Goal: Task Accomplishment & Management: Complete application form

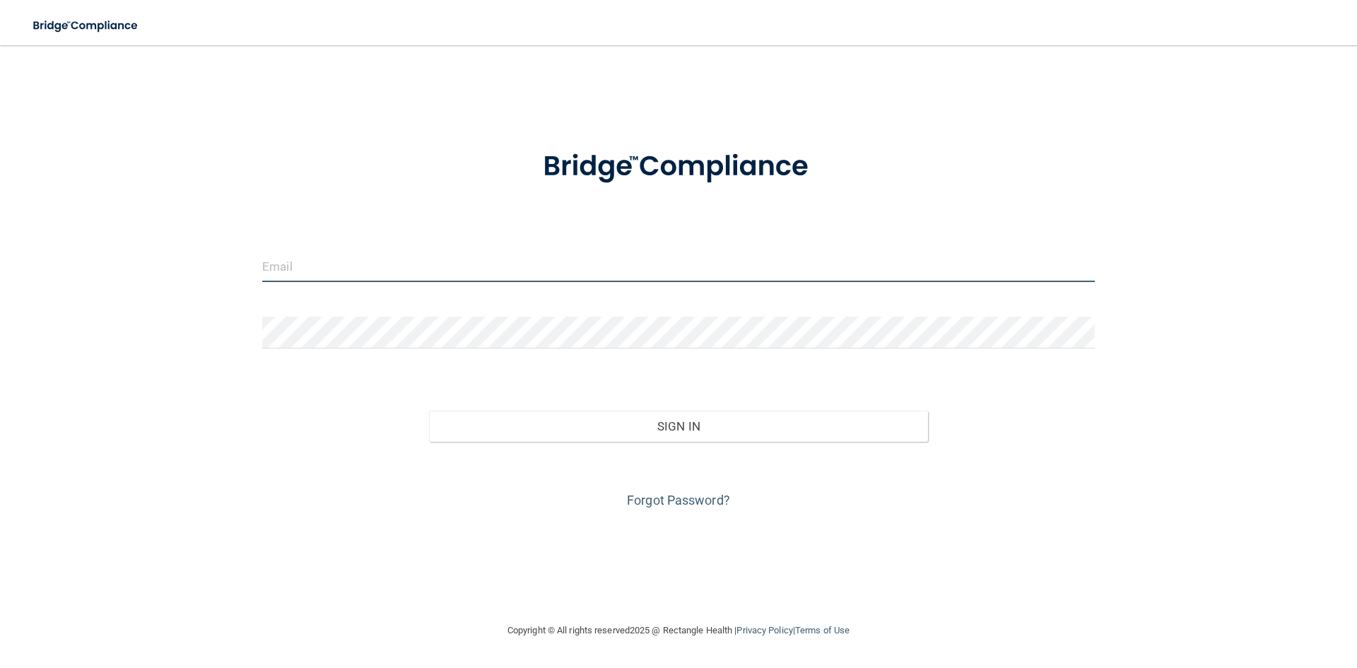
click at [453, 272] on input "email" at bounding box center [678, 266] width 832 height 32
type input "[EMAIL_ADDRESS][DOMAIN_NAME]"
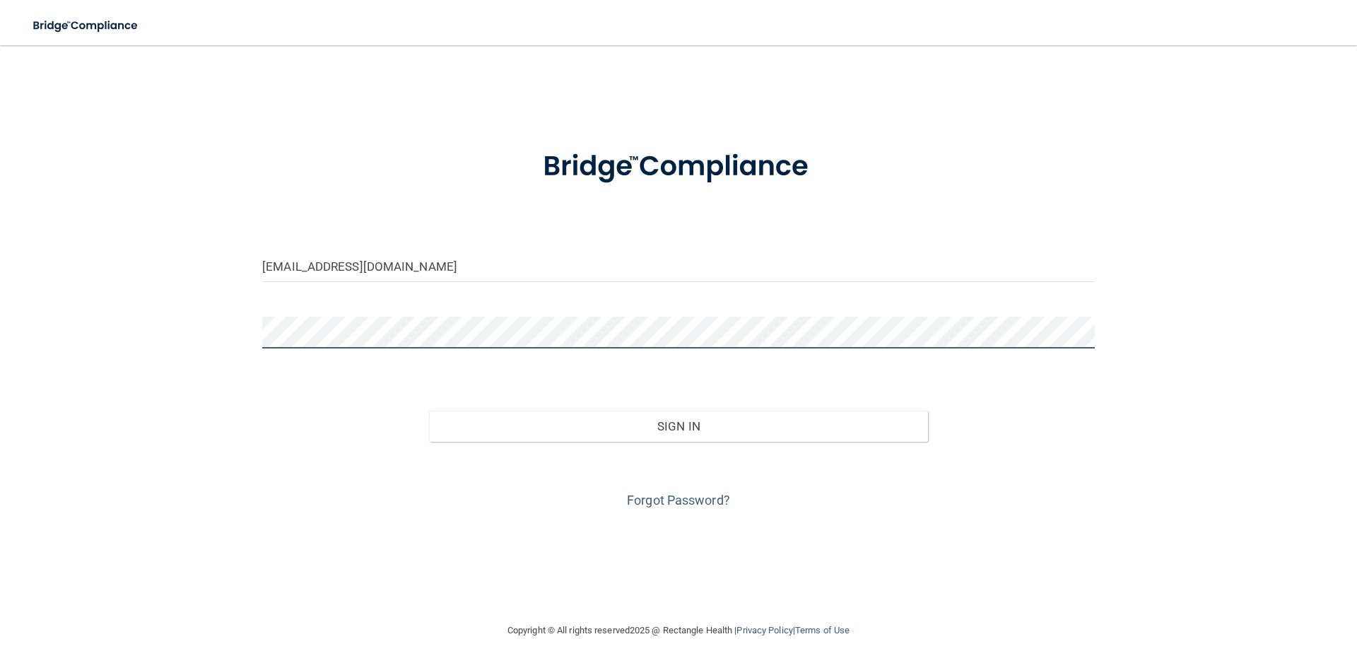
click at [429, 411] on button "Sign In" at bounding box center [679, 426] width 500 height 31
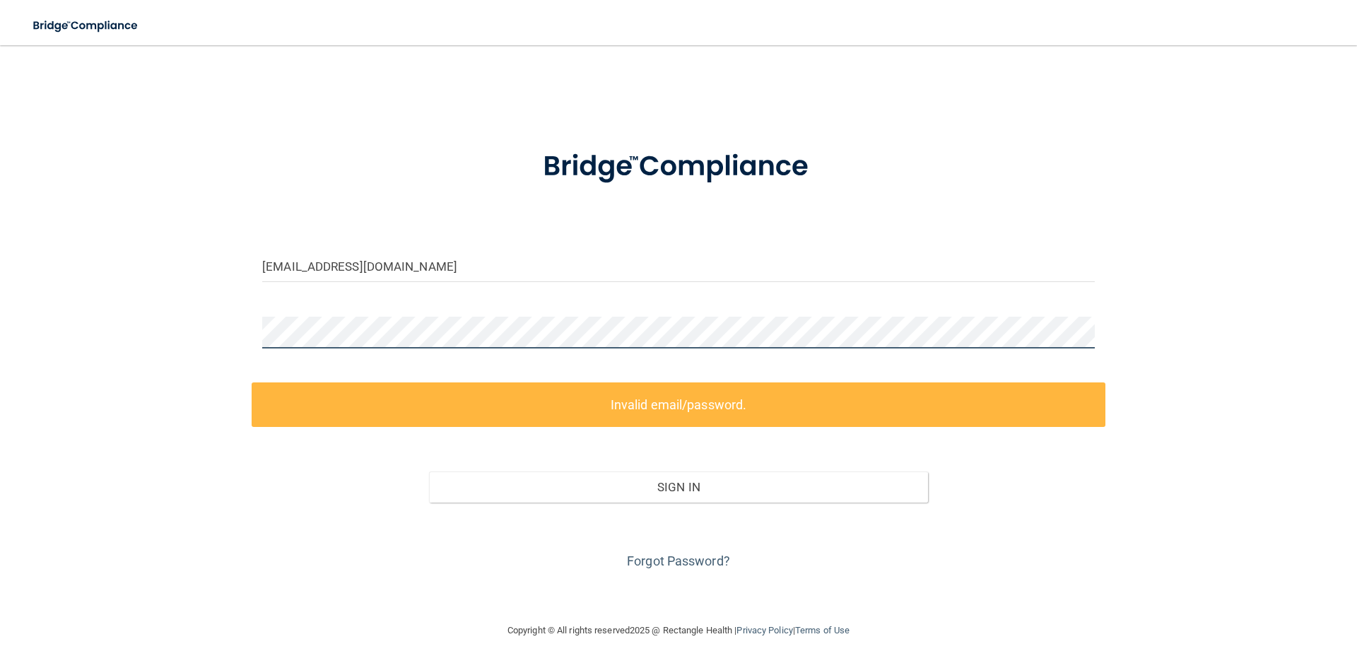
click at [149, 354] on div "[EMAIL_ADDRESS][DOMAIN_NAME] Invalid email/password. You don't have permission …" at bounding box center [678, 333] width 1300 height 548
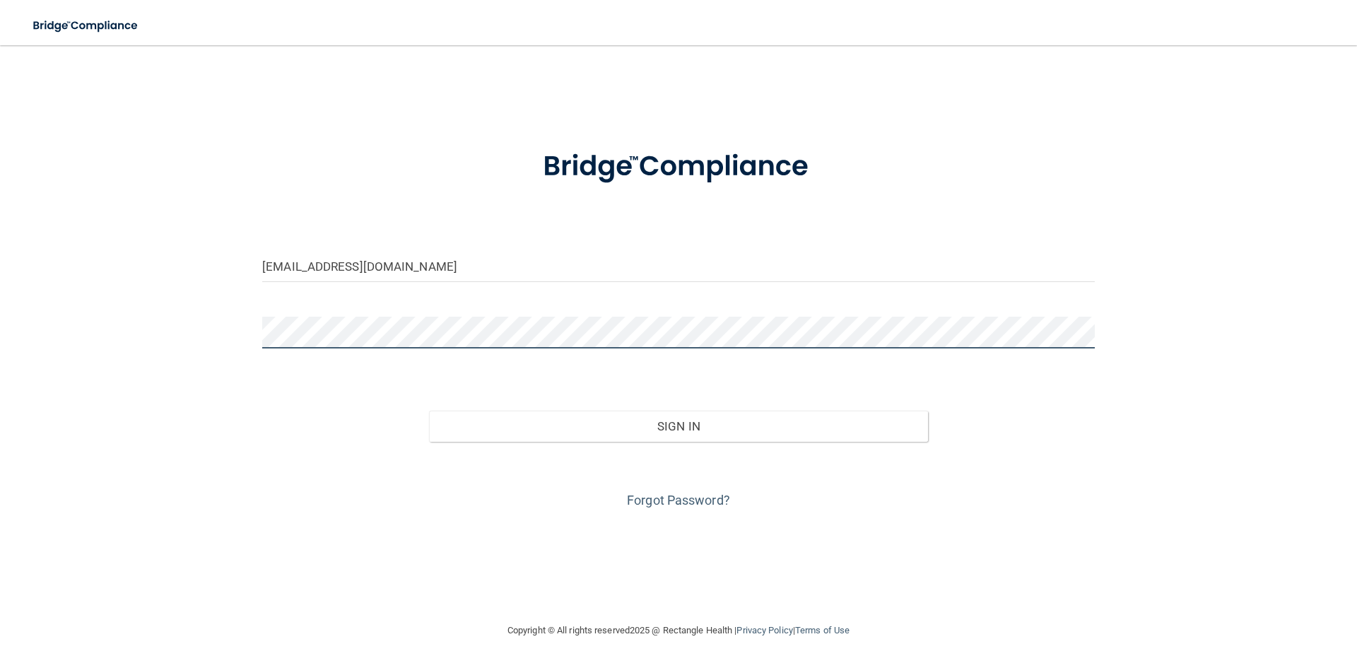
click at [429, 411] on button "Sign In" at bounding box center [679, 426] width 500 height 31
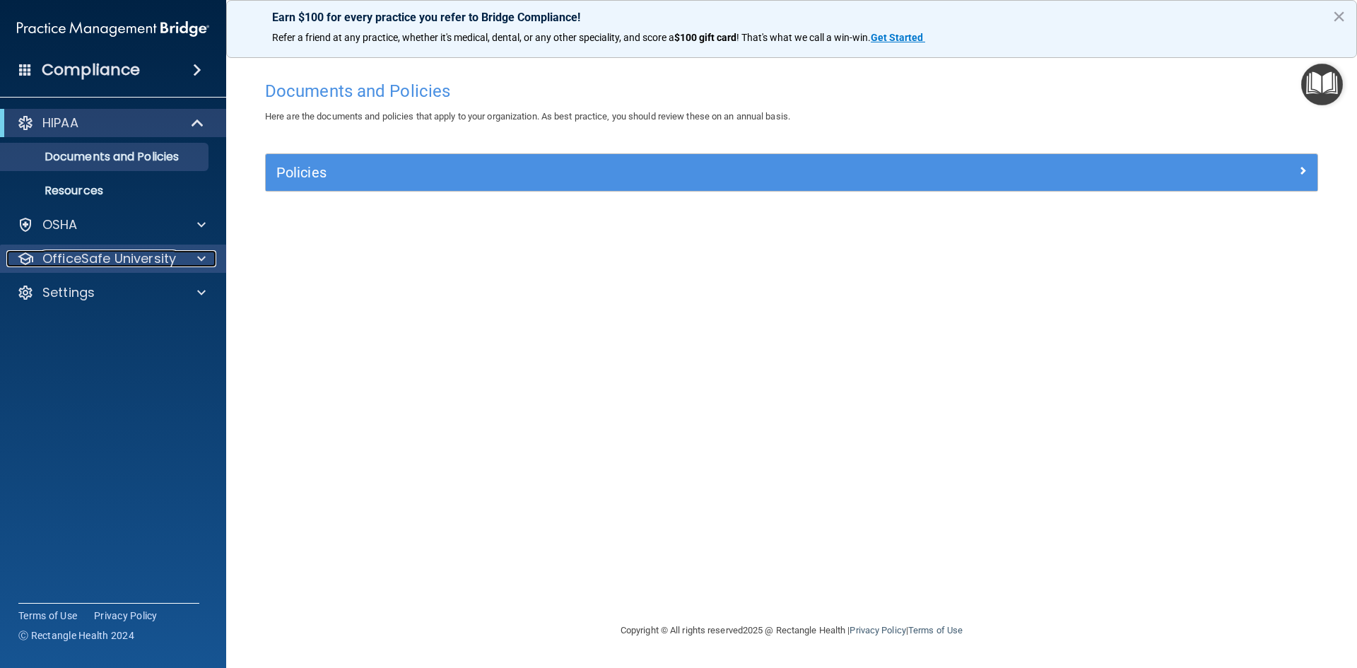
click at [200, 256] on span at bounding box center [201, 258] width 8 height 17
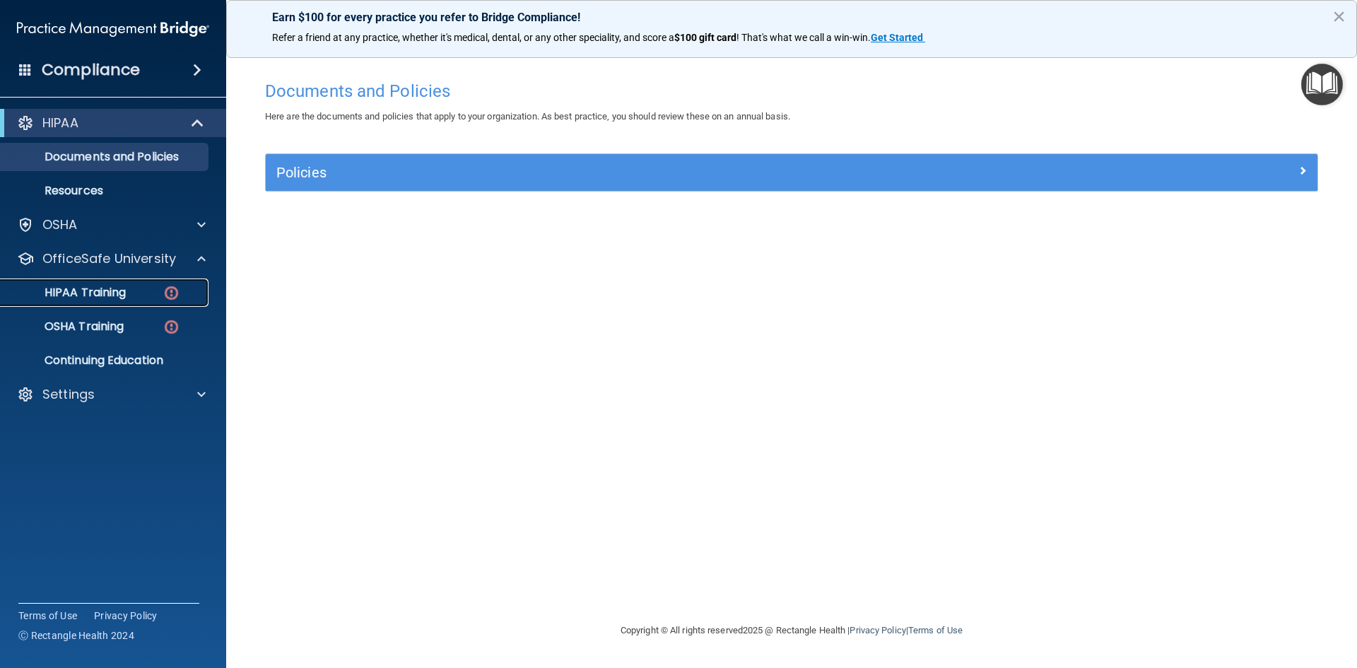
click at [119, 297] on p "HIPAA Training" at bounding box center [67, 292] width 117 height 14
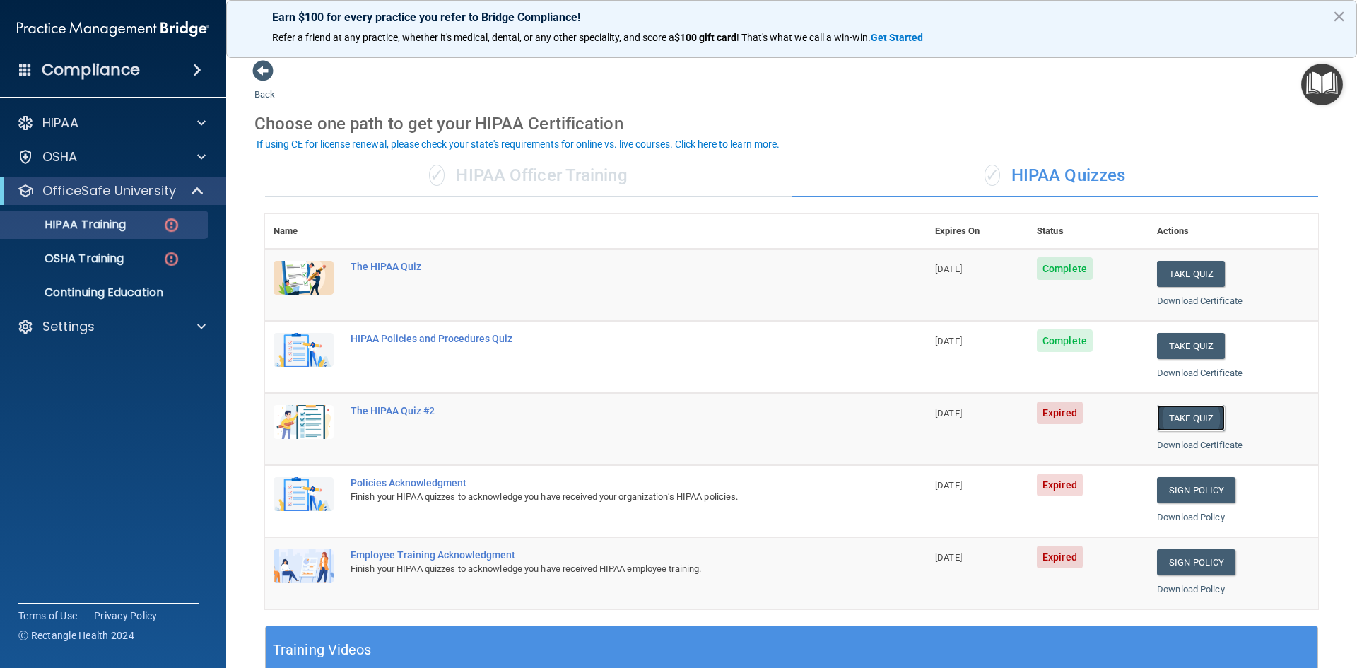
click at [1183, 415] on button "Take Quiz" at bounding box center [1191, 418] width 68 height 26
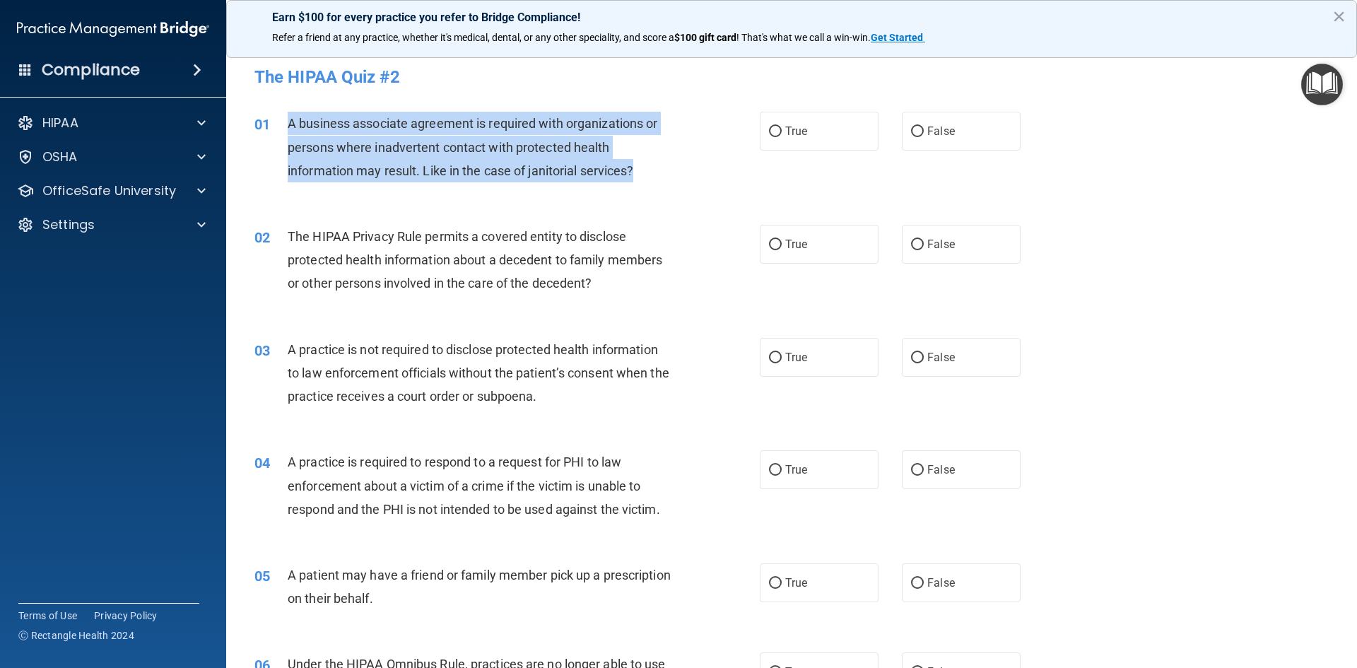
drag, startPoint x: 289, startPoint y: 126, endPoint x: 586, endPoint y: 167, distance: 299.6
click at [639, 171] on div "A business associate agreement is required with organizations or persons where …" at bounding box center [485, 147] width 395 height 71
copy span "A business associate agreement is required with organizations or persons where …"
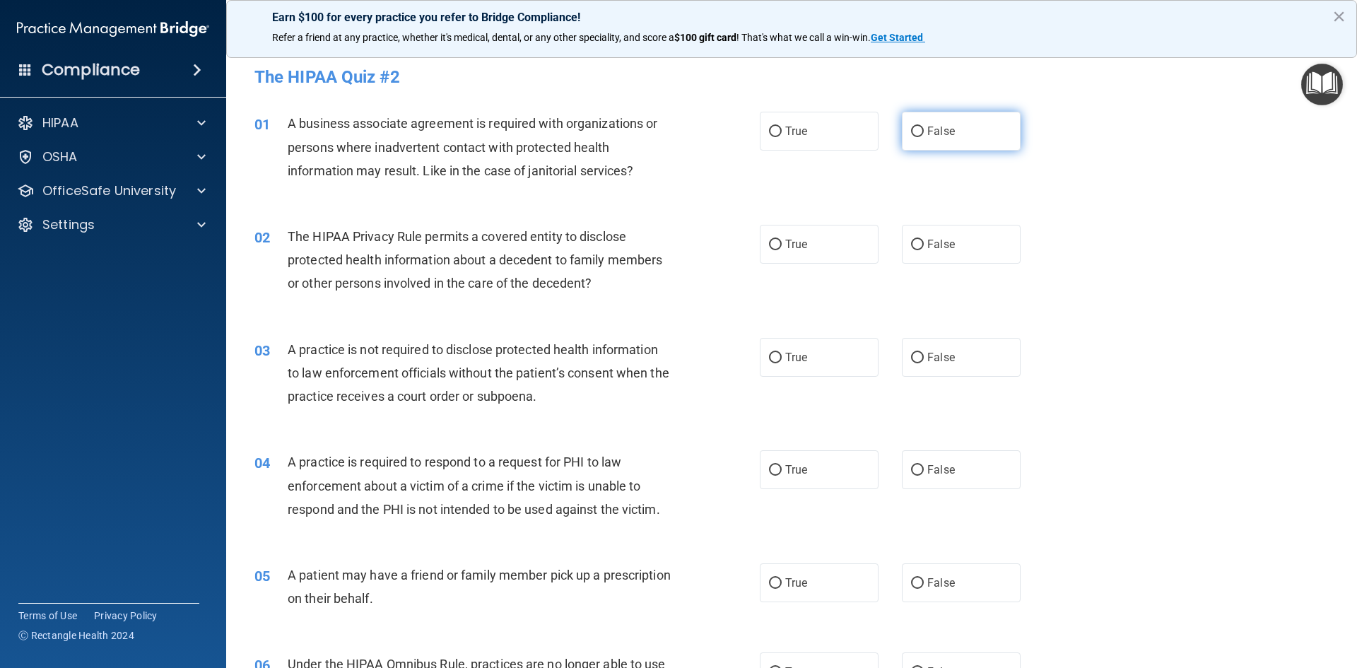
click at [928, 122] on label "False" at bounding box center [961, 131] width 119 height 39
click at [923, 126] on input "False" at bounding box center [917, 131] width 13 height 11
radio input "true"
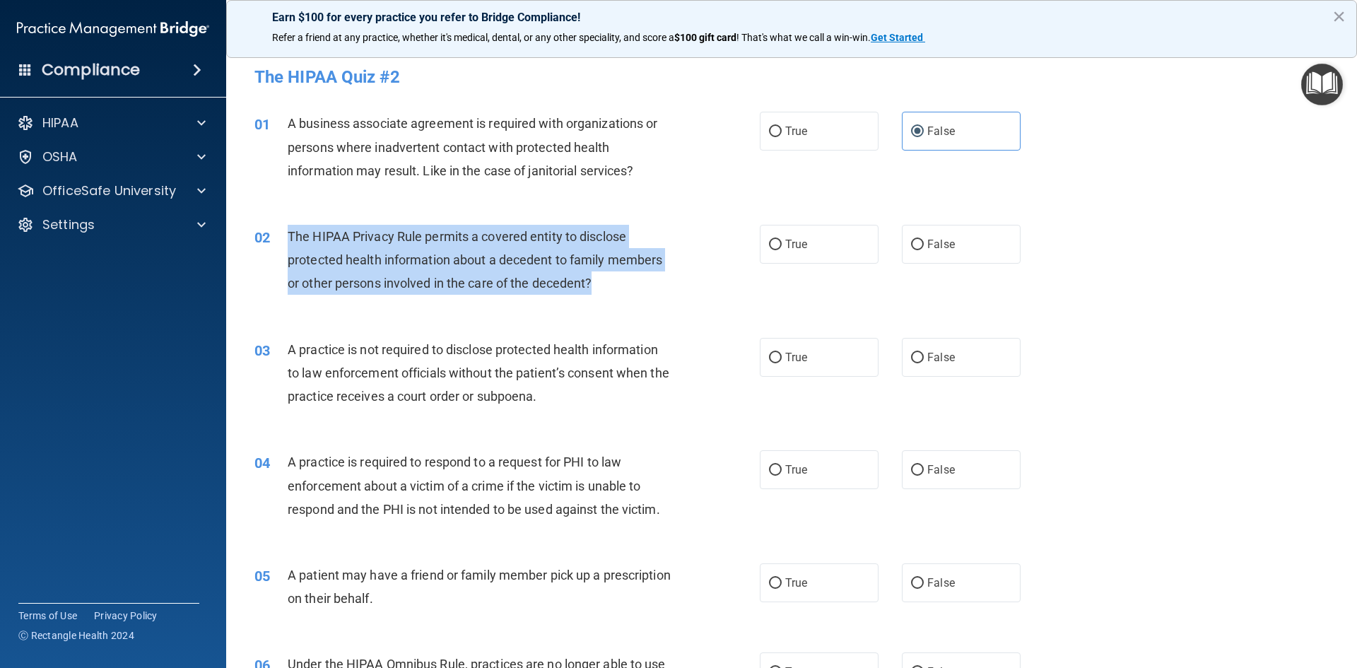
drag, startPoint x: 290, startPoint y: 232, endPoint x: 608, endPoint y: 279, distance: 320.6
click at [609, 280] on div "The HIPAA Privacy Rule permits a covered entity to disclose protected health in…" at bounding box center [485, 260] width 395 height 71
copy span "The HIPAA Privacy Rule permits a covered entity to disclose protected health in…"
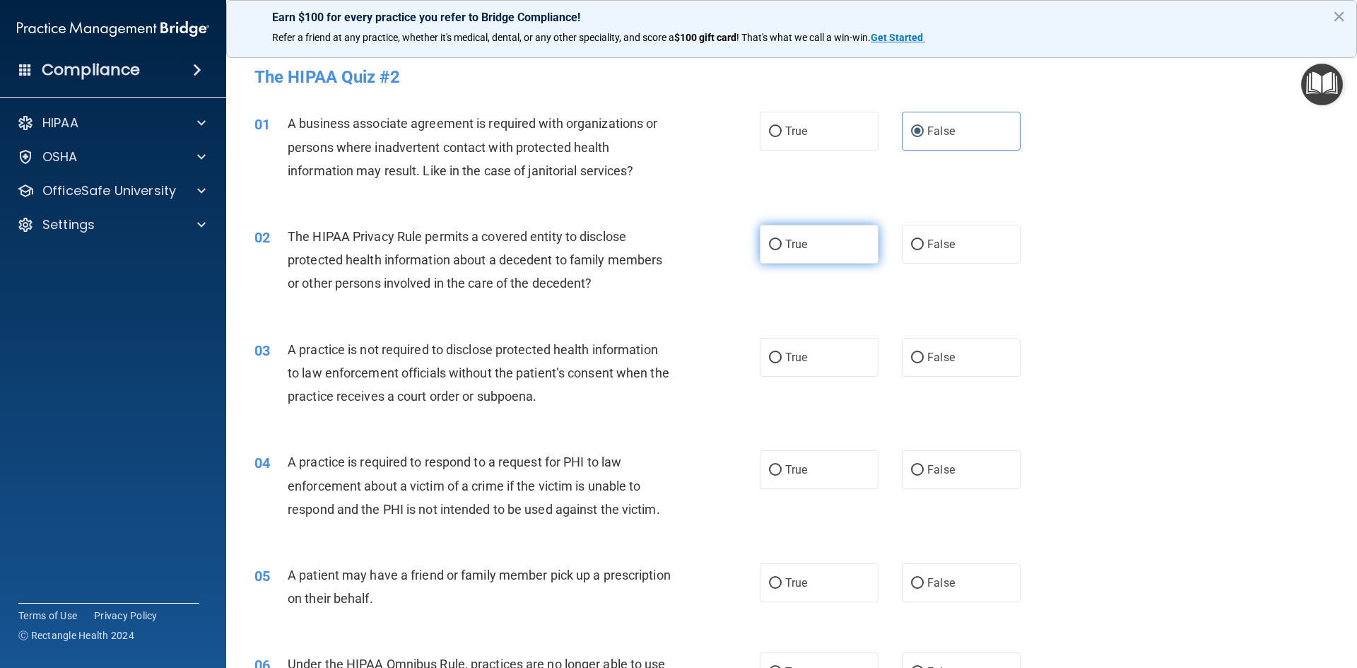
click at [792, 232] on label "True" at bounding box center [819, 244] width 119 height 39
click at [781, 240] on input "True" at bounding box center [775, 245] width 13 height 11
radio input "true"
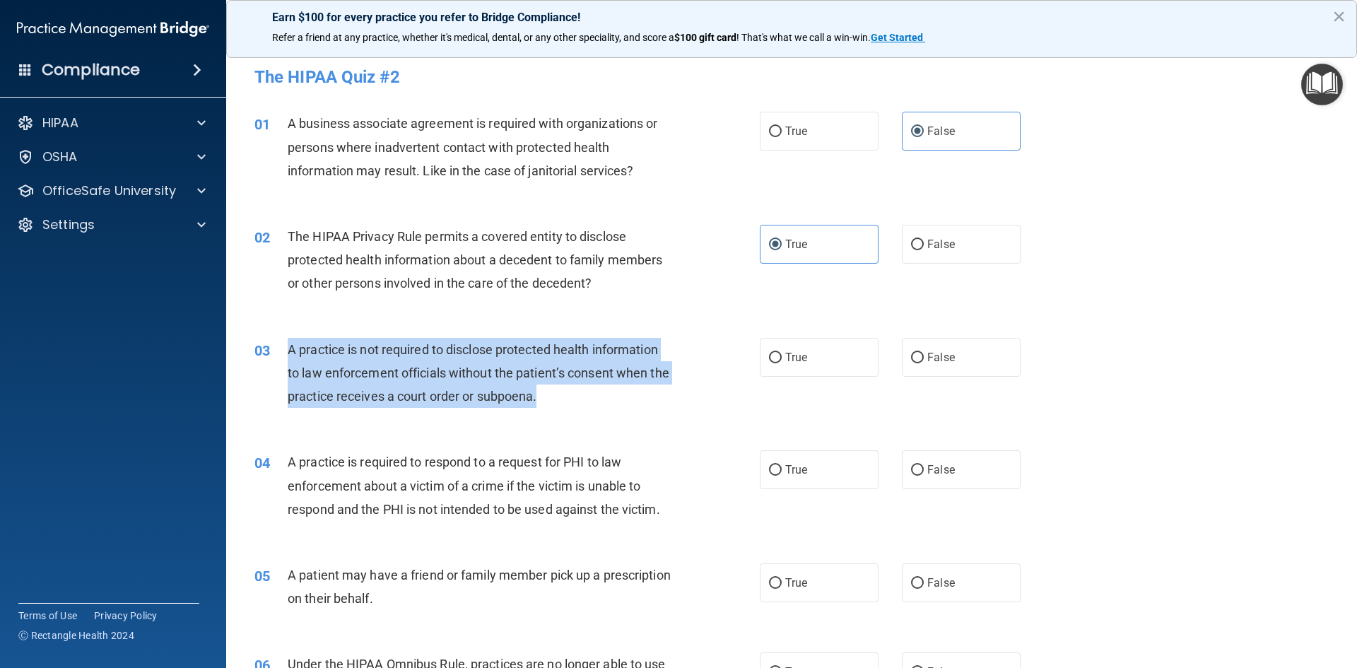
drag, startPoint x: 288, startPoint y: 346, endPoint x: 571, endPoint y: 392, distance: 287.0
click at [577, 395] on div "A practice is not required to disclose protected health information to law enfo…" at bounding box center [485, 373] width 395 height 71
copy span "A practice is not required to disclose protected health information to law enfo…"
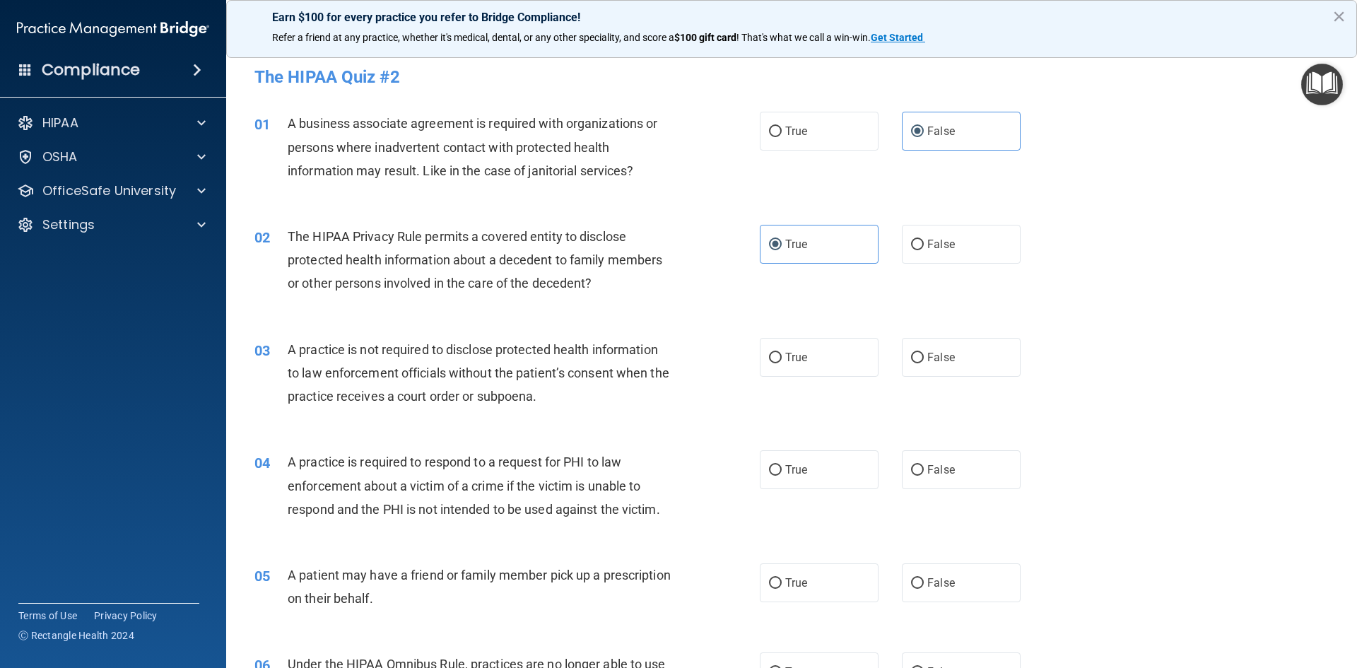
drag, startPoint x: 945, startPoint y: 358, endPoint x: 821, endPoint y: 307, distance: 134.0
click at [943, 350] on span "False" at bounding box center [941, 356] width 28 height 13
click at [923, 353] on input "False" at bounding box center [917, 358] width 13 height 11
radio input "true"
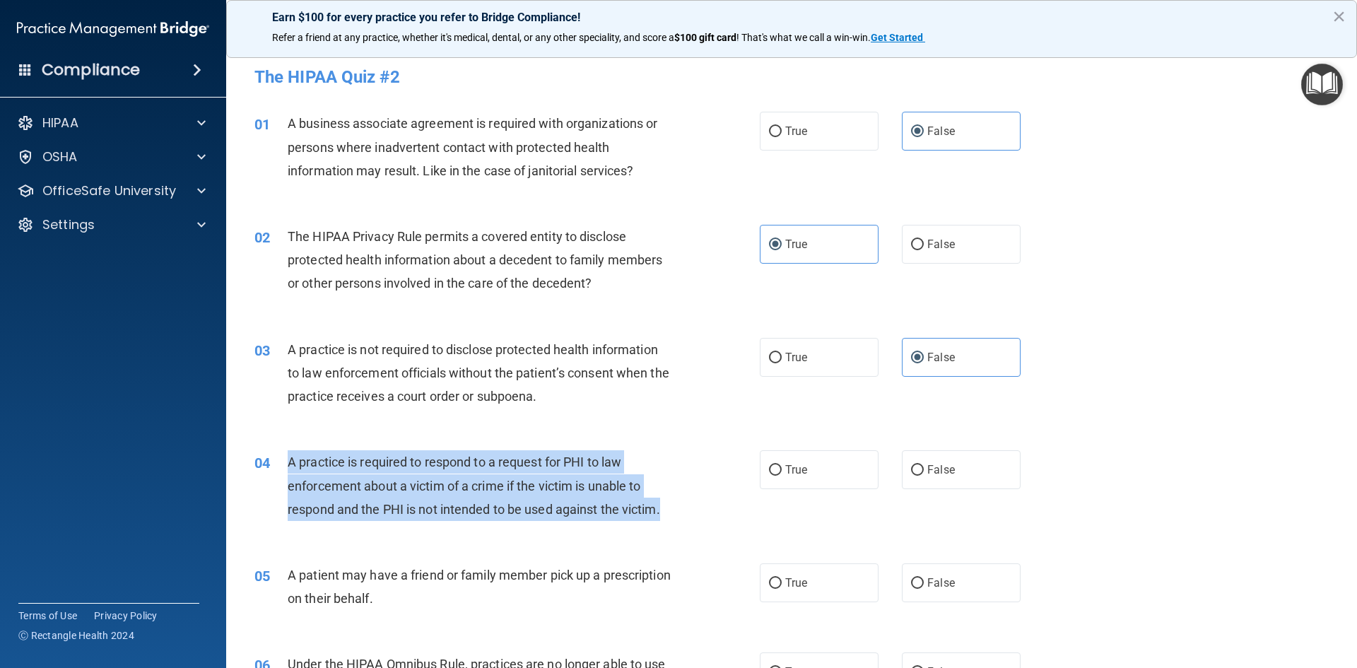
drag, startPoint x: 344, startPoint y: 471, endPoint x: 673, endPoint y: 507, distance: 330.5
click at [673, 507] on div "A practice is required to respond to a request for PHI to law enforcement about…" at bounding box center [485, 485] width 395 height 71
copy span "A practice is required to respond to a request for PHI to law enforcement about…"
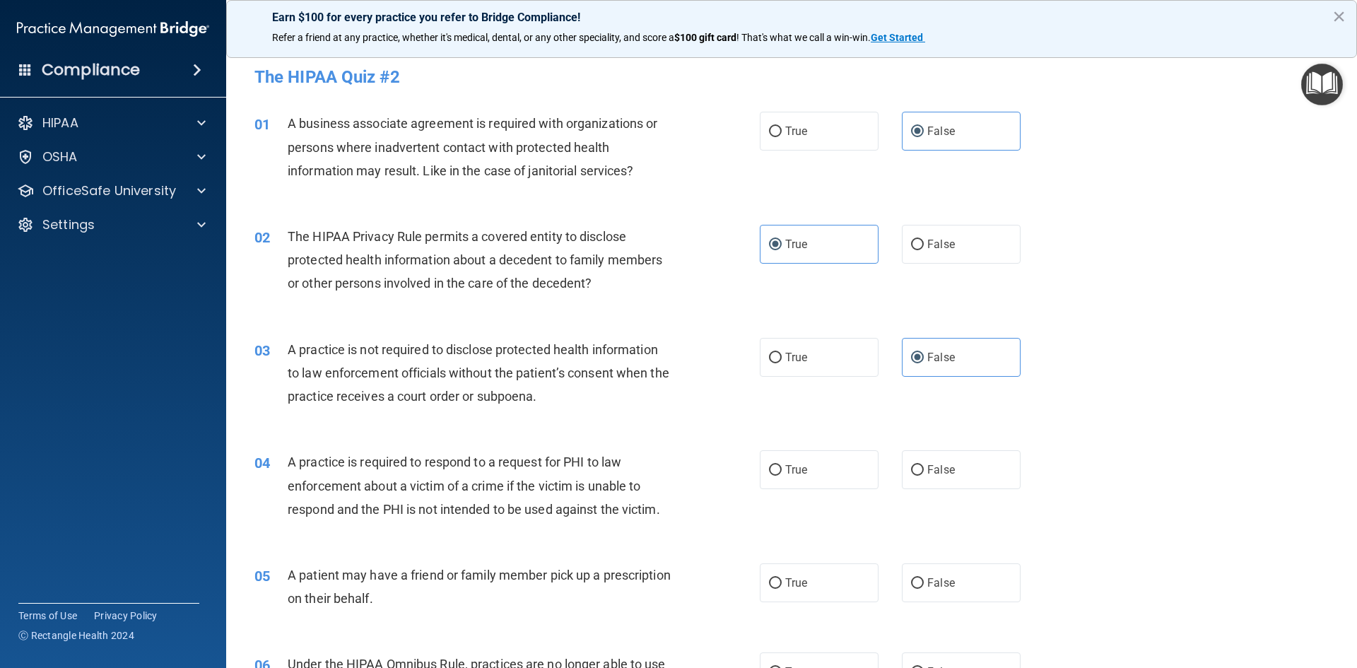
drag, startPoint x: 827, startPoint y: 473, endPoint x: 688, endPoint y: 446, distance: 141.8
click at [824, 473] on label "True" at bounding box center [819, 469] width 119 height 39
click at [781, 473] on input "True" at bounding box center [775, 470] width 13 height 11
radio input "true"
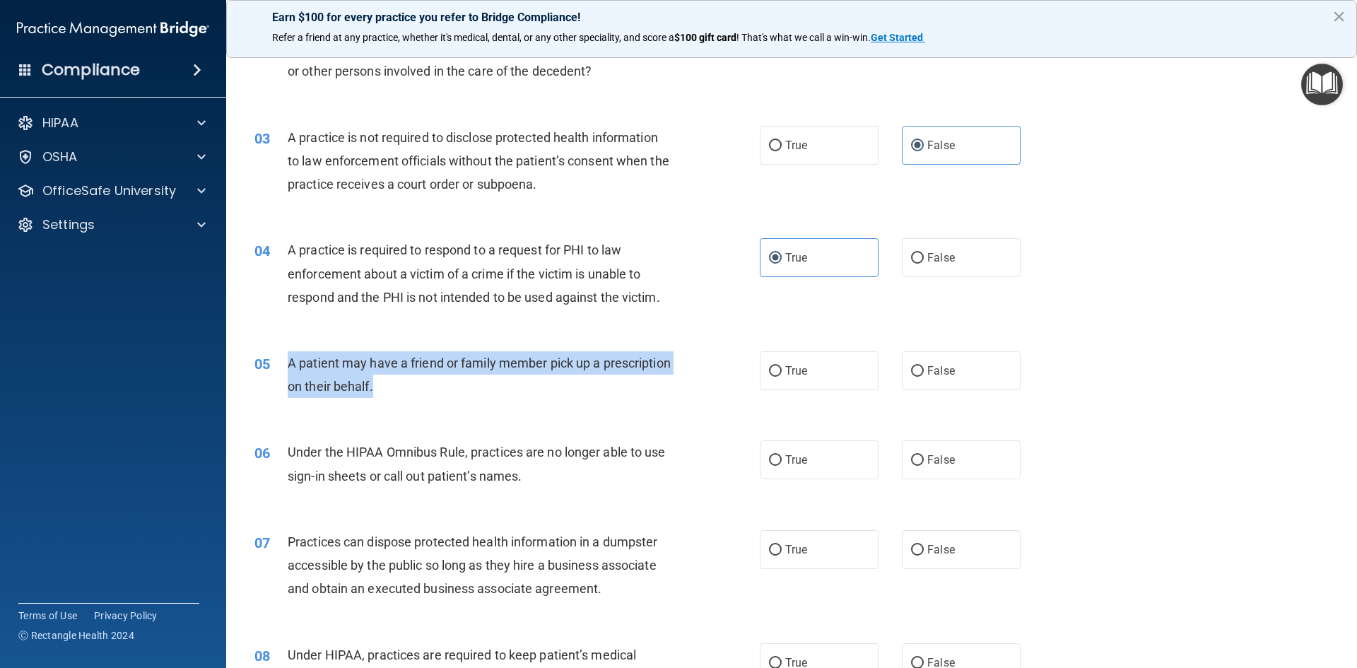
drag, startPoint x: 289, startPoint y: 360, endPoint x: 441, endPoint y: 386, distance: 154.0
click at [487, 387] on div "A patient may have a friend or family member pick up a prescription on their be…" at bounding box center [485, 374] width 395 height 47
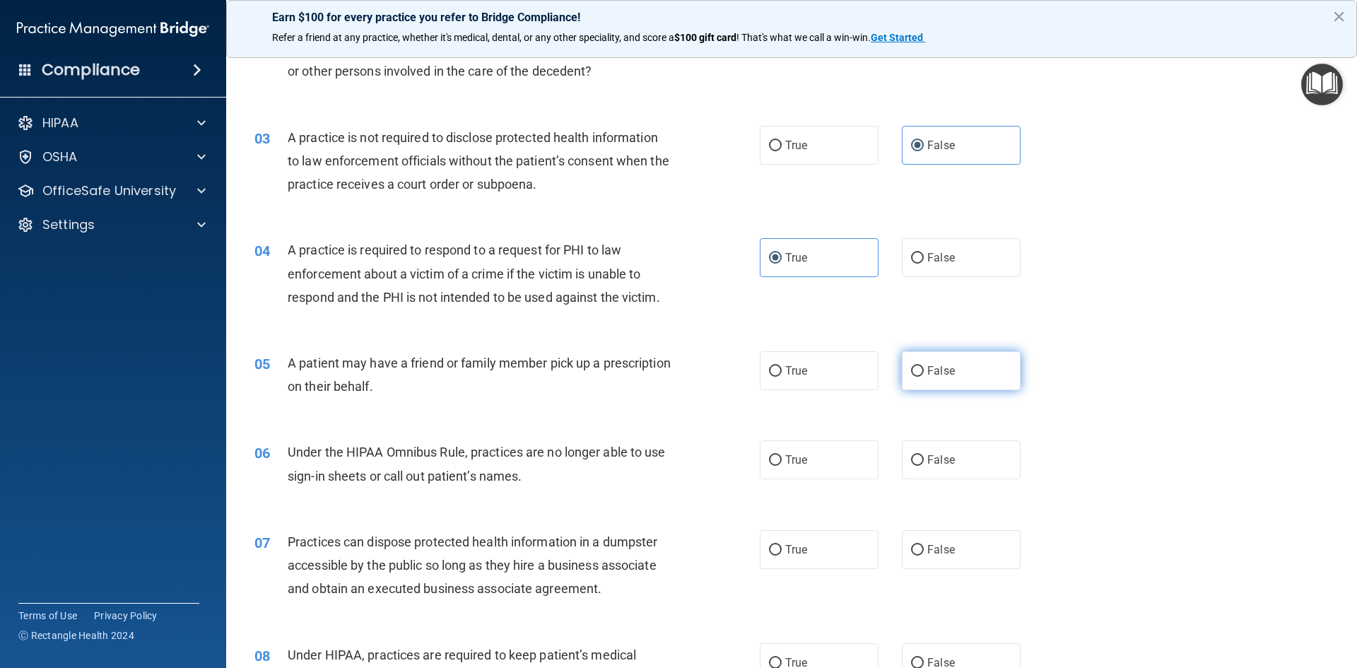
click at [940, 372] on span "False" at bounding box center [941, 370] width 28 height 13
click at [923, 372] on input "False" at bounding box center [917, 371] width 13 height 11
radio input "true"
drag, startPoint x: 290, startPoint y: 362, endPoint x: 503, endPoint y: 401, distance: 216.2
click at [506, 403] on div "05 A patient may have a friend or family member pick up a prescription on their…" at bounding box center [507, 378] width 548 height 54
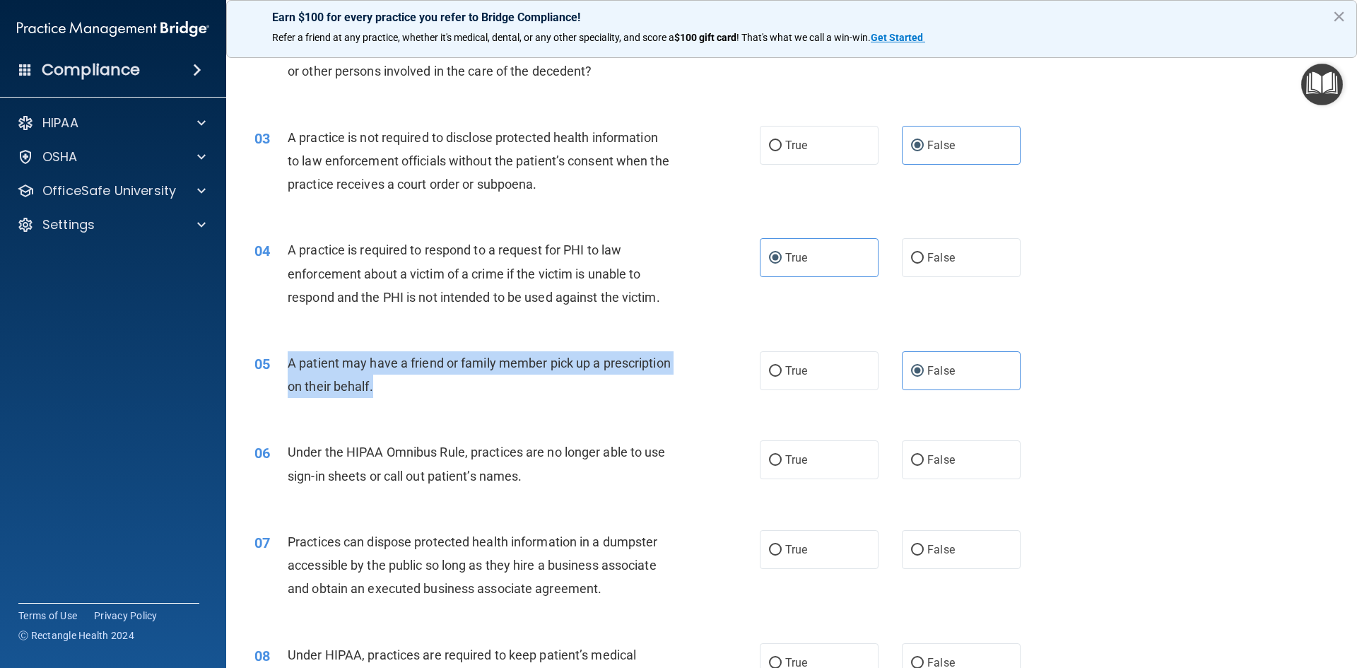
copy span "A patient may have a friend or family member pick up a prescription on their be…"
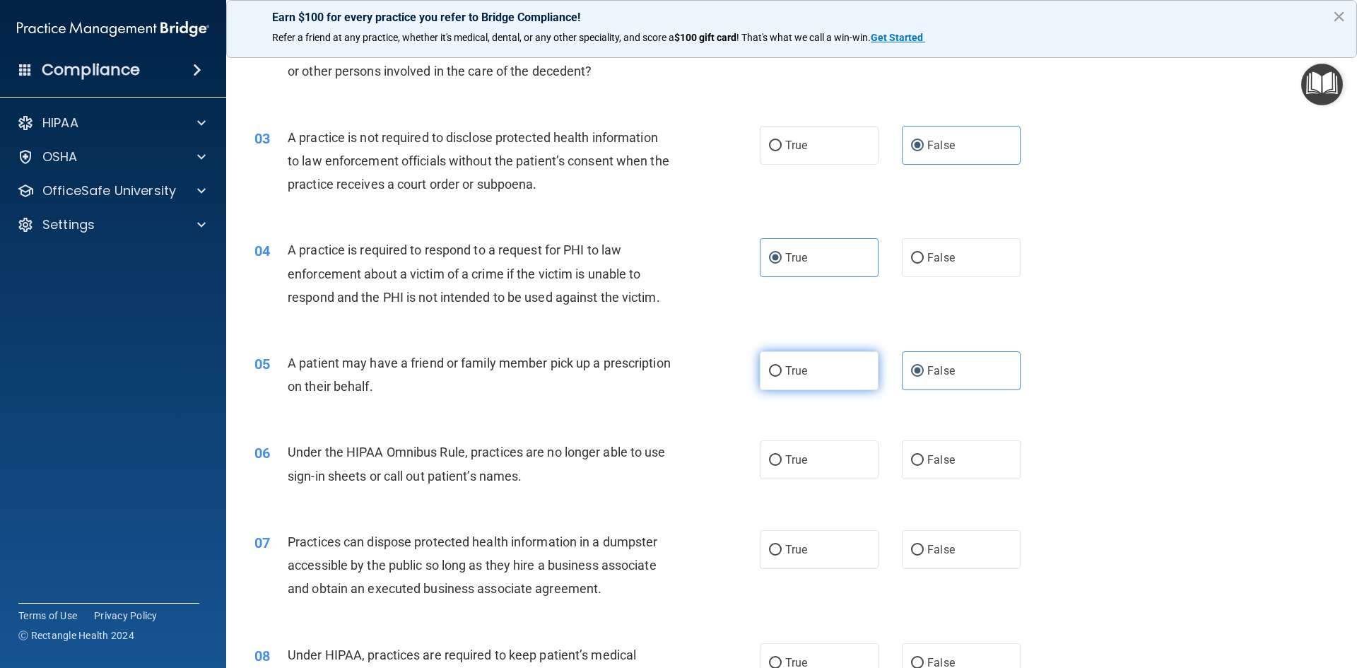
click at [808, 368] on label "True" at bounding box center [819, 370] width 119 height 39
click at [781, 368] on input "True" at bounding box center [775, 371] width 13 height 11
radio input "true"
radio input "false"
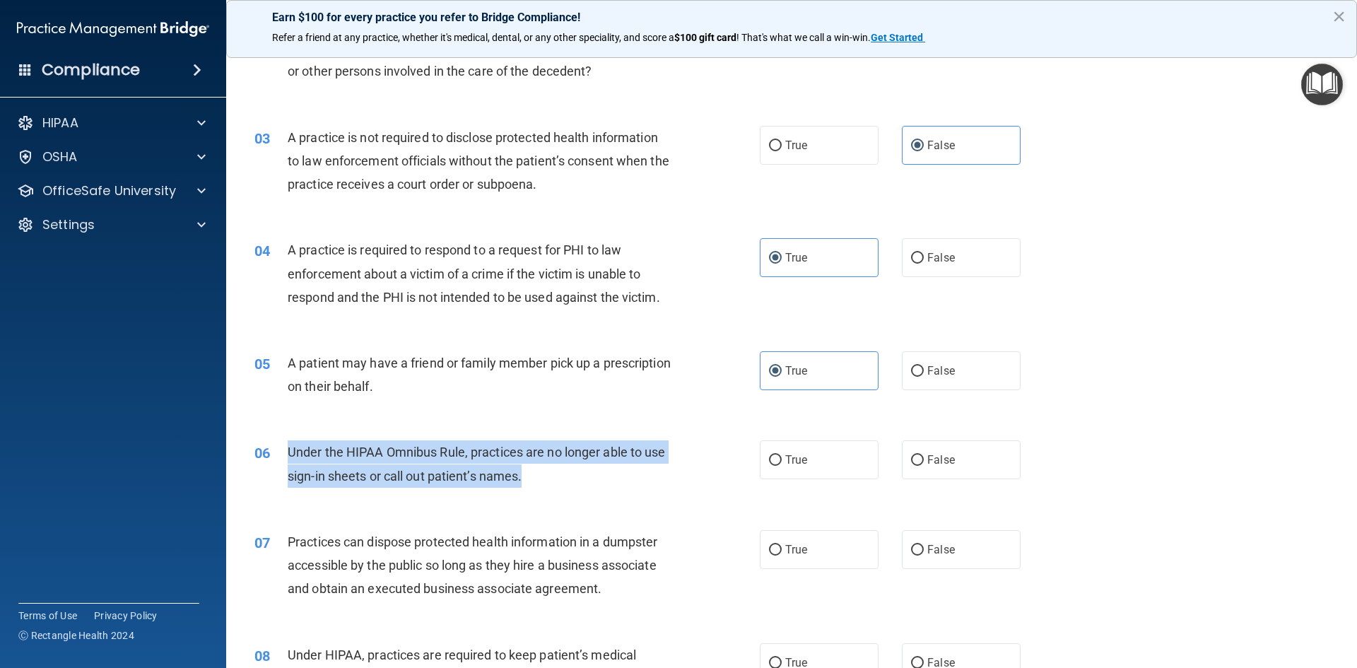
drag, startPoint x: 290, startPoint y: 449, endPoint x: 544, endPoint y: 492, distance: 258.0
click at [544, 492] on div "06 Under the HIPAA Omnibus Rule, practices are no longer able to use sign-in sh…" at bounding box center [507, 467] width 548 height 54
copy span "Under the HIPAA Omnibus Rule, practices are no longer able to use sign-in sheet…"
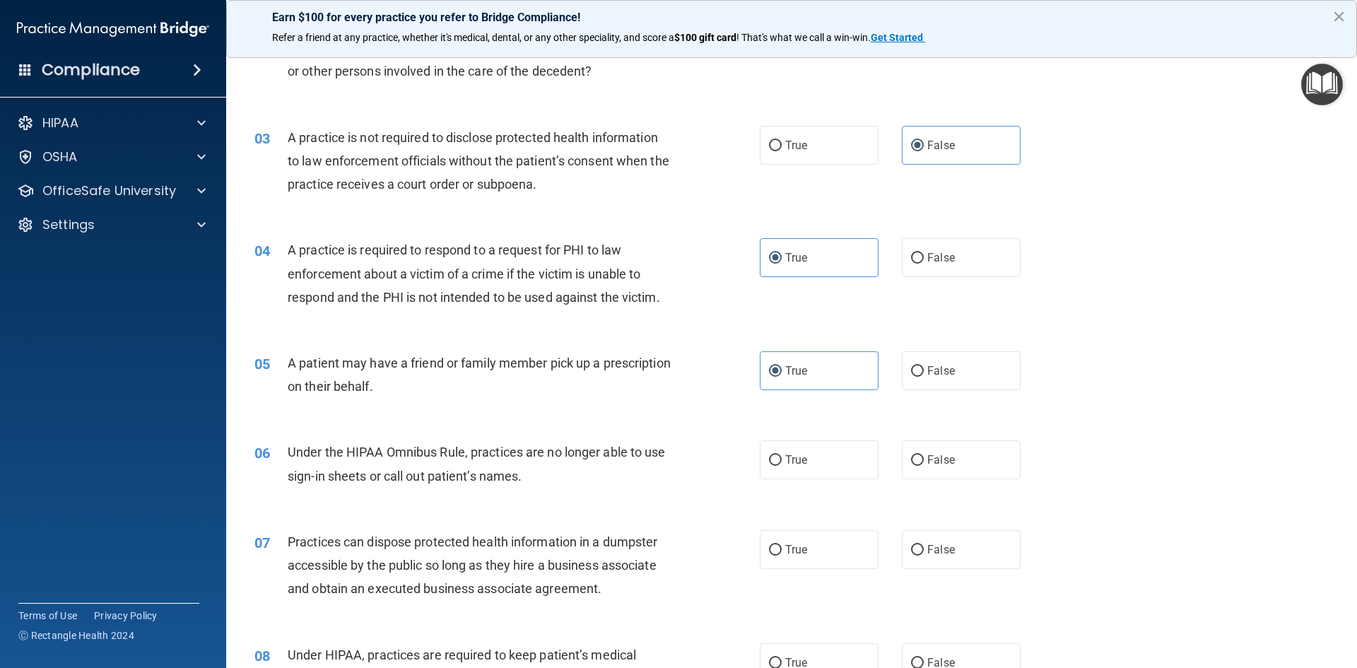
click at [764, 437] on div "06 Under the HIPAA Omnibus Rule, practices are no longer able to use sign-in sh…" at bounding box center [791, 467] width 1095 height 89
drag, startPoint x: 820, startPoint y: 495, endPoint x: 814, endPoint y: 478, distance: 17.9
click at [819, 491] on div "06 Under the HIPAA Omnibus Rule, practices are no longer able to use sign-in sh…" at bounding box center [791, 467] width 1095 height 89
click at [822, 465] on label "True" at bounding box center [819, 459] width 119 height 39
click at [781, 465] on input "True" at bounding box center [775, 460] width 13 height 11
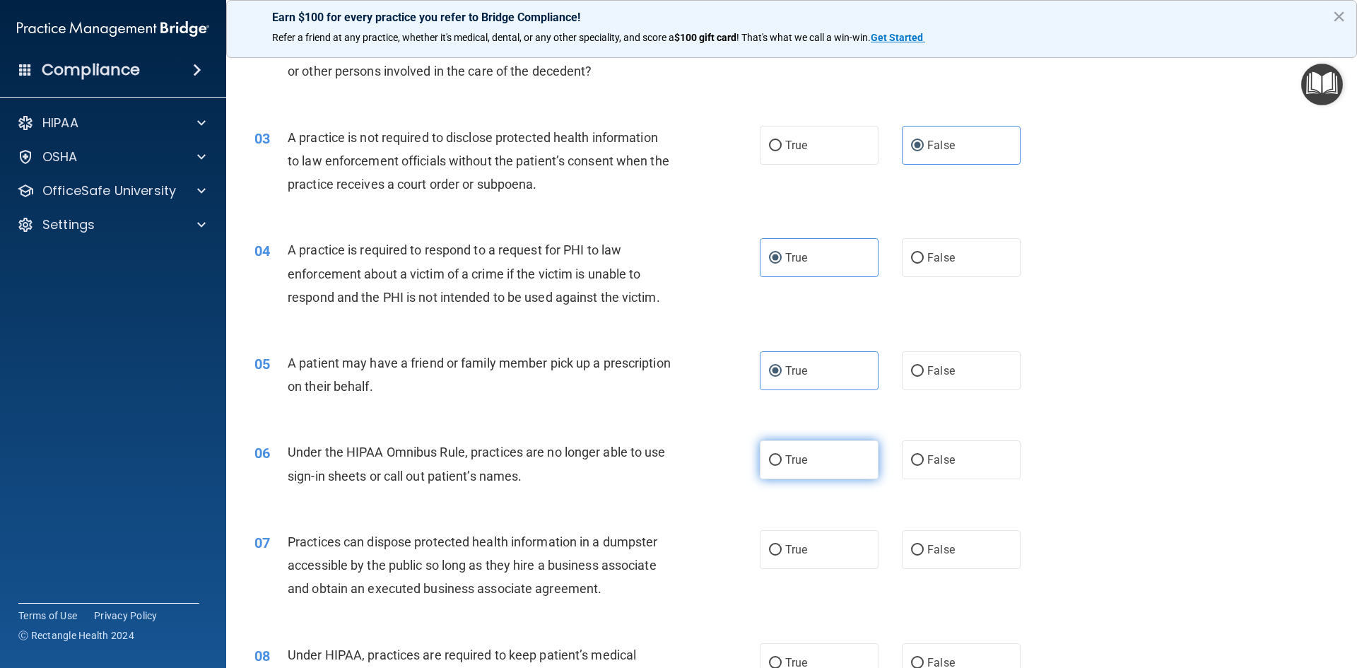
radio input "true"
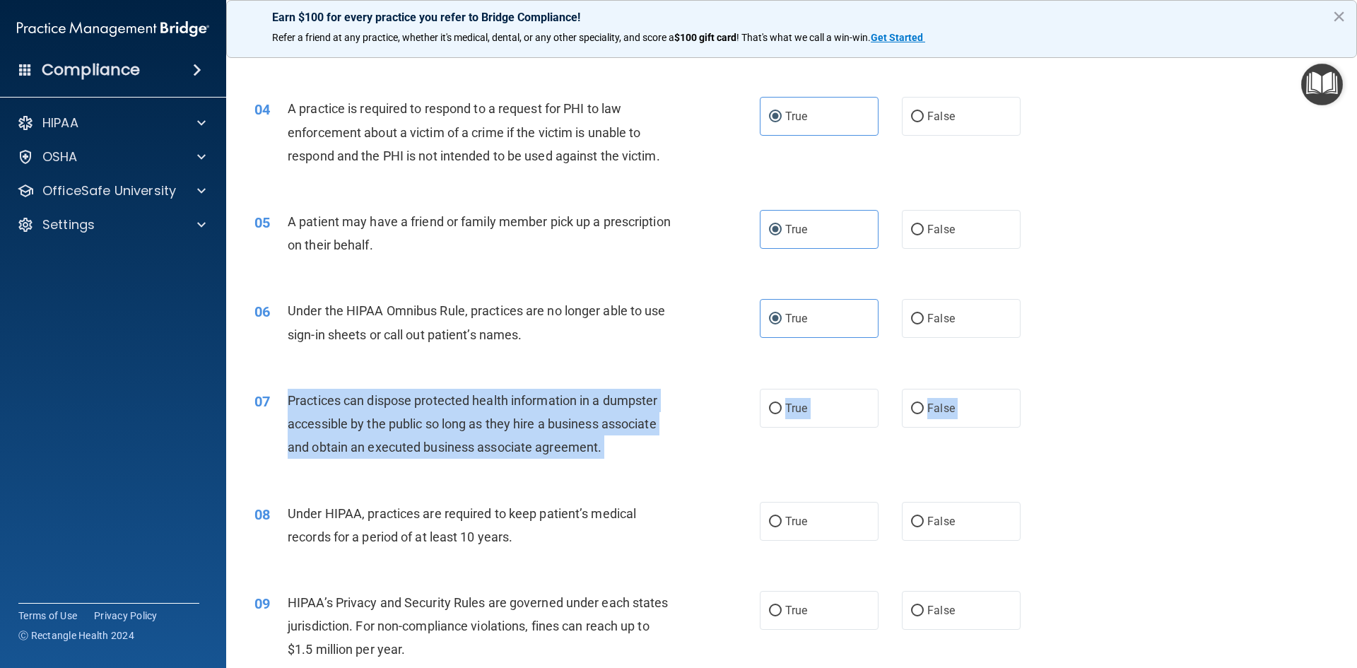
drag, startPoint x: 288, startPoint y: 400, endPoint x: 620, endPoint y: 490, distance: 344.2
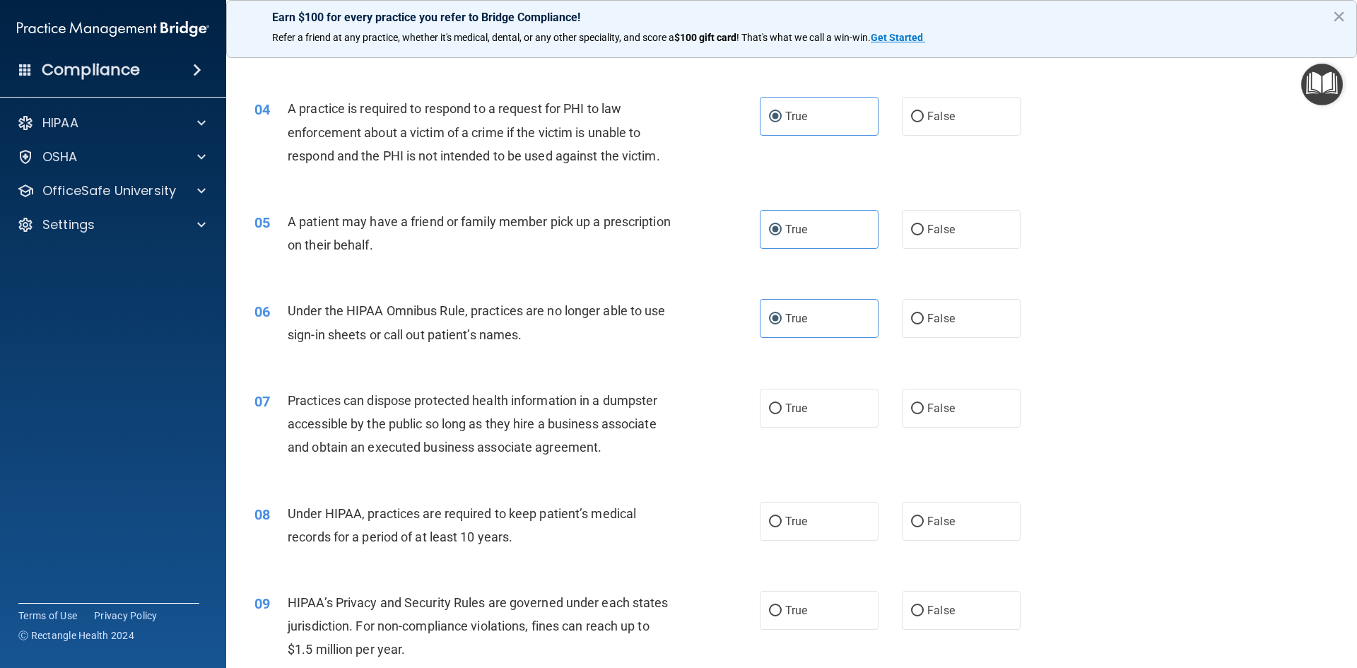
drag, startPoint x: 612, startPoint y: 466, endPoint x: 316, endPoint y: 363, distance: 313.5
click at [610, 466] on div "07 Practices can dispose protected health information in a dumpster accessible …" at bounding box center [791, 427] width 1095 height 113
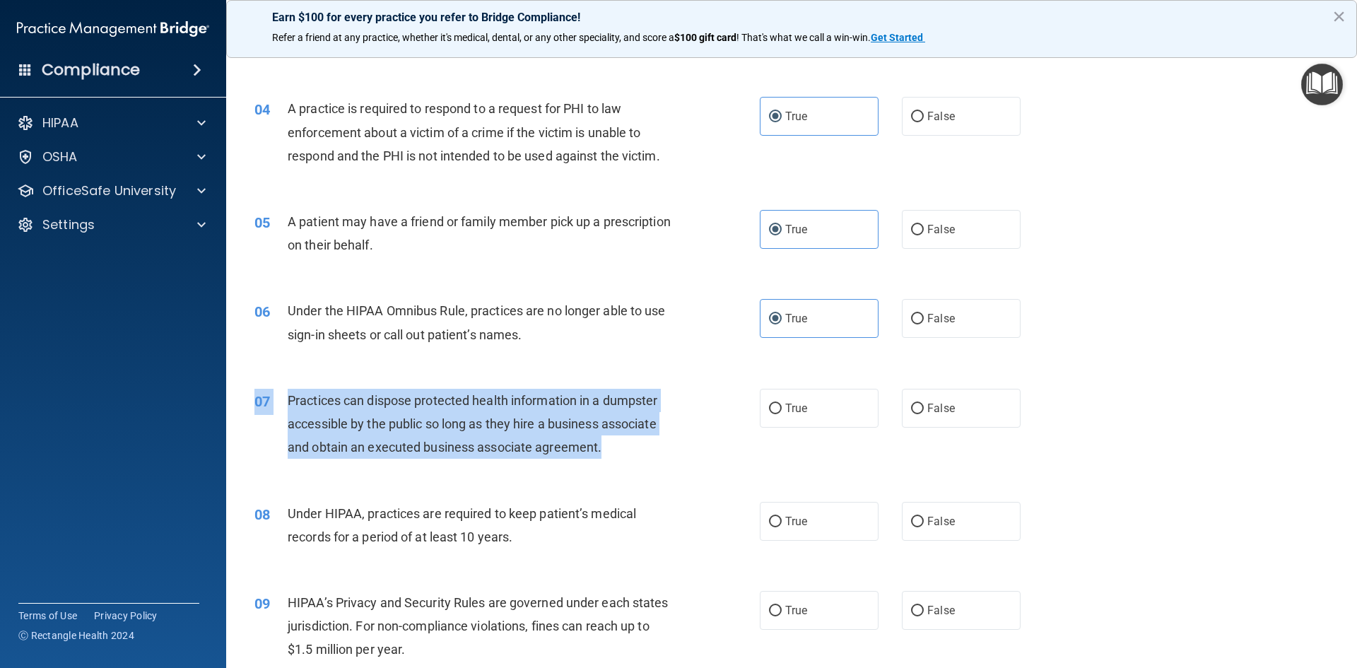
click at [289, 395] on span "Practices can dispose protected health information in a dumpster accessible by …" at bounding box center [473, 423] width 370 height 61
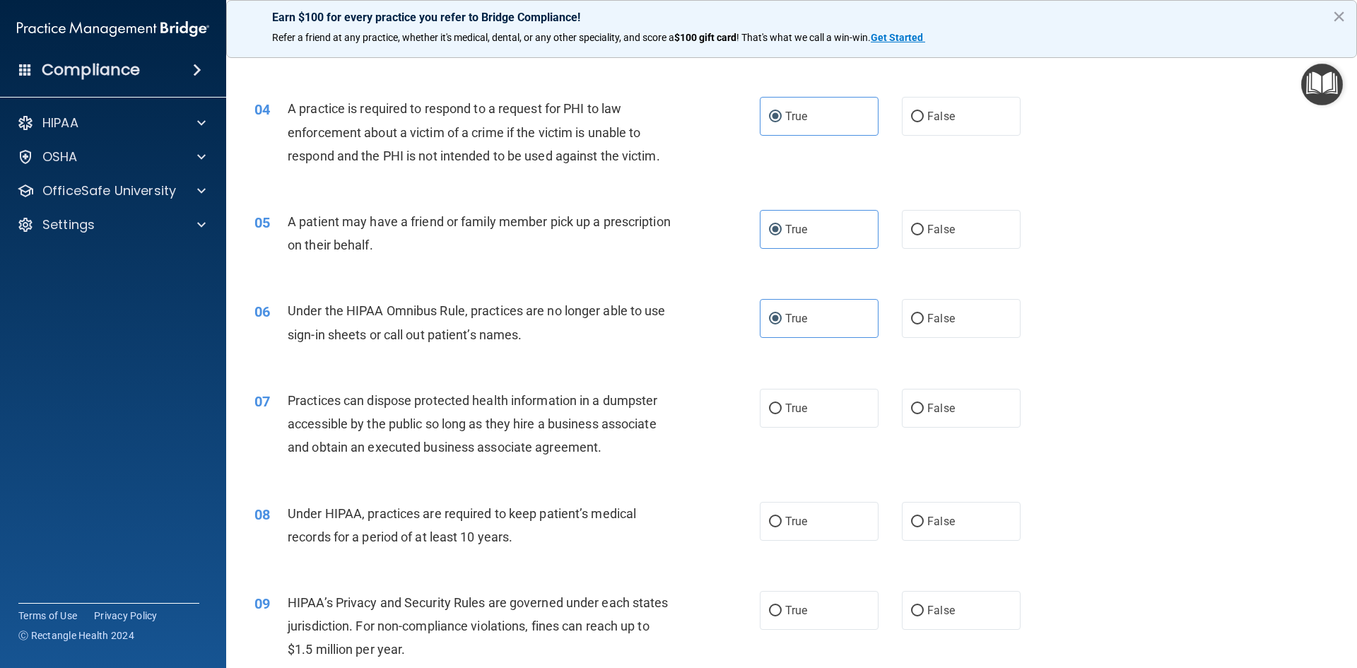
drag, startPoint x: 680, startPoint y: 520, endPoint x: 668, endPoint y: 514, distance: 13.9
click at [670, 516] on div "08 Under HIPAA, practices are required to keep patient’s medical records for a …" at bounding box center [507, 529] width 548 height 54
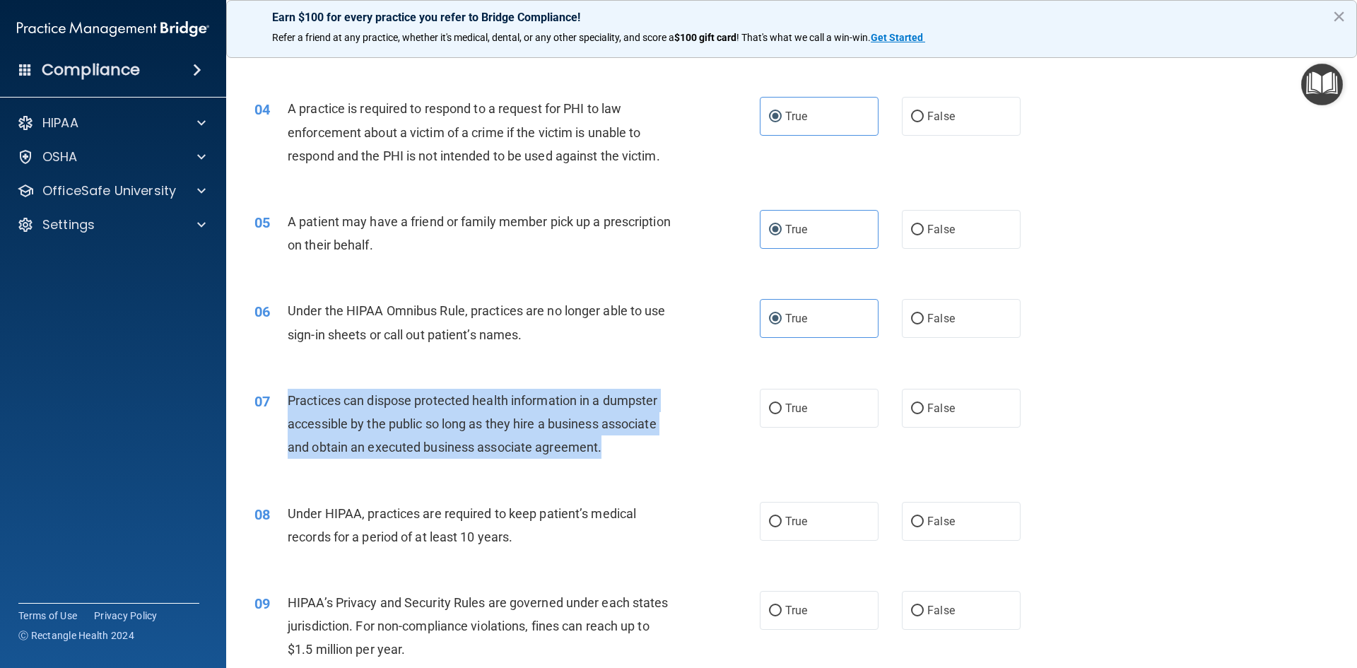
drag, startPoint x: 288, startPoint y: 399, endPoint x: 596, endPoint y: 447, distance: 312.5
click at [609, 451] on div "Practices can dispose protected health information in a dumpster accessible by …" at bounding box center [485, 424] width 395 height 71
copy span "Practices can dispose protected health information in a dumpster accessible by …"
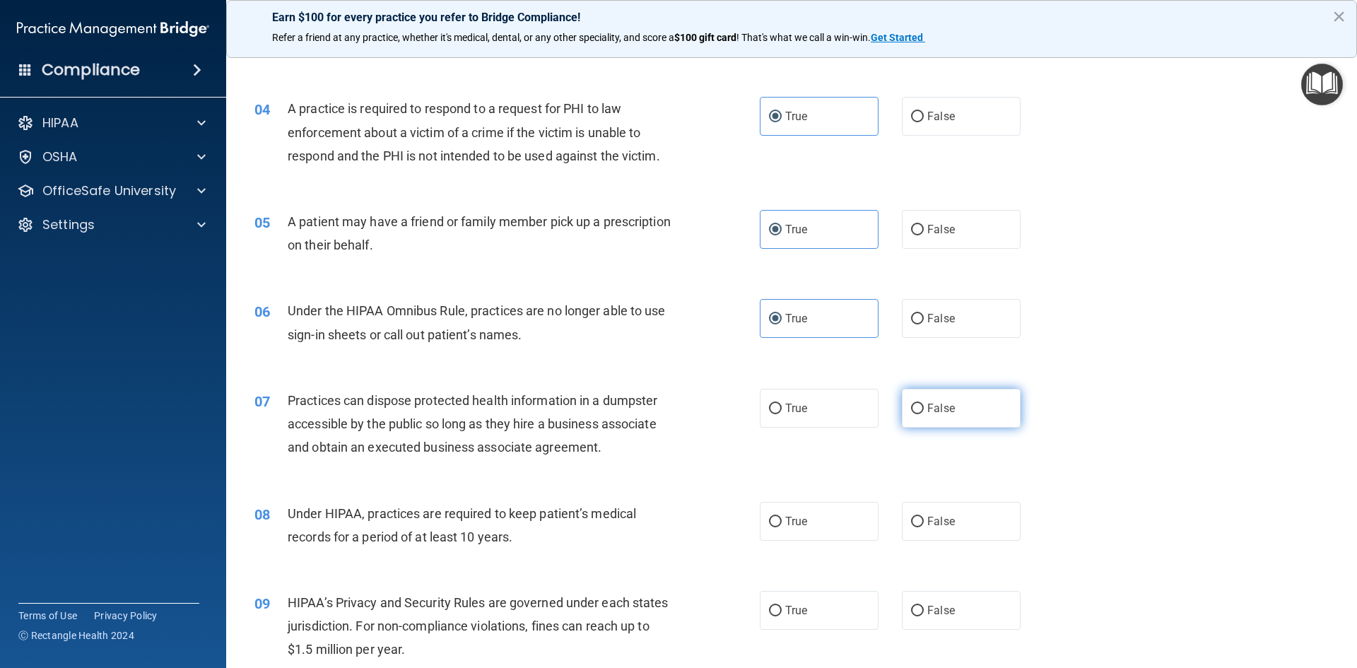
drag, startPoint x: 934, startPoint y: 418, endPoint x: 916, endPoint y: 411, distance: 19.4
click at [933, 416] on label "False" at bounding box center [961, 408] width 119 height 39
click at [923, 414] on input "False" at bounding box center [917, 408] width 13 height 11
radio input "true"
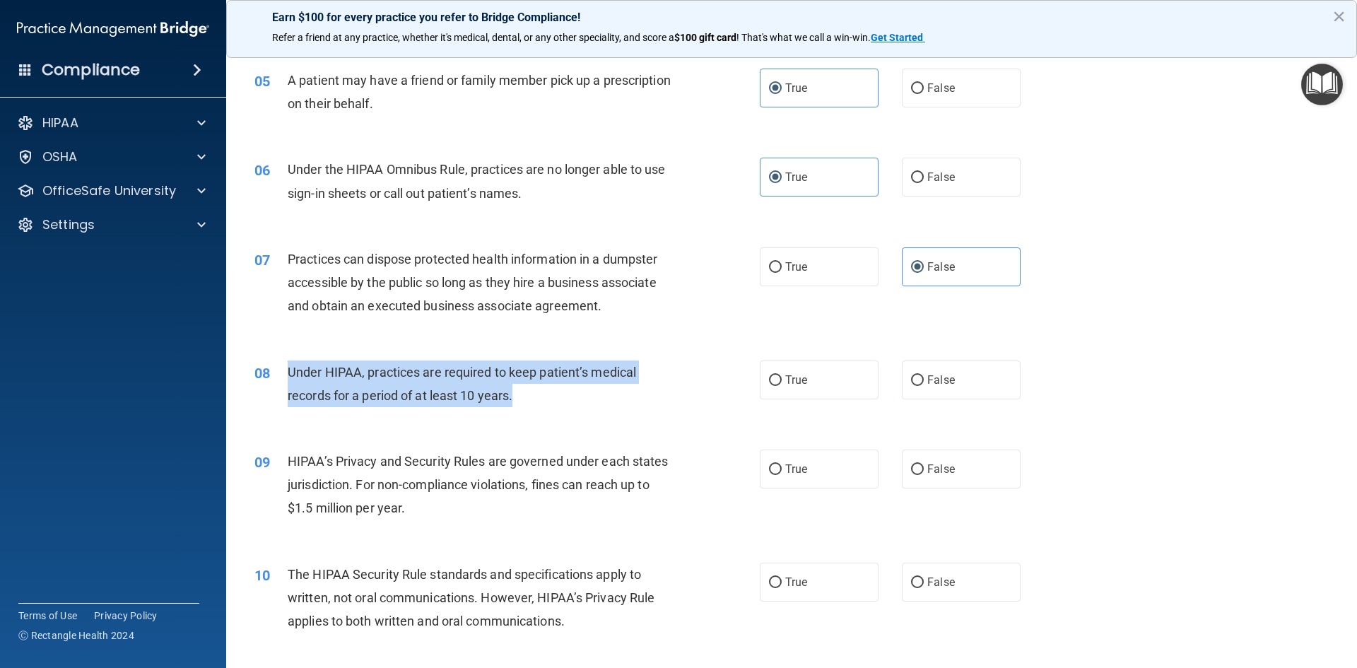
drag, startPoint x: 287, startPoint y: 371, endPoint x: 525, endPoint y: 402, distance: 240.1
click at [525, 402] on div "Under HIPAA, practices are required to keep patient’s medical records for a per…" at bounding box center [485, 383] width 395 height 47
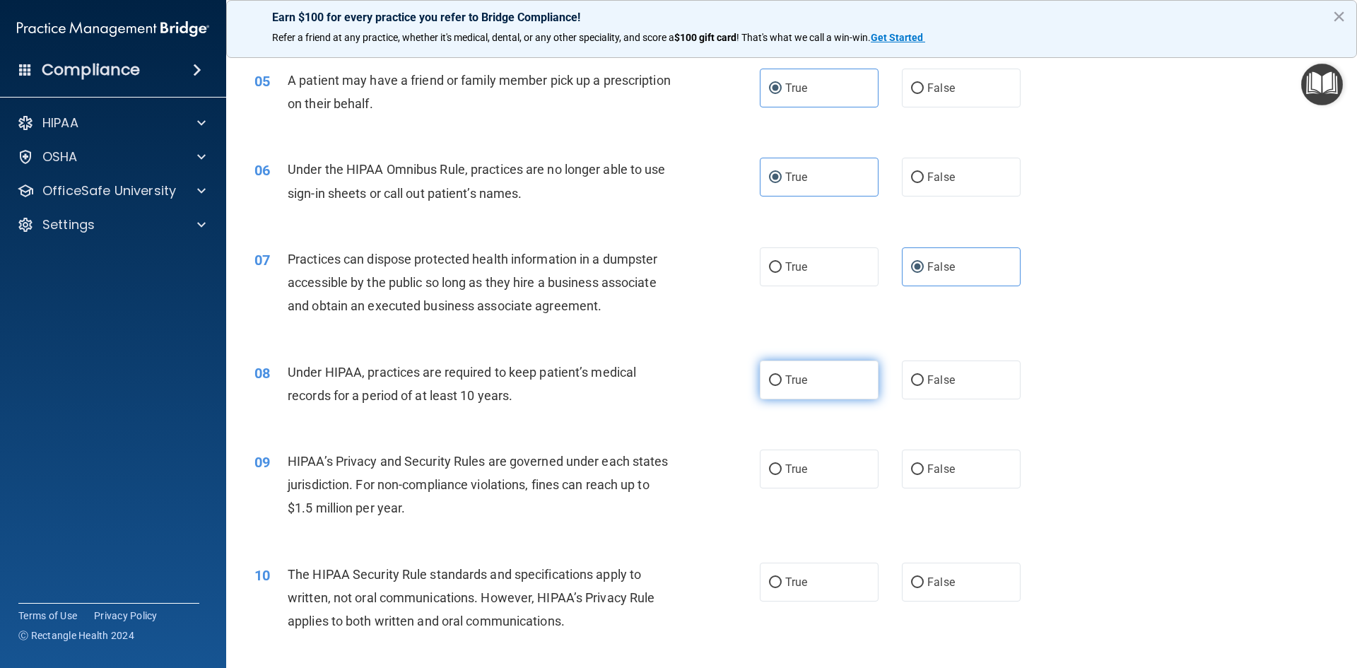
click at [792, 385] on span "True" at bounding box center [796, 379] width 22 height 13
click at [781, 385] on input "True" at bounding box center [775, 380] width 13 height 11
radio input "true"
click at [289, 372] on span "Under HIPAA, practices are required to keep patient’s medical records for a per…" at bounding box center [462, 384] width 348 height 38
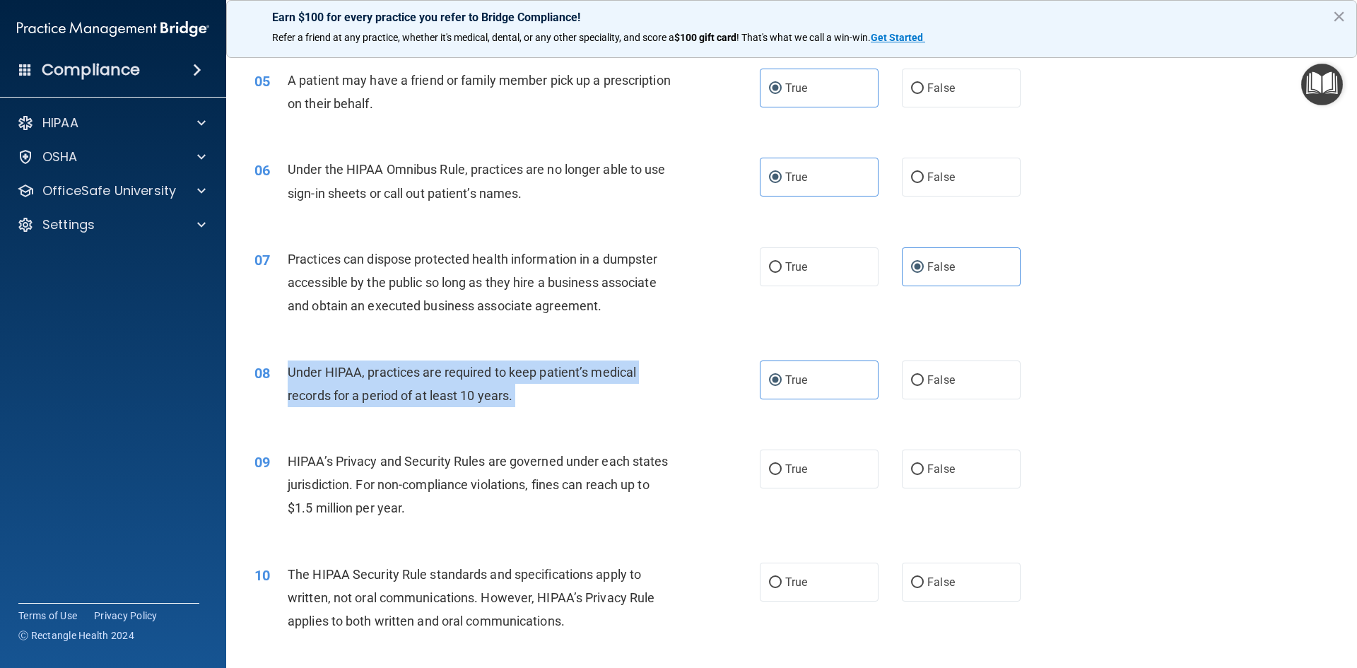
drag, startPoint x: 289, startPoint y: 372, endPoint x: 485, endPoint y: 384, distance: 196.1
click at [516, 401] on div "Under HIPAA, practices are required to keep patient’s medical records for a per…" at bounding box center [485, 383] width 395 height 47
copy ng-form "Under HIPAA, practices are required to keep patient’s medical records for a per…"
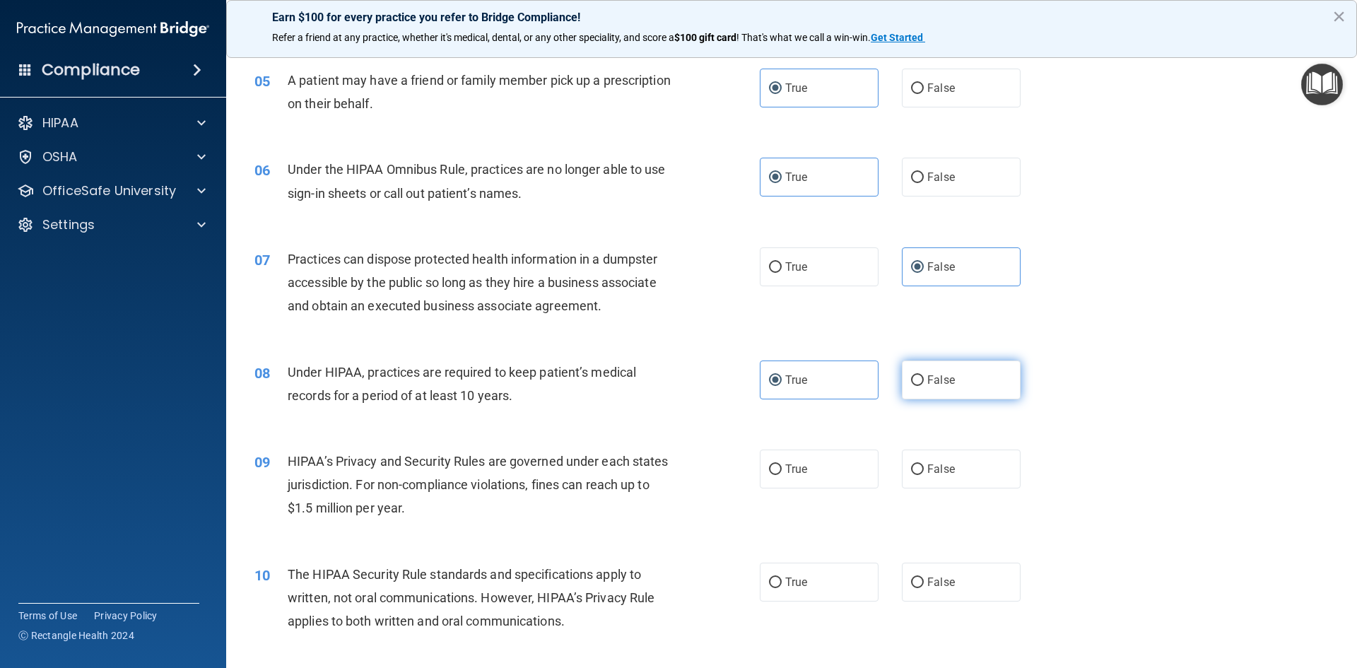
click at [956, 382] on label "False" at bounding box center [961, 379] width 119 height 39
click at [923, 382] on input "False" at bounding box center [917, 380] width 13 height 11
radio input "true"
radio input "false"
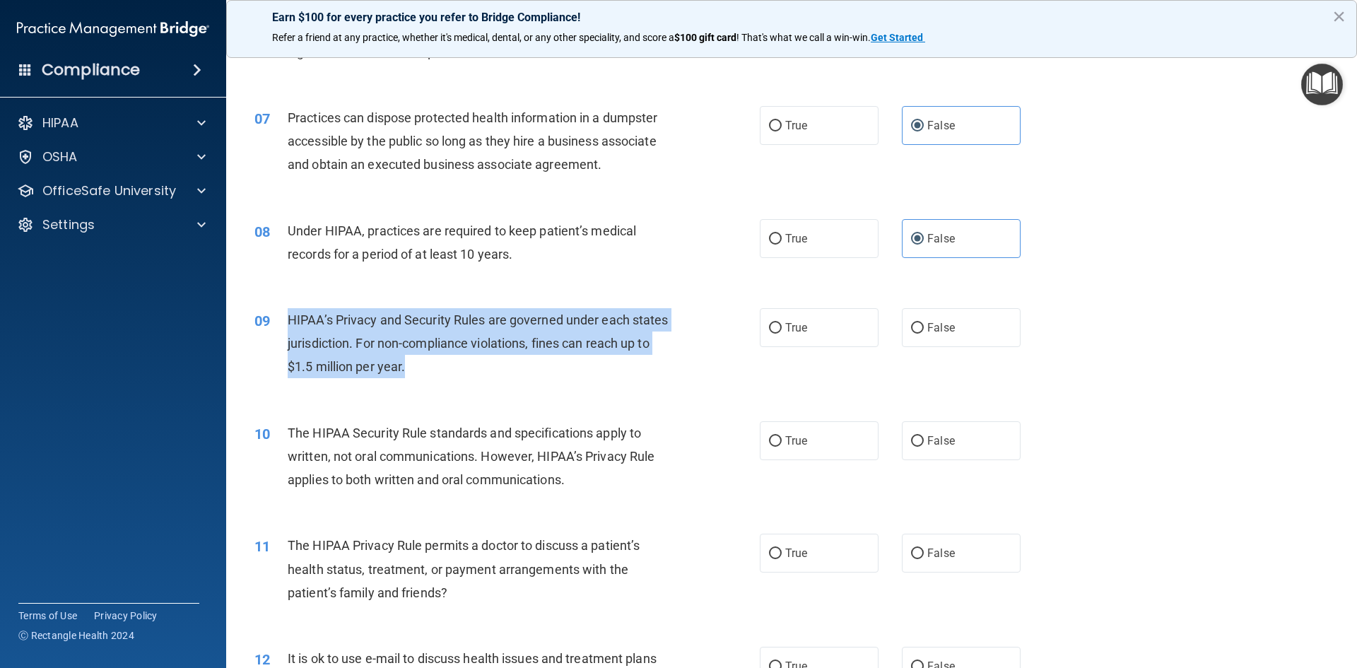
drag, startPoint x: 288, startPoint y: 319, endPoint x: 411, endPoint y: 346, distance: 125.7
click at [500, 377] on div "HIPAA’s Privacy and Security Rules are governed under each states jurisdiction.…" at bounding box center [485, 343] width 395 height 71
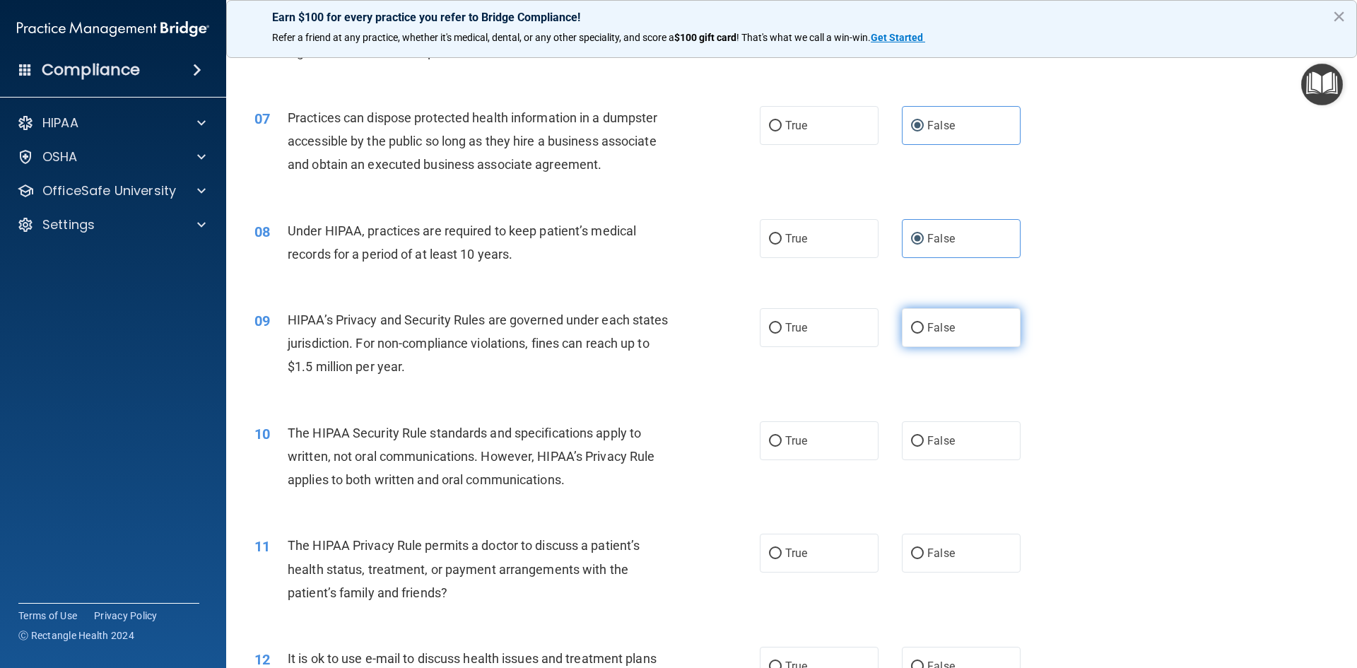
click at [944, 330] on span "False" at bounding box center [941, 327] width 28 height 13
click at [923, 330] on input "False" at bounding box center [917, 328] width 13 height 11
radio input "true"
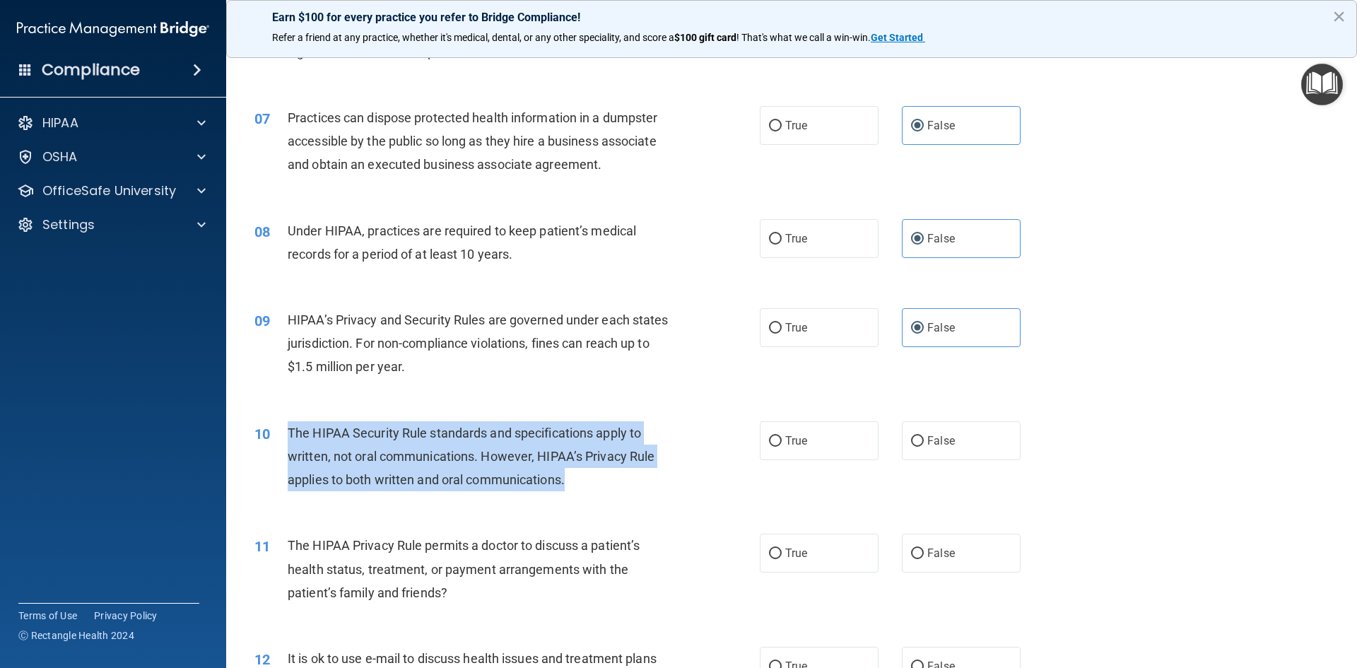
drag, startPoint x: 306, startPoint y: 435, endPoint x: 610, endPoint y: 492, distance: 309.9
click at [644, 498] on div "10 The HIPAA Security Rule standards and specifications apply to written, not o…" at bounding box center [507, 460] width 548 height 78
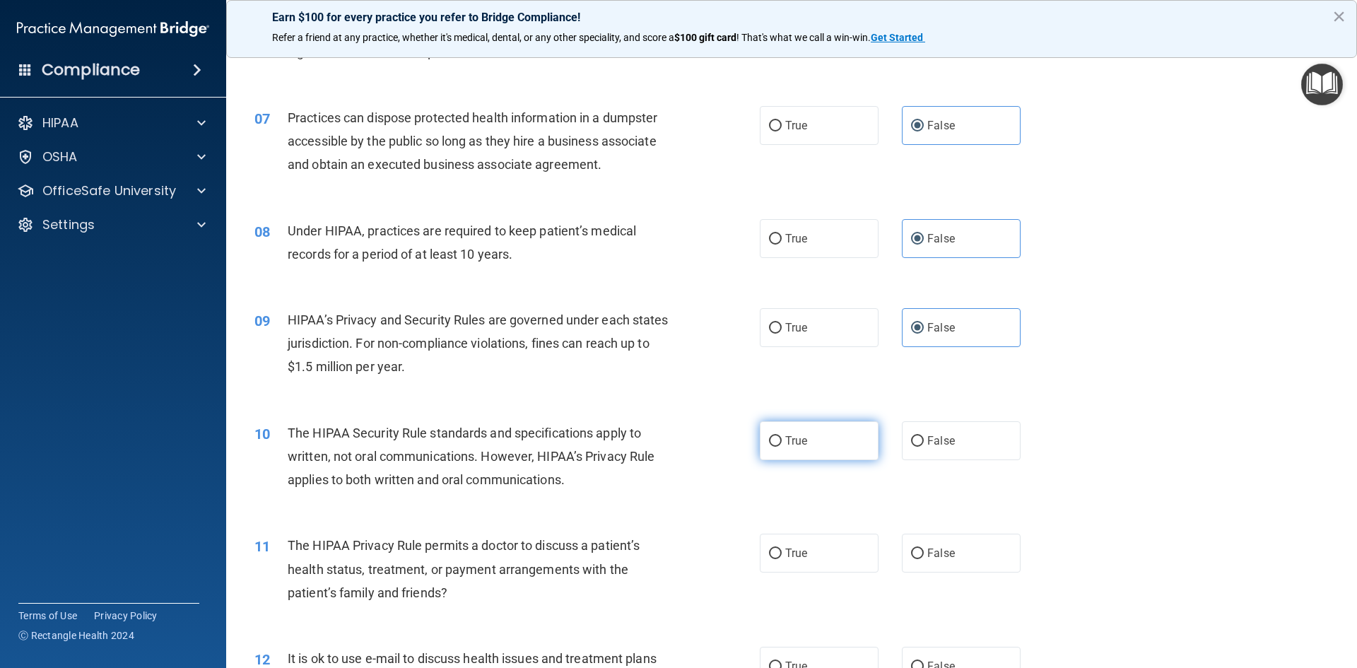
drag, startPoint x: 775, startPoint y: 418, endPoint x: 784, endPoint y: 436, distance: 20.2
click at [774, 420] on div "10 The HIPAA Security Rule standards and specifications apply to written, not o…" at bounding box center [791, 459] width 1095 height 113
click at [785, 437] on span "True" at bounding box center [796, 440] width 22 height 13
click at [781, 437] on input "True" at bounding box center [775, 441] width 13 height 11
radio input "true"
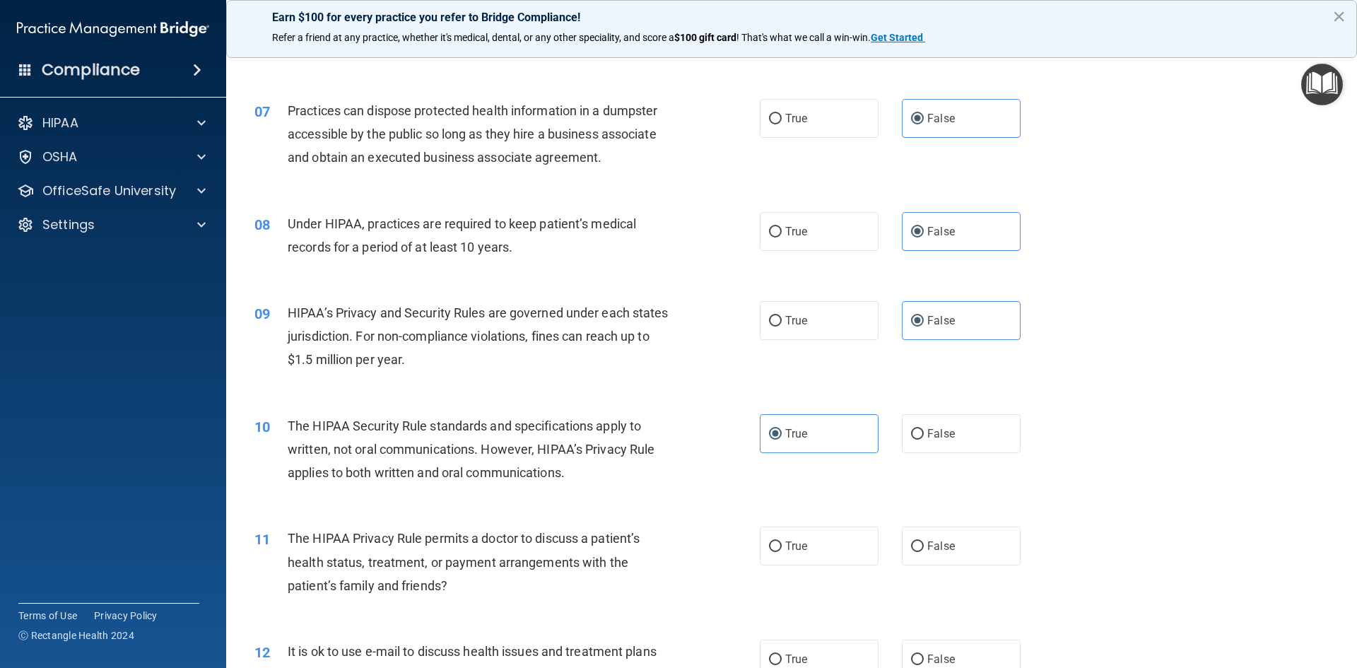
scroll to position [714, 0]
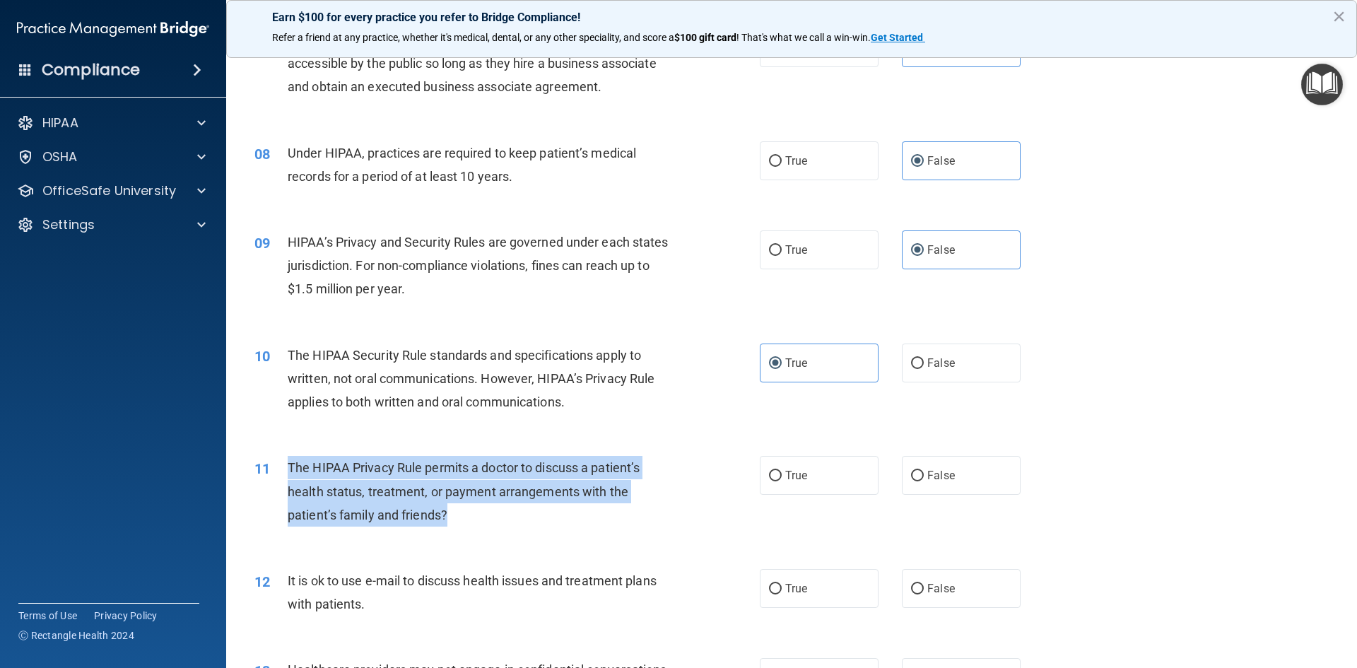
drag, startPoint x: 290, startPoint y: 467, endPoint x: 360, endPoint y: 488, distance: 73.1
click at [452, 507] on div "The HIPAA Privacy Rule permits a doctor to discuss a patient’s health status, t…" at bounding box center [485, 491] width 395 height 71
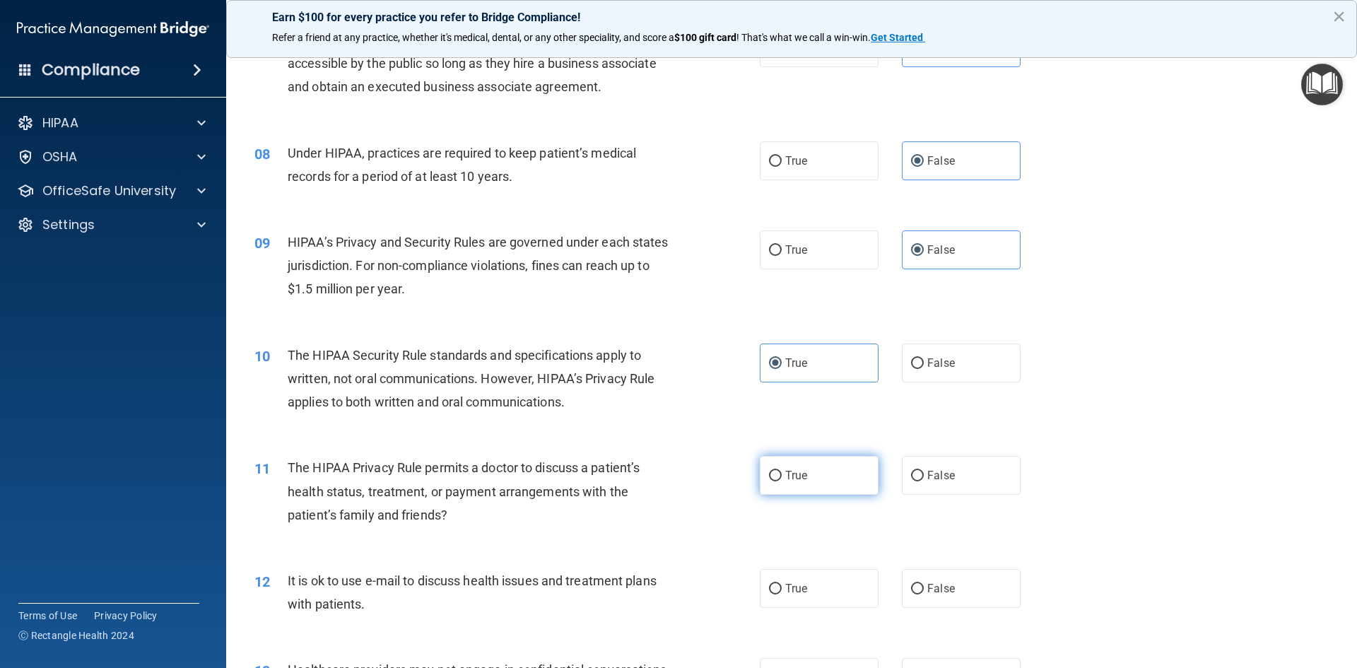
click at [815, 483] on label "True" at bounding box center [819, 475] width 119 height 39
click at [781, 481] on input "True" at bounding box center [775, 476] width 13 height 11
radio input "true"
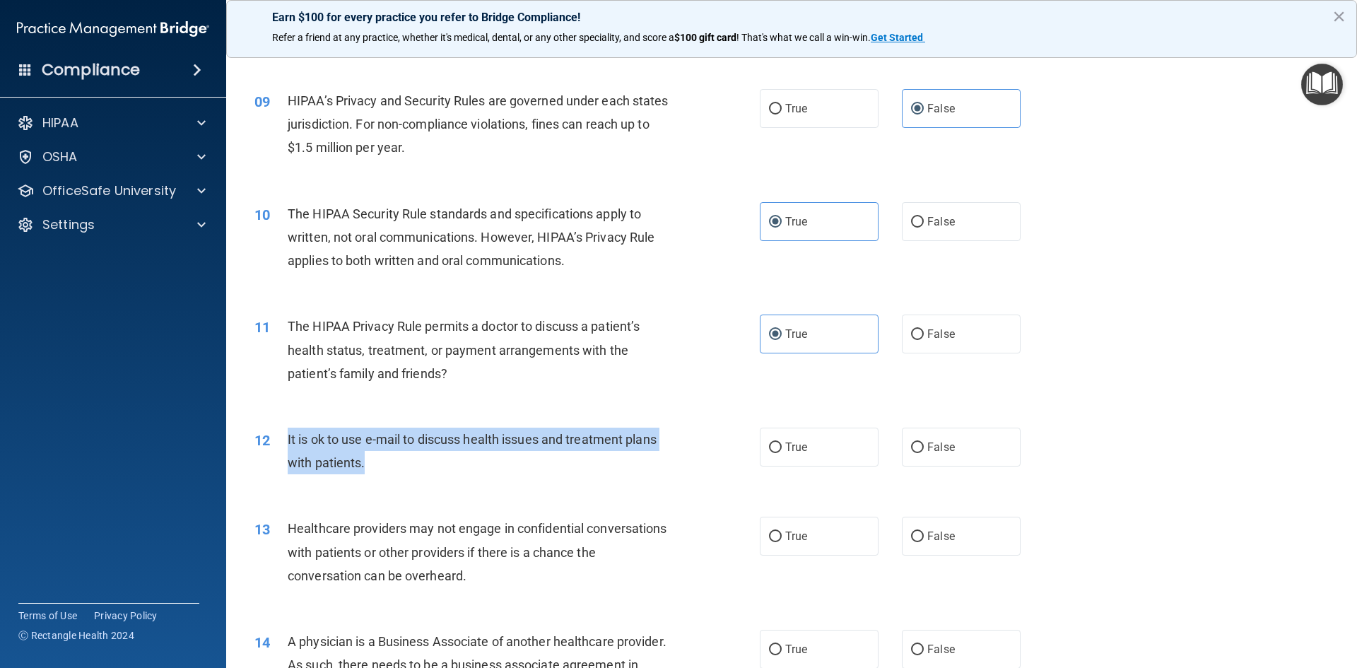
drag, startPoint x: 288, startPoint y: 435, endPoint x: 348, endPoint y: 457, distance: 64.2
click at [363, 464] on span "It is ok to use e-mail to discuss health issues and treatment plans with patien…" at bounding box center [472, 451] width 369 height 38
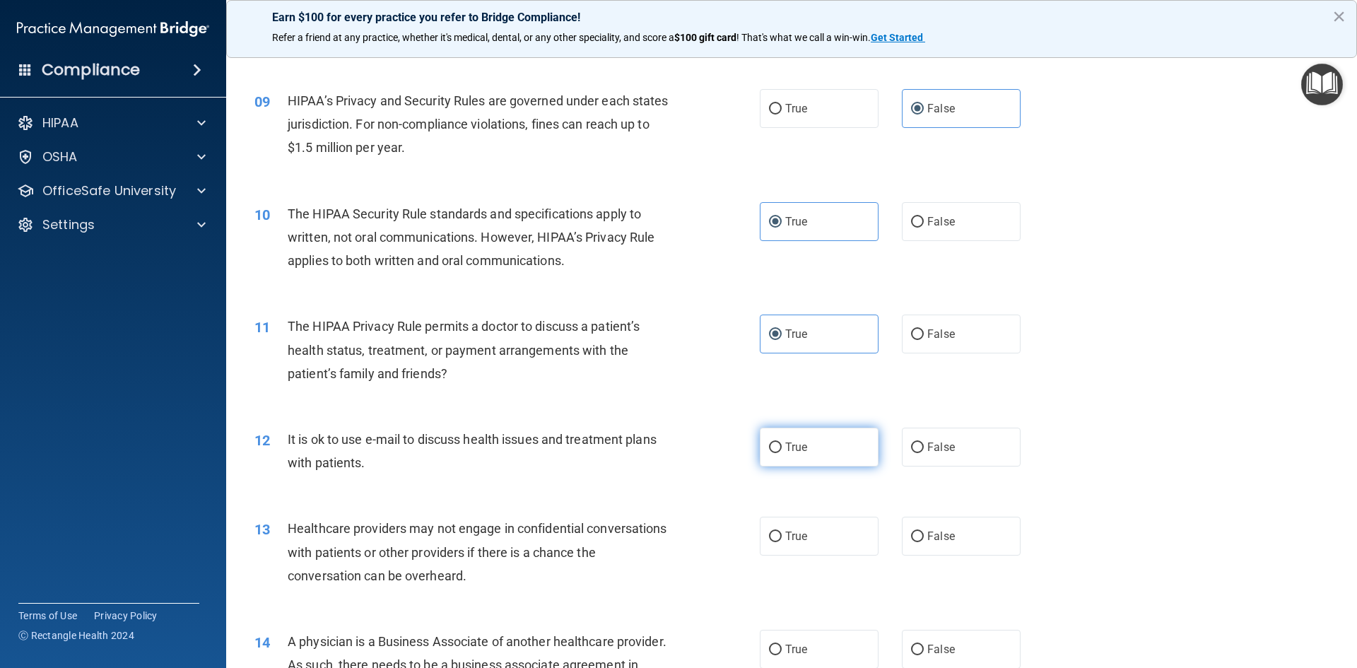
click at [801, 436] on label "True" at bounding box center [819, 446] width 119 height 39
click at [781, 442] on input "True" at bounding box center [775, 447] width 13 height 11
radio input "true"
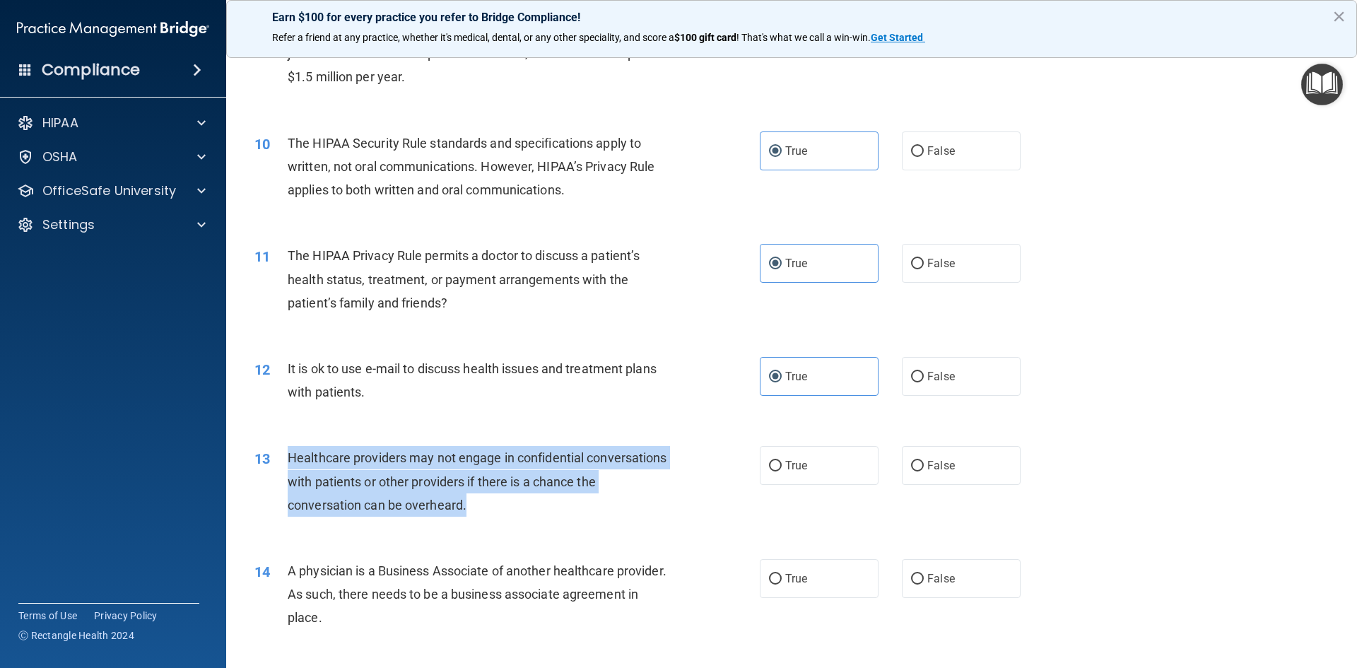
drag, startPoint x: 290, startPoint y: 459, endPoint x: 480, endPoint y: 505, distance: 195.5
click at [480, 505] on div "Healthcare providers may not engage in confidential conversations with patients…" at bounding box center [485, 481] width 395 height 71
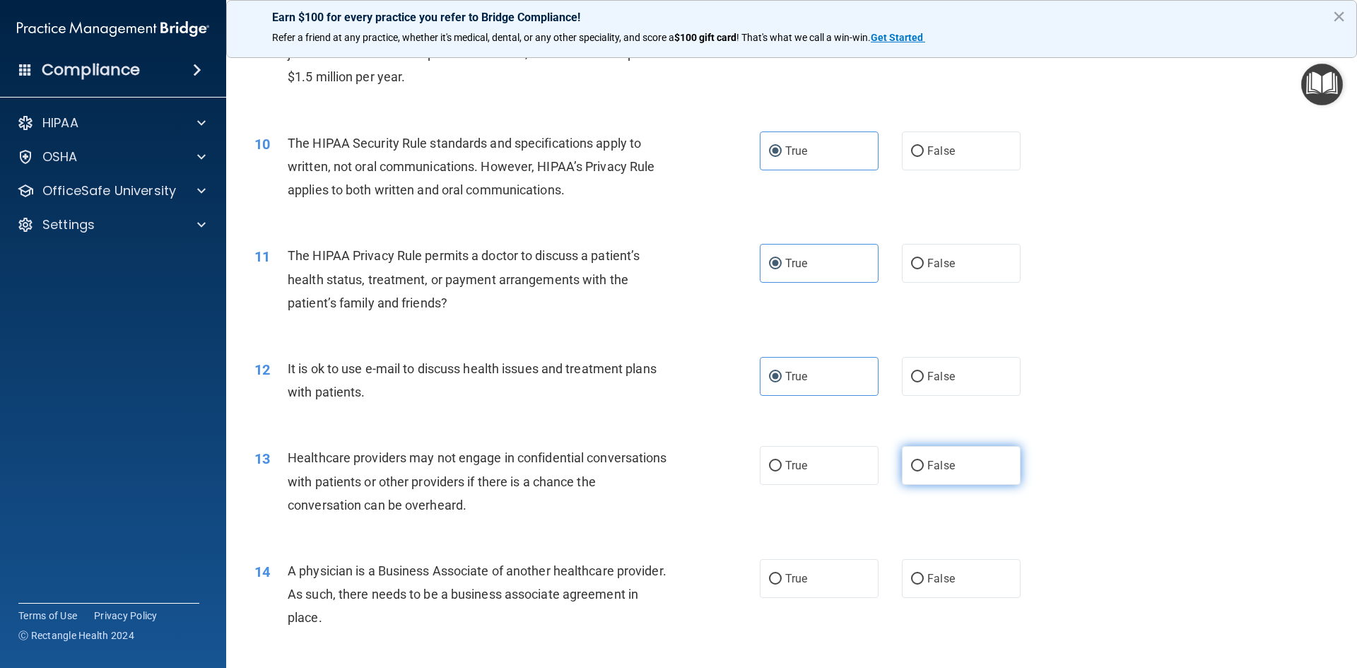
click at [955, 453] on label "False" at bounding box center [961, 465] width 119 height 39
click at [923, 461] on input "False" at bounding box center [917, 466] width 13 height 11
radio input "true"
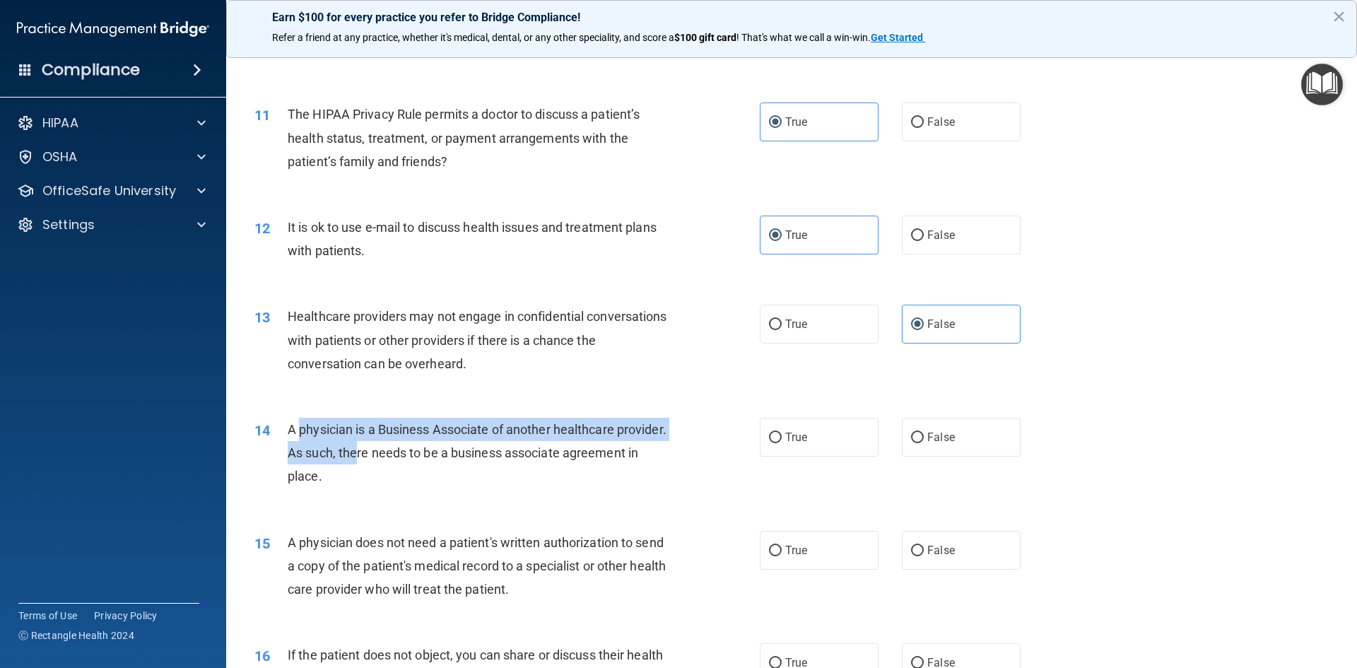
drag, startPoint x: 292, startPoint y: 431, endPoint x: 346, endPoint y: 461, distance: 61.4
click at [348, 461] on div "A physician is a Business Associate of another healthcare provider. As such, th…" at bounding box center [485, 453] width 395 height 71
drag, startPoint x: 306, startPoint y: 445, endPoint x: 299, endPoint y: 441, distance: 8.2
click at [307, 446] on span "A physician is a Business Associate of another healthcare provider. As such, th…" at bounding box center [477, 452] width 379 height 61
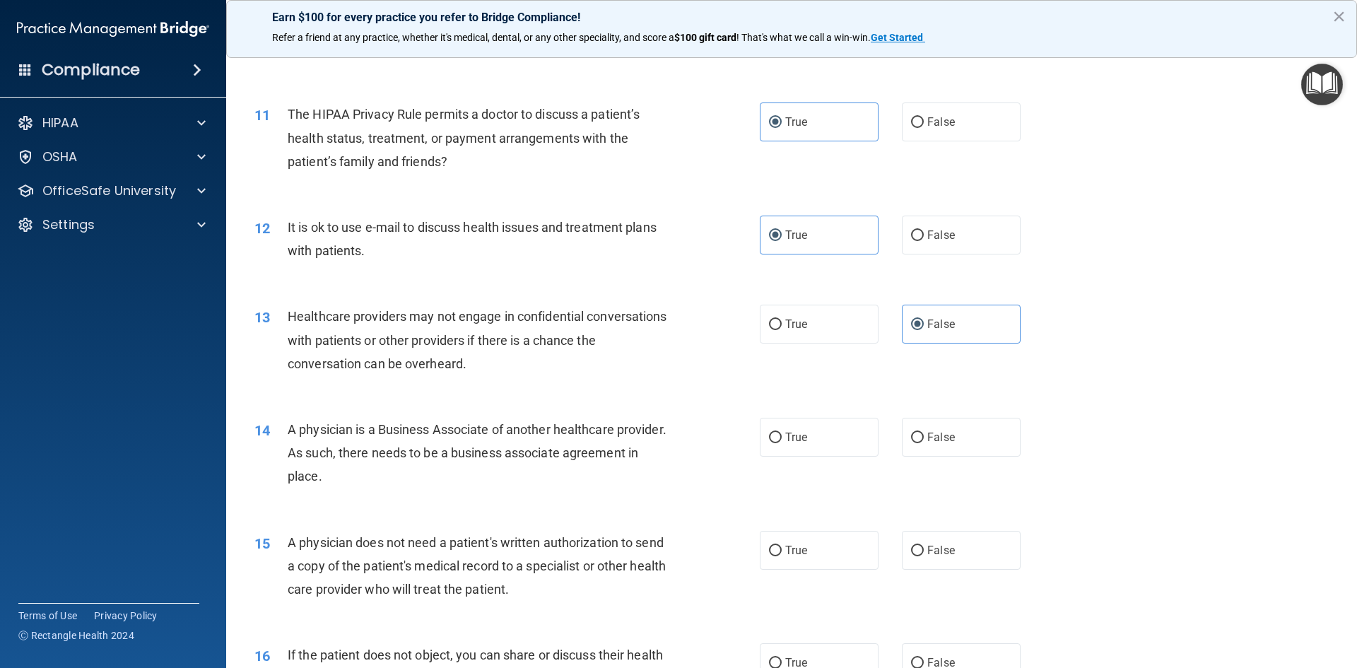
drag, startPoint x: 287, startPoint y: 431, endPoint x: 277, endPoint y: 425, distance: 11.8
click at [283, 430] on div "14 A physician is a Business Associate of another healthcare provider. As such,…" at bounding box center [507, 457] width 548 height 78
drag, startPoint x: 322, startPoint y: 476, endPoint x: 288, endPoint y: 431, distance: 57.0
click at [288, 431] on div "A physician is a Business Associate of another healthcare provider. As such, th…" at bounding box center [485, 453] width 395 height 71
click at [927, 440] on span "False" at bounding box center [941, 436] width 28 height 13
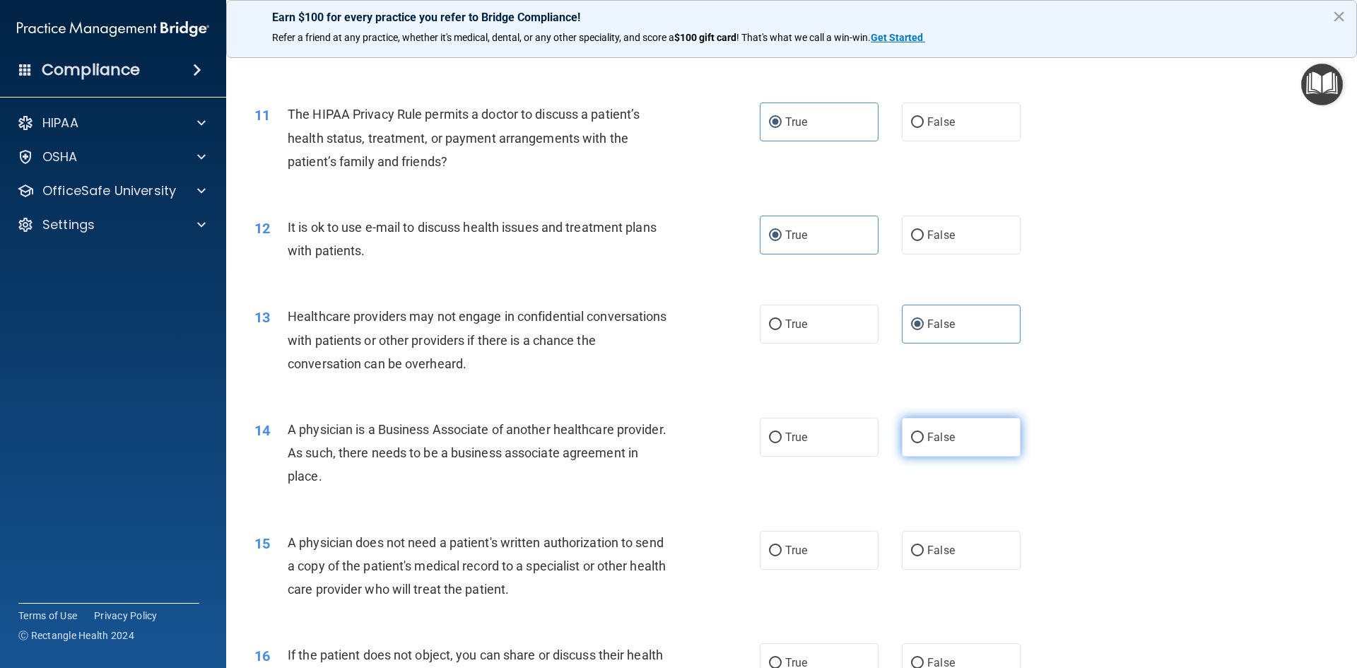
click at [921, 440] on input "False" at bounding box center [917, 437] width 13 height 11
radio input "true"
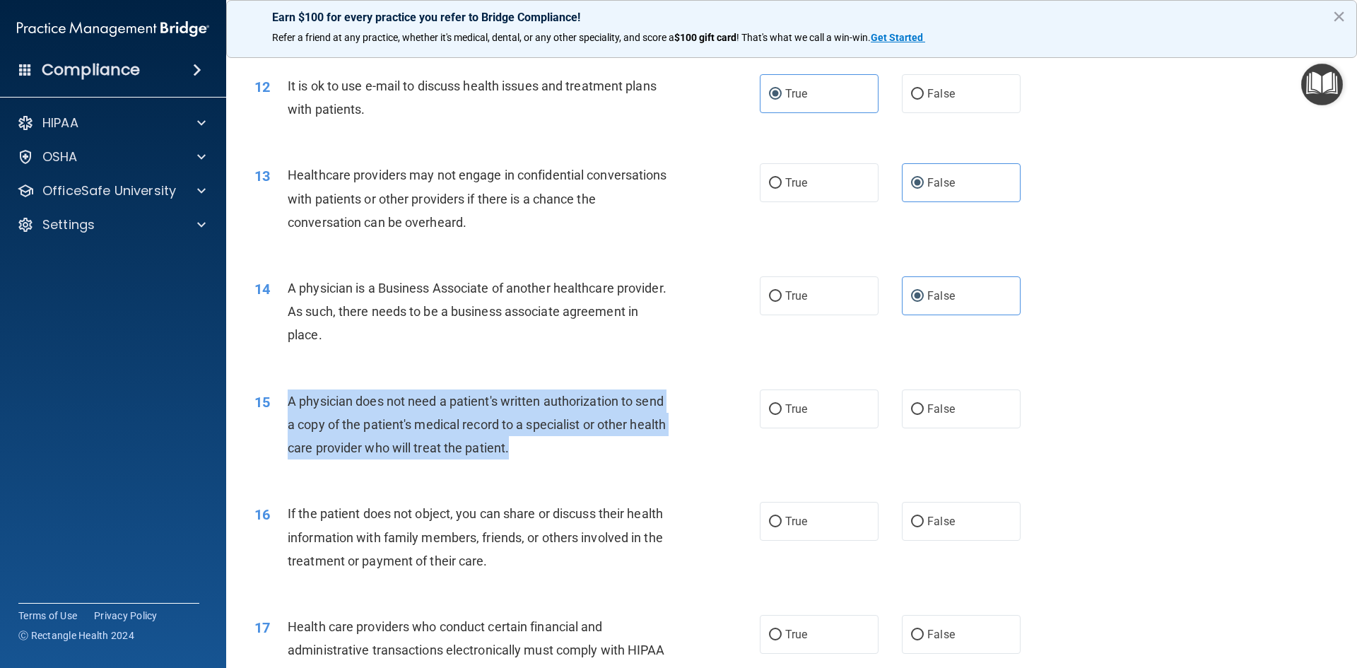
drag, startPoint x: 290, startPoint y: 403, endPoint x: 536, endPoint y: 444, distance: 248.6
click at [536, 444] on div "A physician does not need a patient's written authorization to send a copy of t…" at bounding box center [485, 424] width 395 height 71
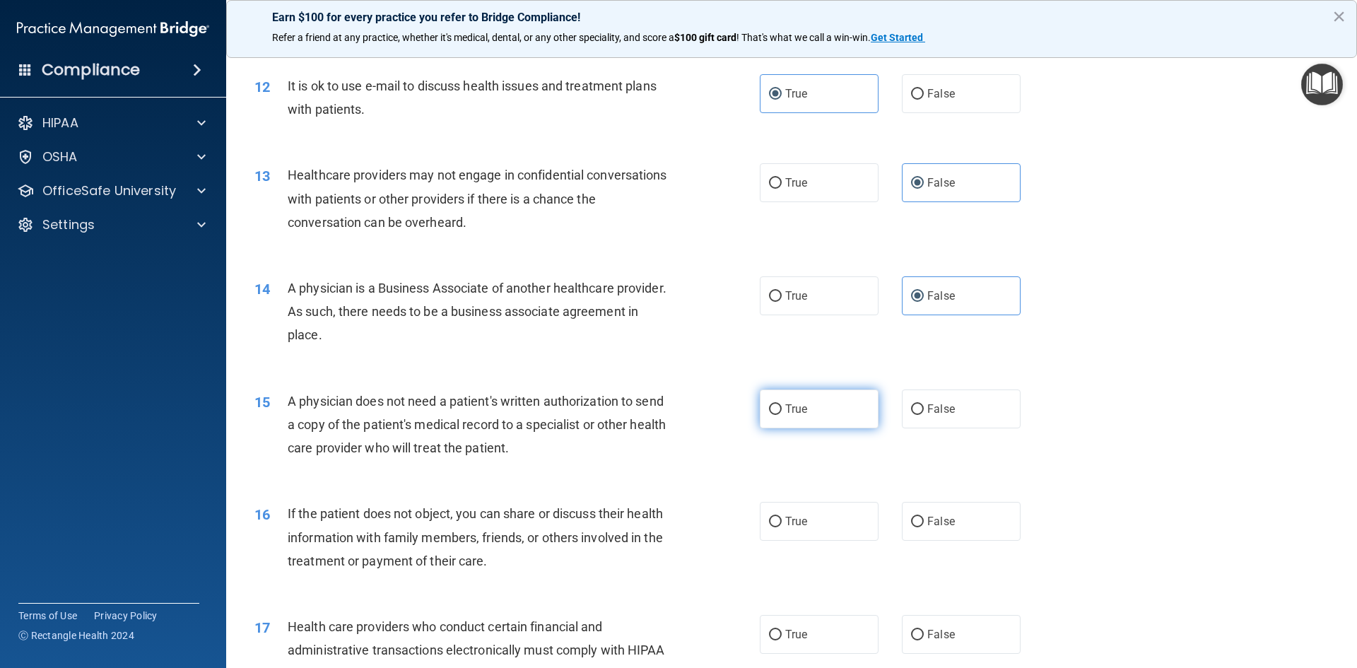
click at [800, 417] on label "True" at bounding box center [819, 408] width 119 height 39
click at [781, 415] on input "True" at bounding box center [775, 409] width 13 height 11
radio input "true"
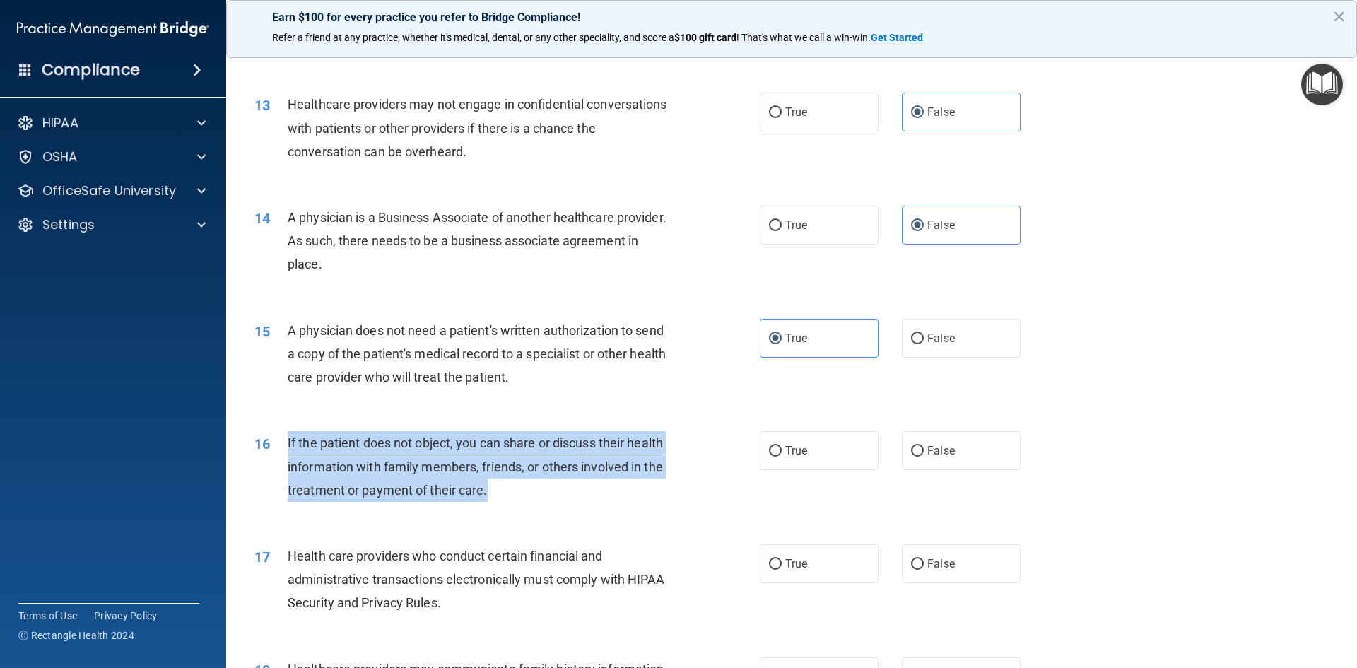
drag, startPoint x: 288, startPoint y: 442, endPoint x: 445, endPoint y: 476, distance: 161.2
click at [507, 492] on div "If the patient does not object, you can share or discuss their health informati…" at bounding box center [485, 466] width 395 height 71
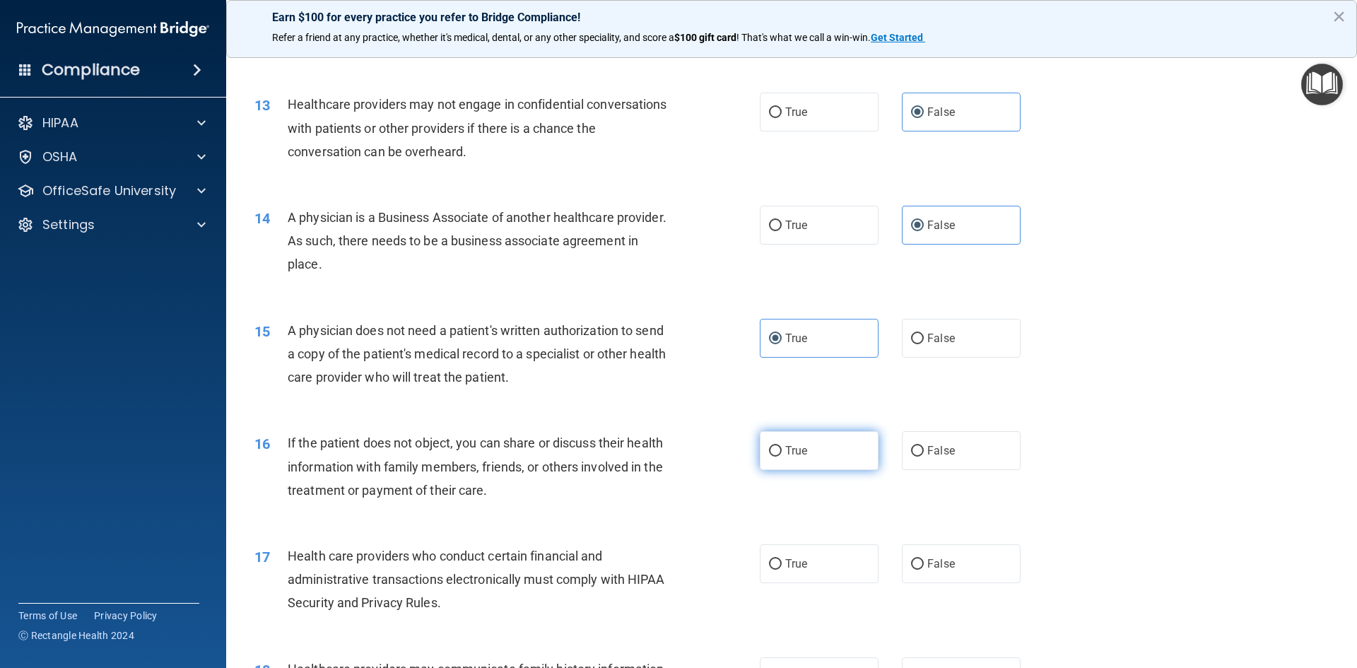
click at [839, 463] on label "True" at bounding box center [819, 450] width 119 height 39
click at [781, 456] on input "True" at bounding box center [775, 451] width 13 height 11
radio input "true"
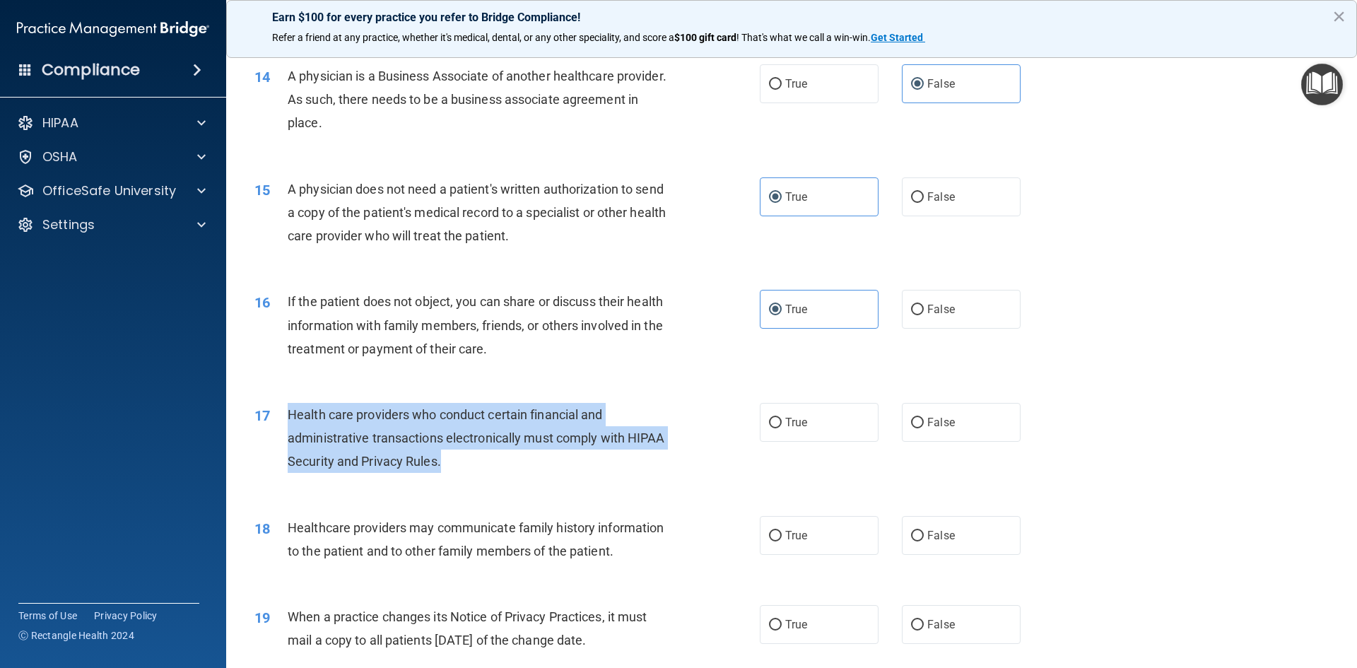
drag, startPoint x: 288, startPoint y: 415, endPoint x: 462, endPoint y: 234, distance: 250.9
click at [515, 475] on div "17 Health care providers who conduct certain financial and administrative trans…" at bounding box center [507, 442] width 548 height 78
click at [769, 420] on input "True" at bounding box center [775, 423] width 13 height 11
radio input "true"
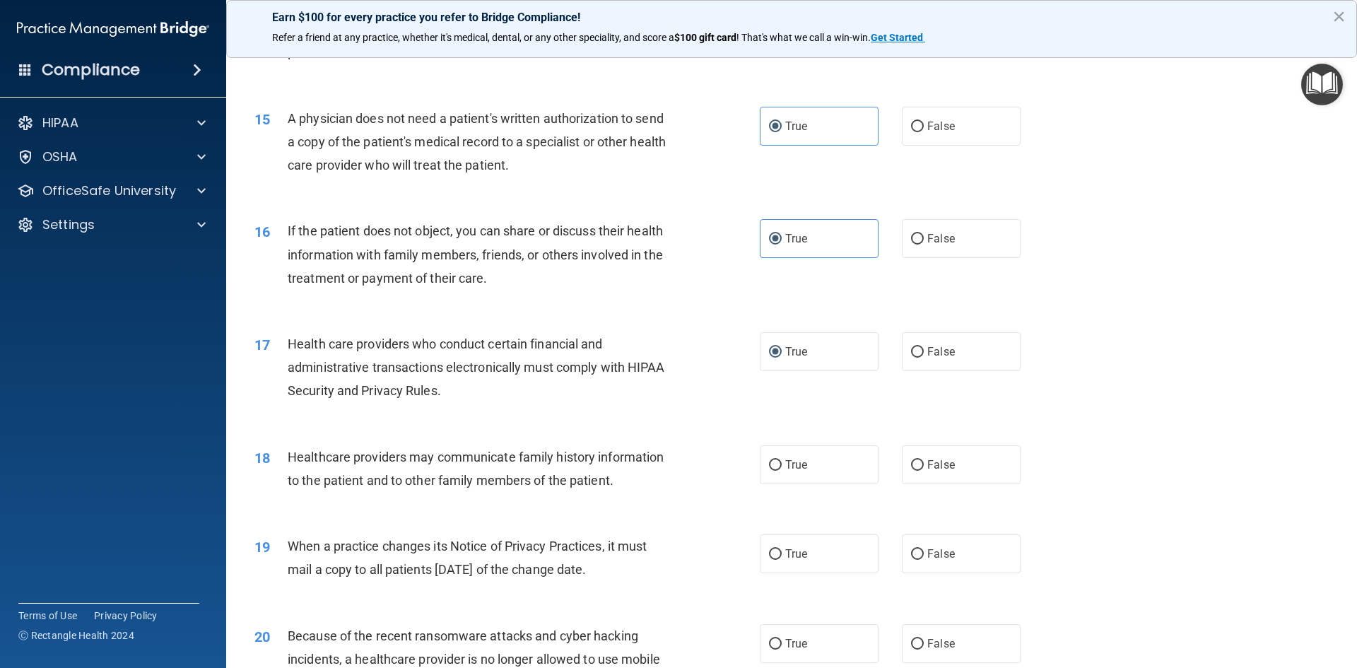
click at [566, 471] on div "Healthcare providers may communicate family history information to the patient …" at bounding box center [485, 468] width 395 height 47
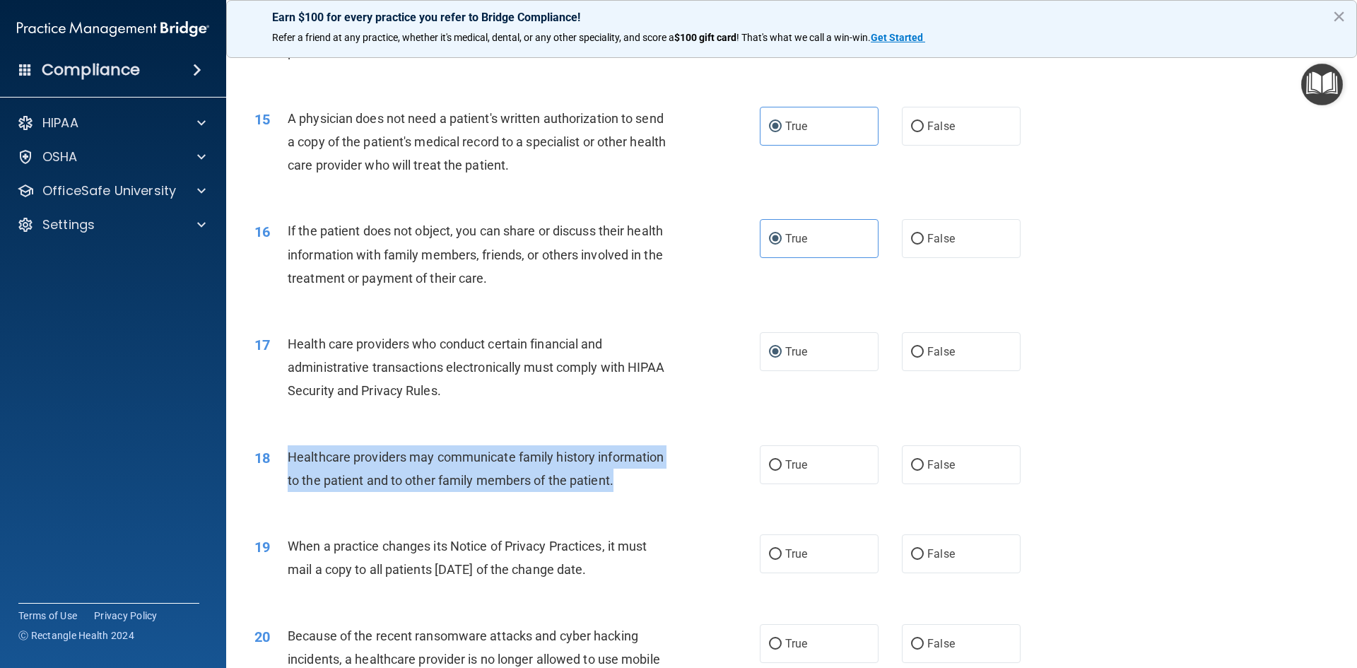
drag, startPoint x: 288, startPoint y: 456, endPoint x: 566, endPoint y: 476, distance: 279.0
click at [638, 485] on div "Healthcare providers may communicate family history information to the patient …" at bounding box center [485, 468] width 395 height 47
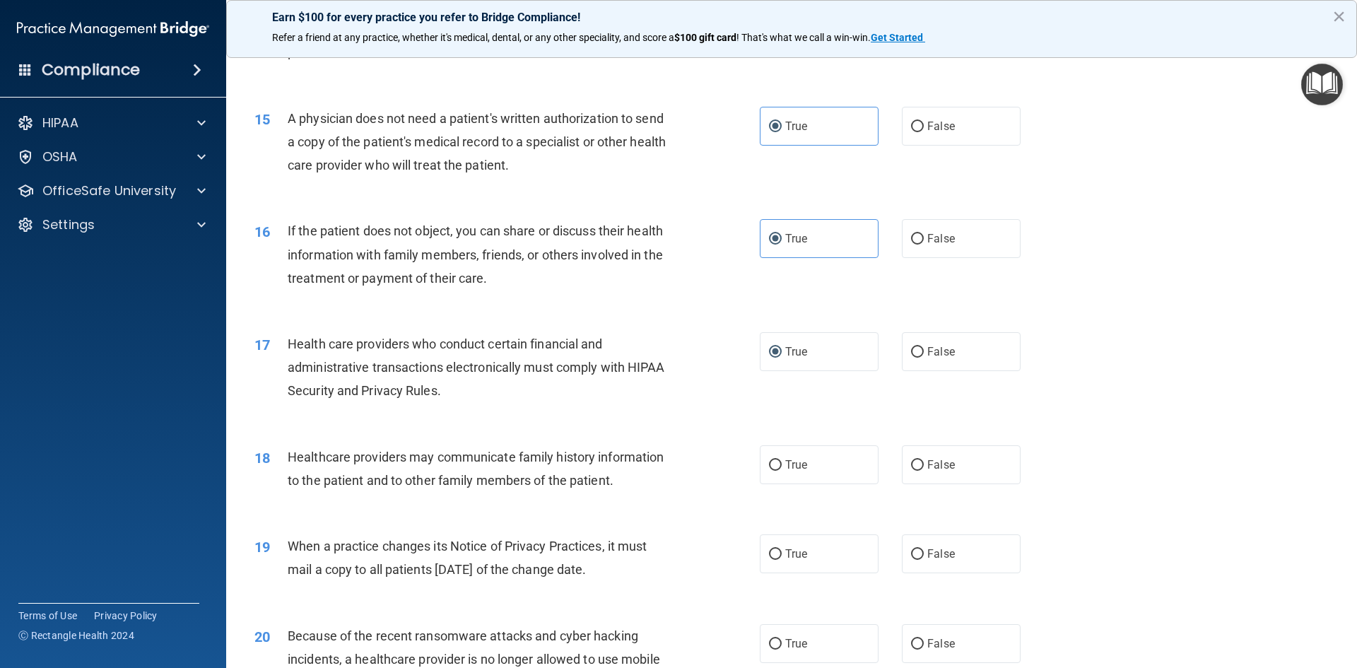
drag, startPoint x: 808, startPoint y: 470, endPoint x: 655, endPoint y: 439, distance: 155.6
click at [805, 466] on label "True" at bounding box center [819, 464] width 119 height 39
click at [781, 466] on input "True" at bounding box center [775, 465] width 13 height 11
radio input "true"
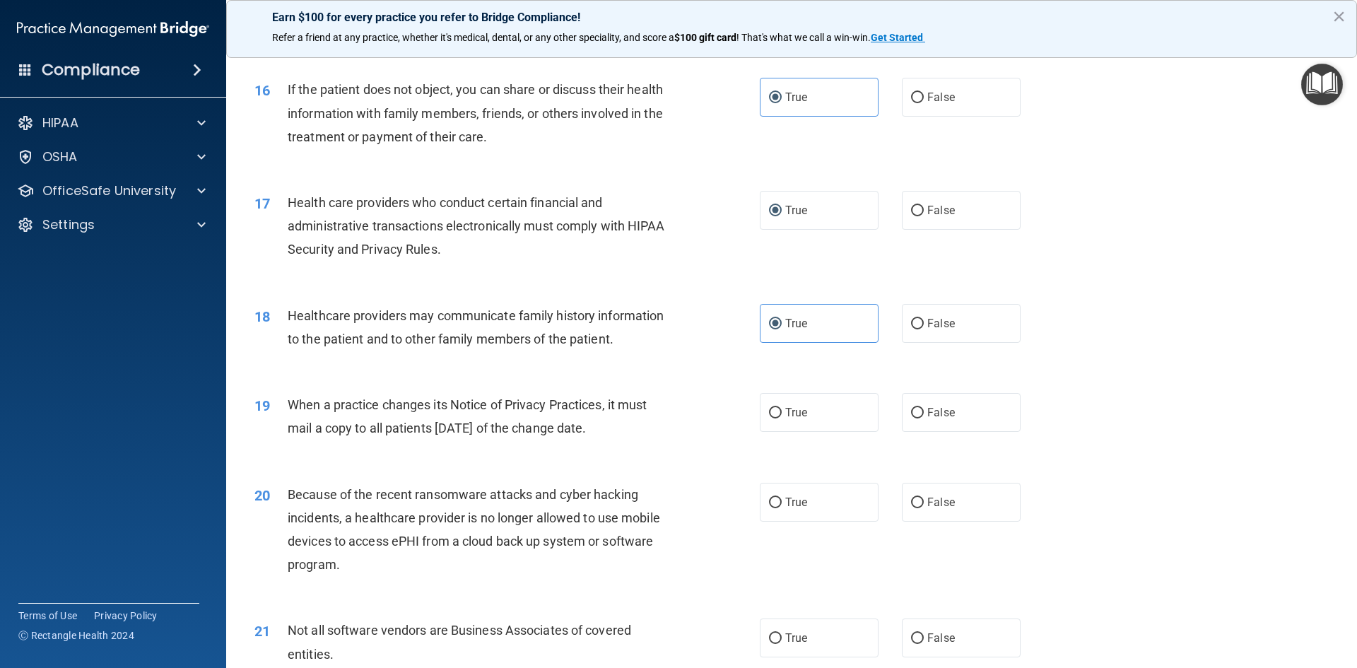
drag, startPoint x: 287, startPoint y: 402, endPoint x: 686, endPoint y: 434, distance: 400.5
click at [686, 434] on div "19 When a practice changes its Notice of Privacy Practices, it must mail a copy…" at bounding box center [507, 420] width 548 height 54
click at [894, 410] on div "True False" at bounding box center [902, 412] width 285 height 39
click at [970, 423] on label "False" at bounding box center [961, 412] width 119 height 39
click at [923, 418] on input "False" at bounding box center [917, 413] width 13 height 11
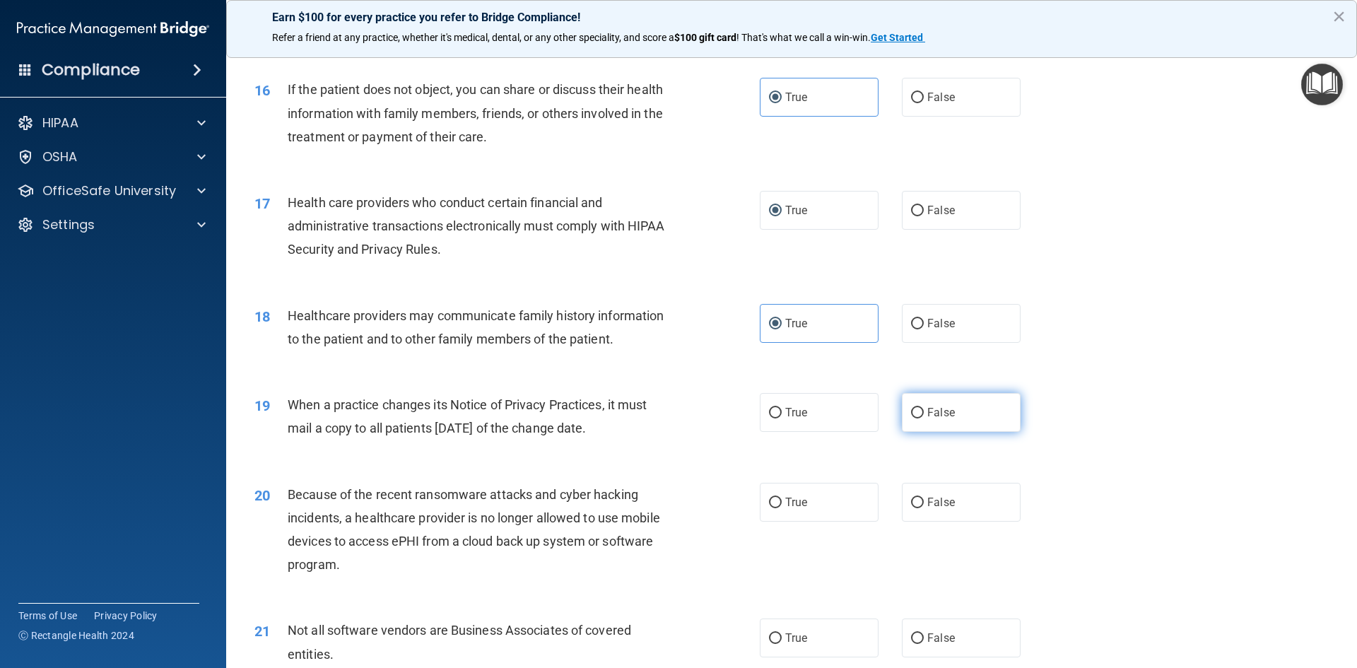
radio input "true"
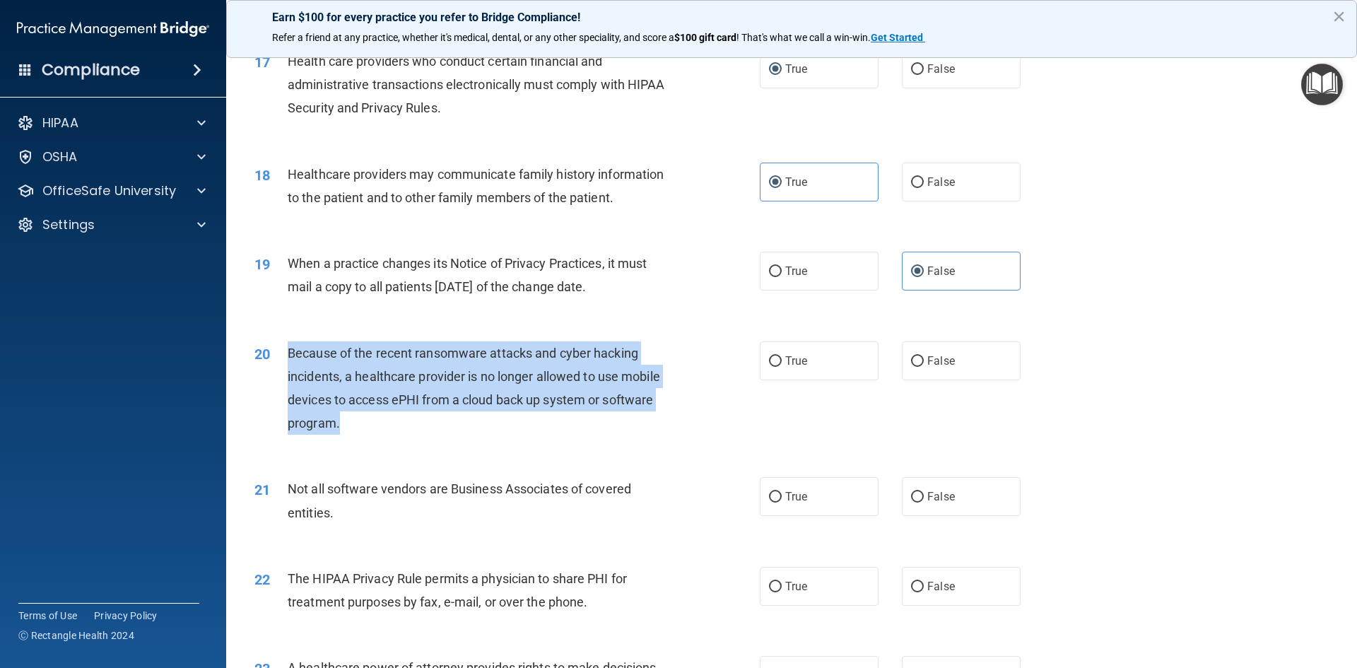
drag, startPoint x: 289, startPoint y: 355, endPoint x: 462, endPoint y: 421, distance: 185.4
click at [462, 421] on div "Because of the recent ransomware attacks and cyber hacking incidents, a healthc…" at bounding box center [485, 388] width 395 height 94
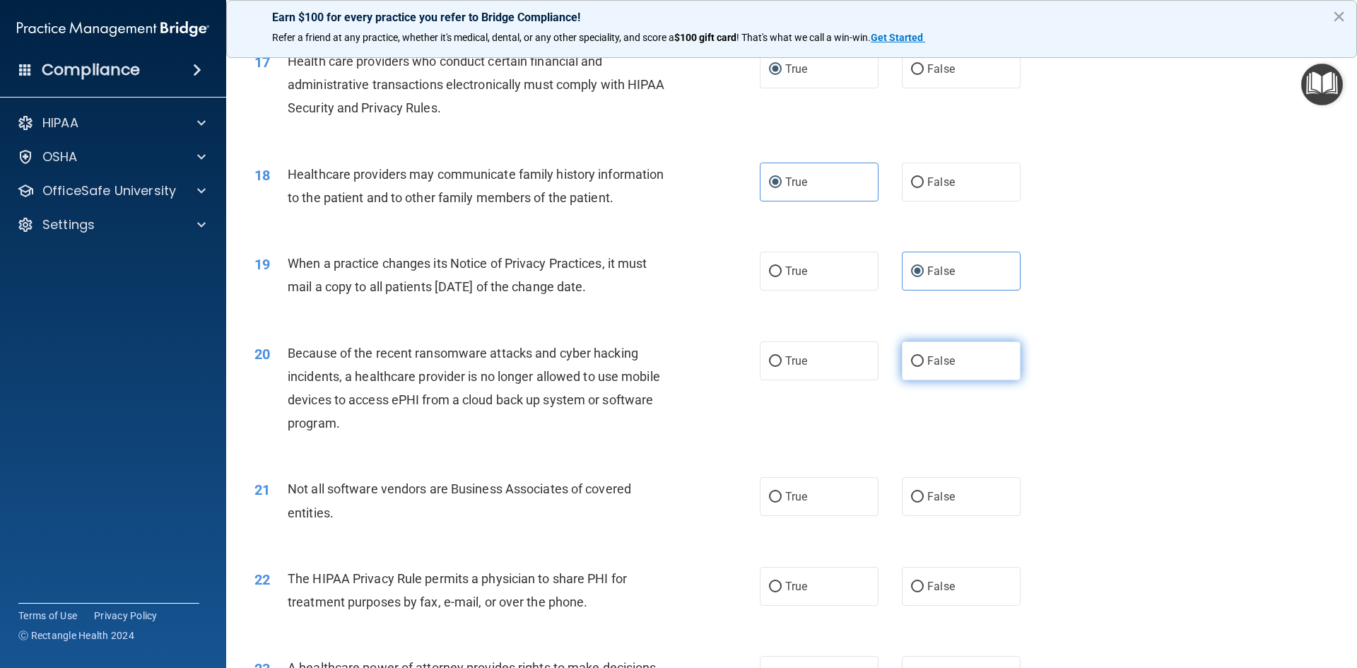
click at [947, 376] on label "False" at bounding box center [961, 360] width 119 height 39
click at [923, 367] on input "False" at bounding box center [917, 361] width 13 height 11
radio input "true"
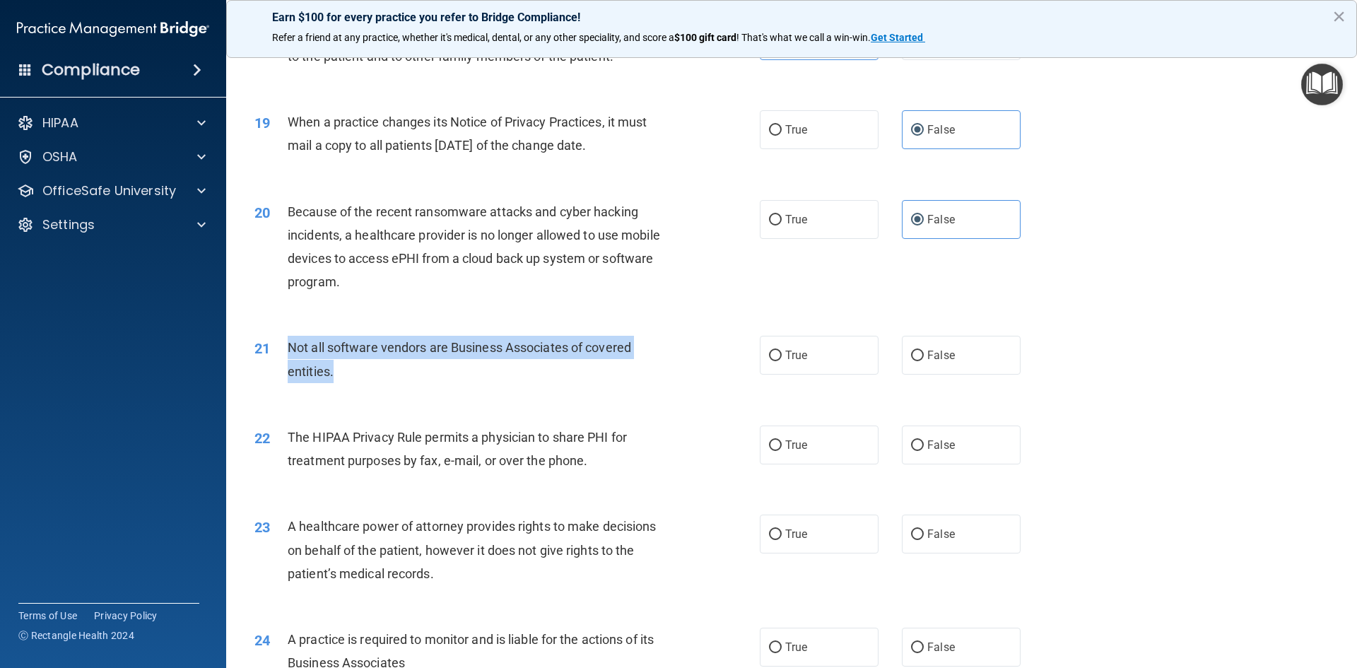
drag, startPoint x: 288, startPoint y: 343, endPoint x: 348, endPoint y: 375, distance: 68.0
click at [359, 379] on div "Not all software vendors are Business Associates of covered entities." at bounding box center [485, 359] width 395 height 47
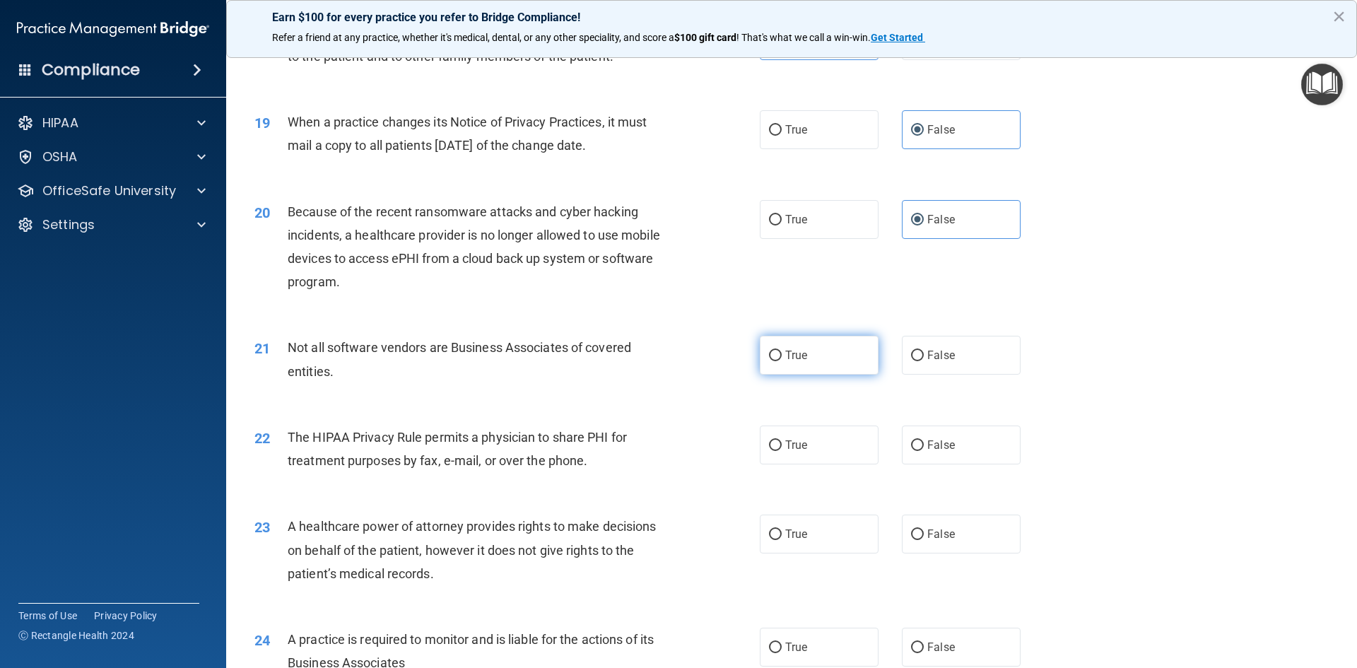
click at [825, 365] on label "True" at bounding box center [819, 355] width 119 height 39
click at [781, 361] on input "True" at bounding box center [775, 355] width 13 height 11
radio input "true"
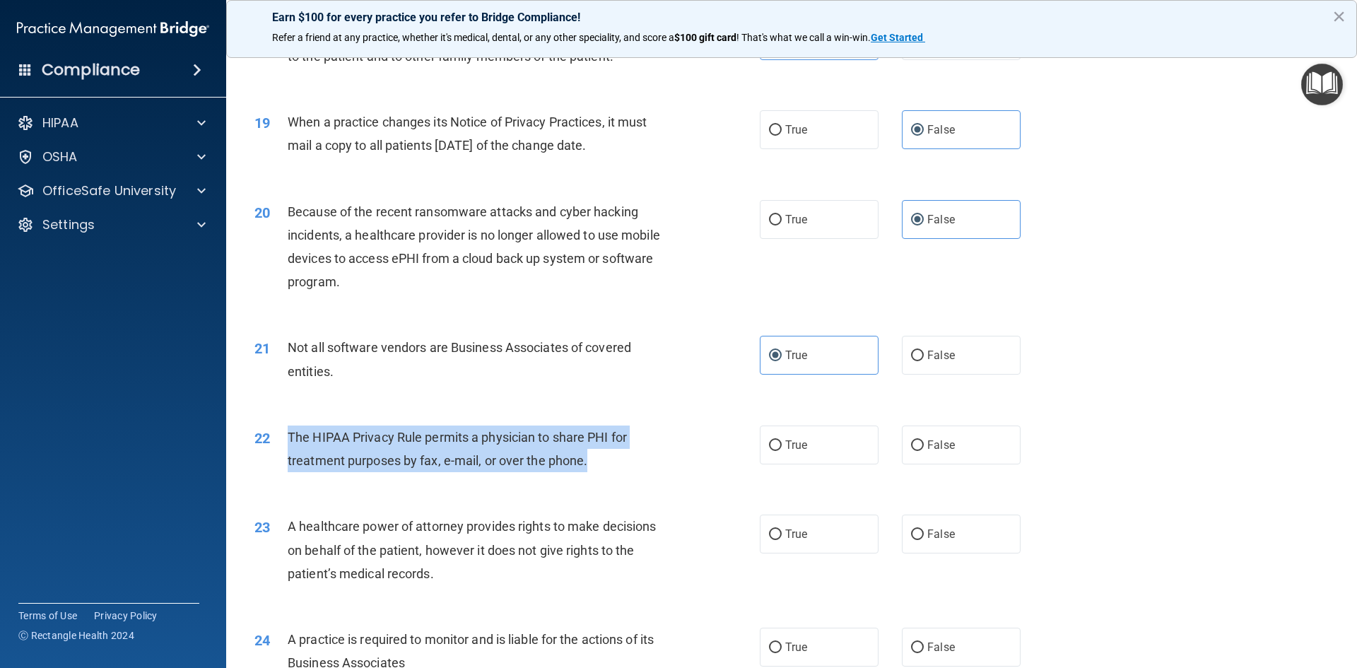
drag, startPoint x: 288, startPoint y: 433, endPoint x: 590, endPoint y: 457, distance: 303.4
click at [620, 461] on div "The HIPAA Privacy Rule permits a physician to share PHI for treatment purposes …" at bounding box center [485, 448] width 395 height 47
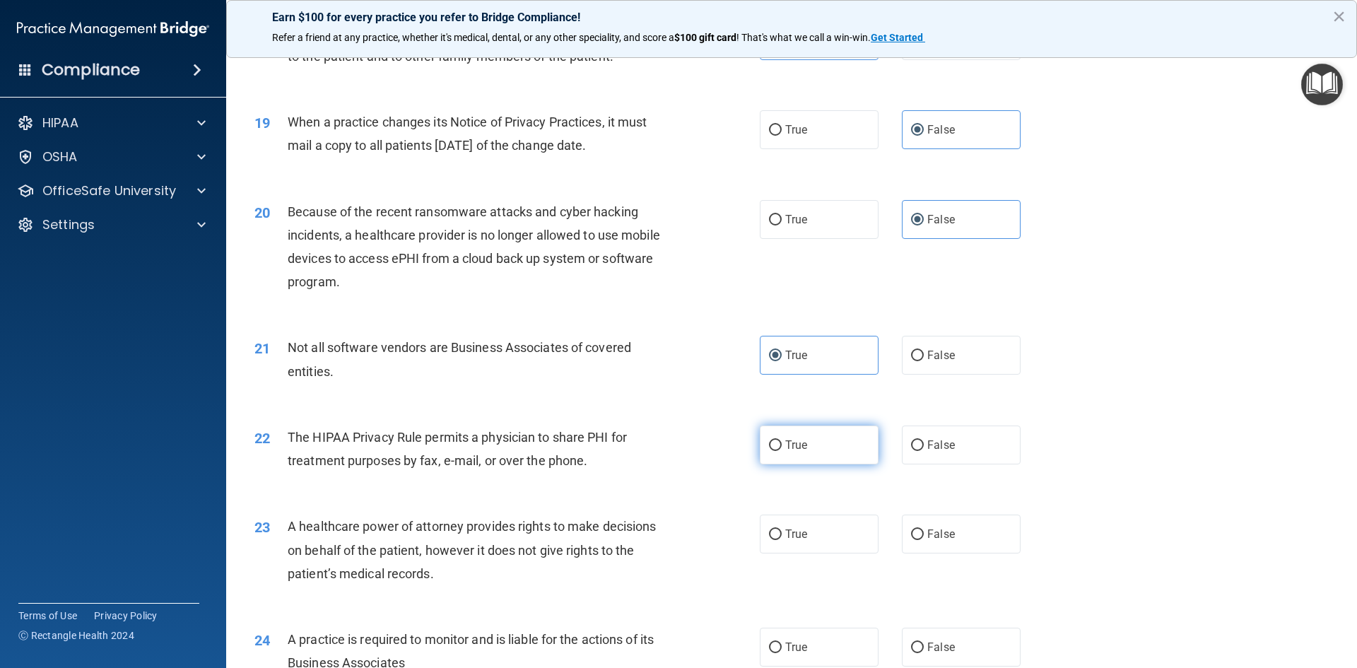
click at [803, 450] on label "True" at bounding box center [819, 444] width 119 height 39
click at [781, 450] on input "True" at bounding box center [775, 445] width 13 height 11
radio input "true"
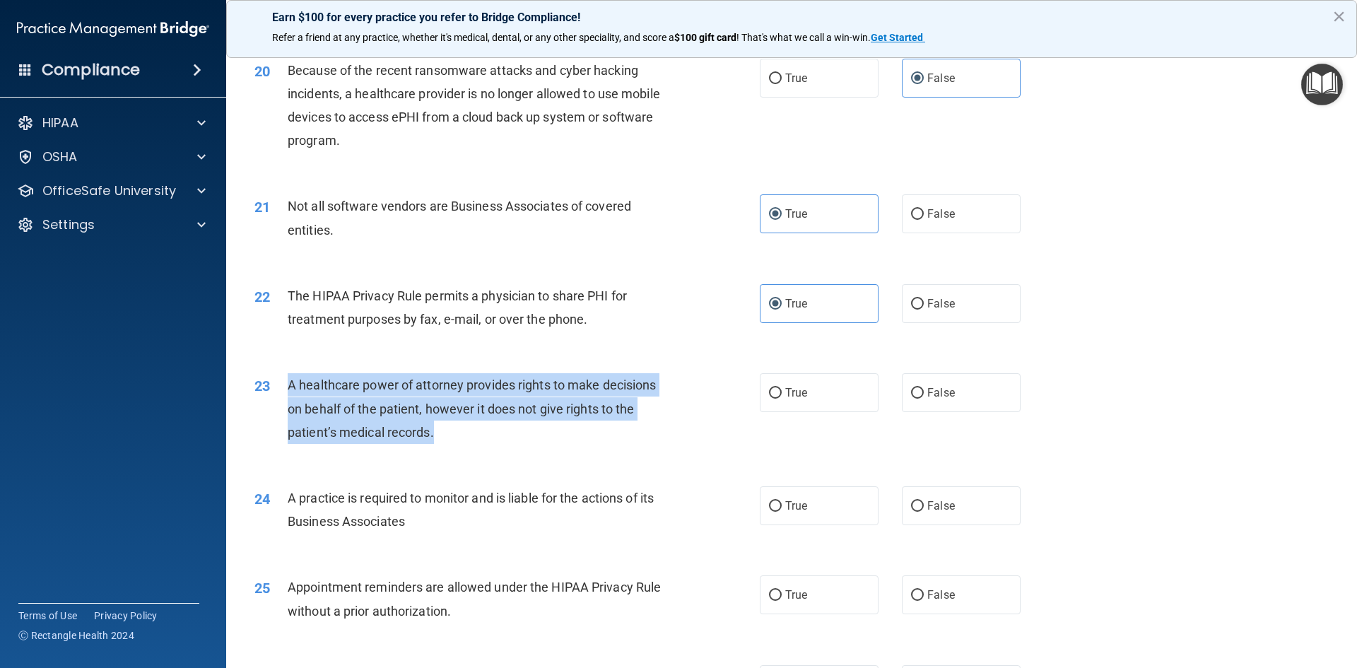
drag, startPoint x: 289, startPoint y: 384, endPoint x: 451, endPoint y: 437, distance: 170.7
click at [451, 437] on div "A healthcare power of attorney provides rights to make decisions on behalf of t…" at bounding box center [485, 408] width 395 height 71
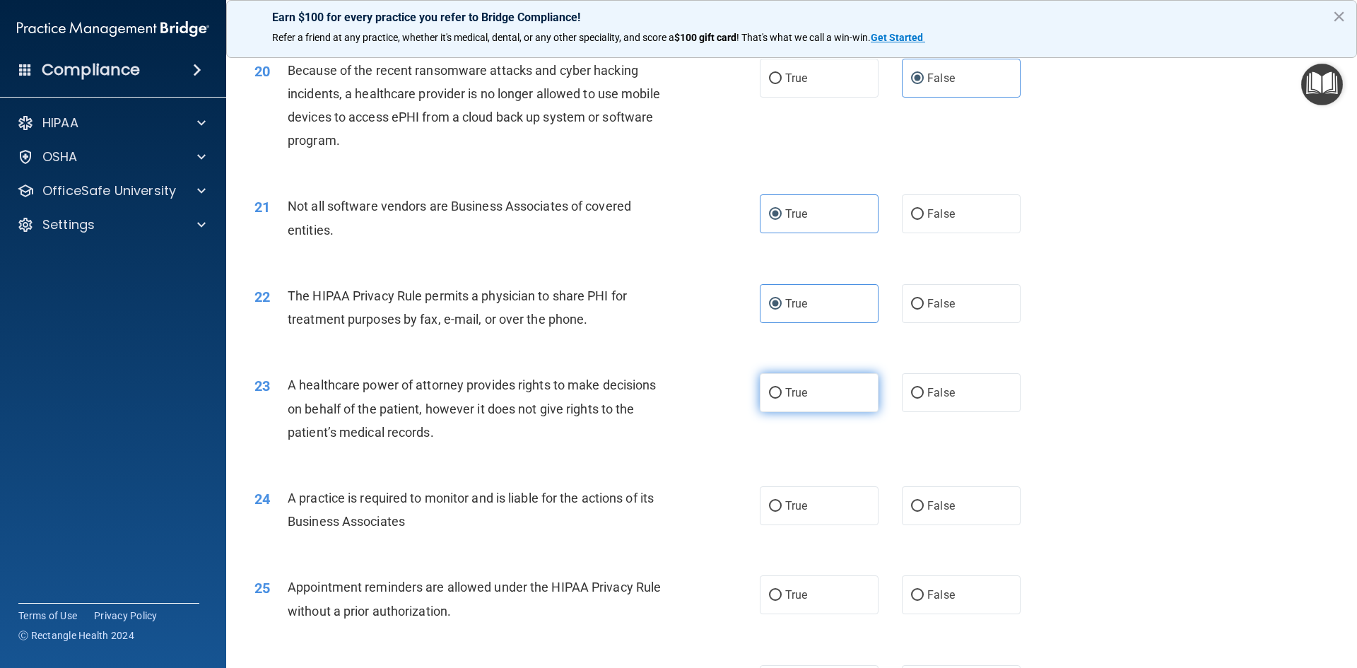
drag, startPoint x: 927, startPoint y: 400, endPoint x: 822, endPoint y: 403, distance: 105.3
click at [926, 398] on label "False" at bounding box center [961, 392] width 119 height 39
click at [923, 398] on input "False" at bounding box center [917, 393] width 13 height 11
radio input "true"
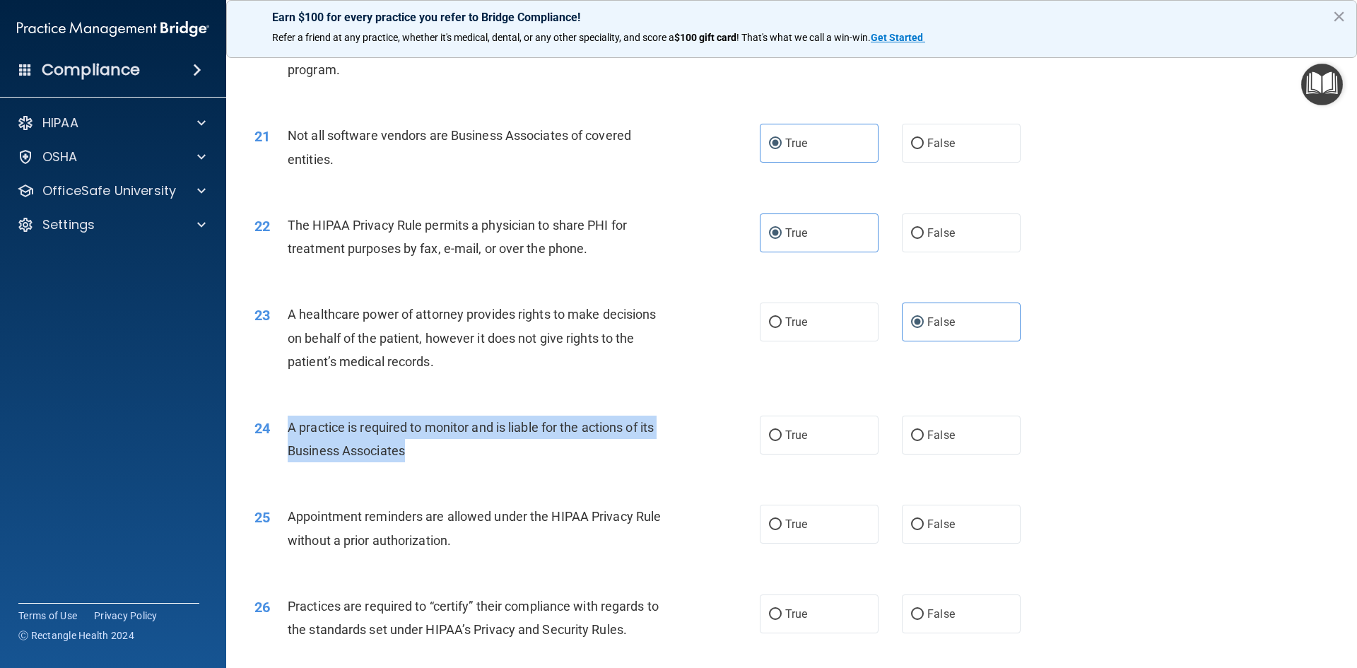
drag, startPoint x: 290, startPoint y: 423, endPoint x: 423, endPoint y: 451, distance: 135.7
click at [430, 454] on div "A practice is required to monitor and is liable for the actions of its Business…" at bounding box center [485, 438] width 395 height 47
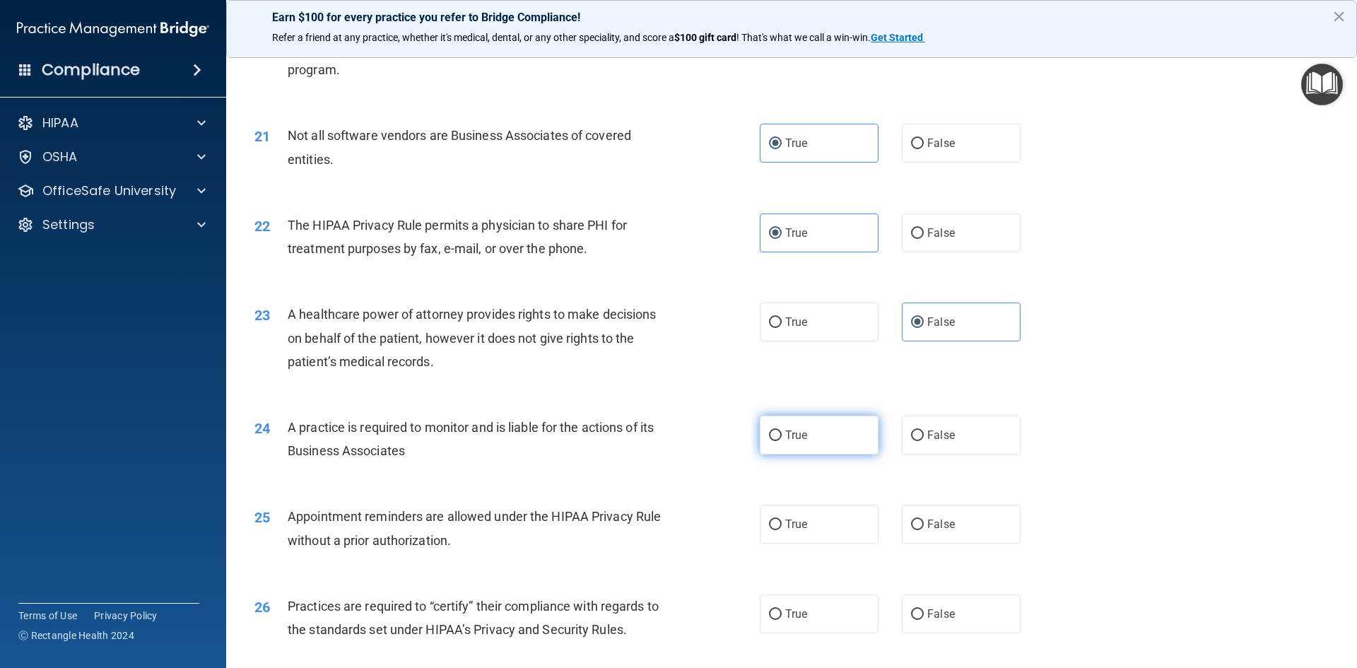
click at [809, 430] on label "True" at bounding box center [819, 434] width 119 height 39
click at [781, 430] on input "True" at bounding box center [775, 435] width 13 height 11
radio input "true"
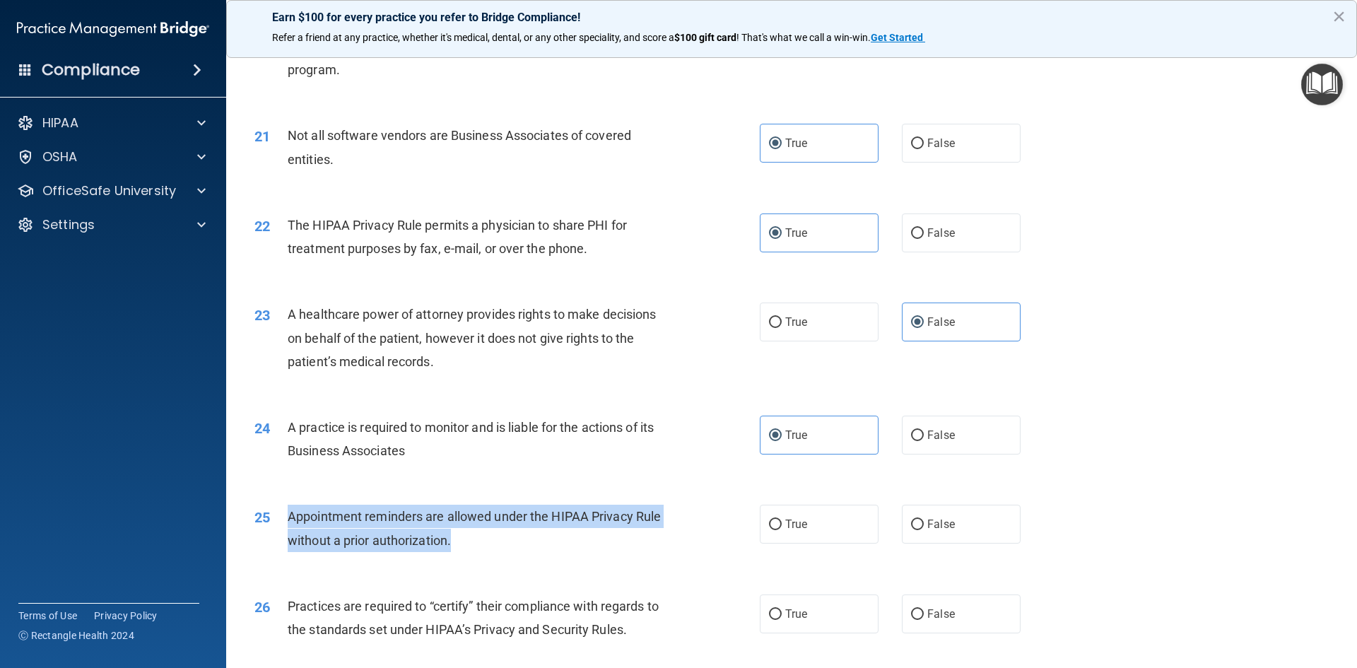
drag, startPoint x: 292, startPoint y: 512, endPoint x: 483, endPoint y: 544, distance: 194.2
click at [483, 544] on div "Appointment reminders are allowed under the HIPAA Privacy Rule without a prior …" at bounding box center [485, 527] width 395 height 47
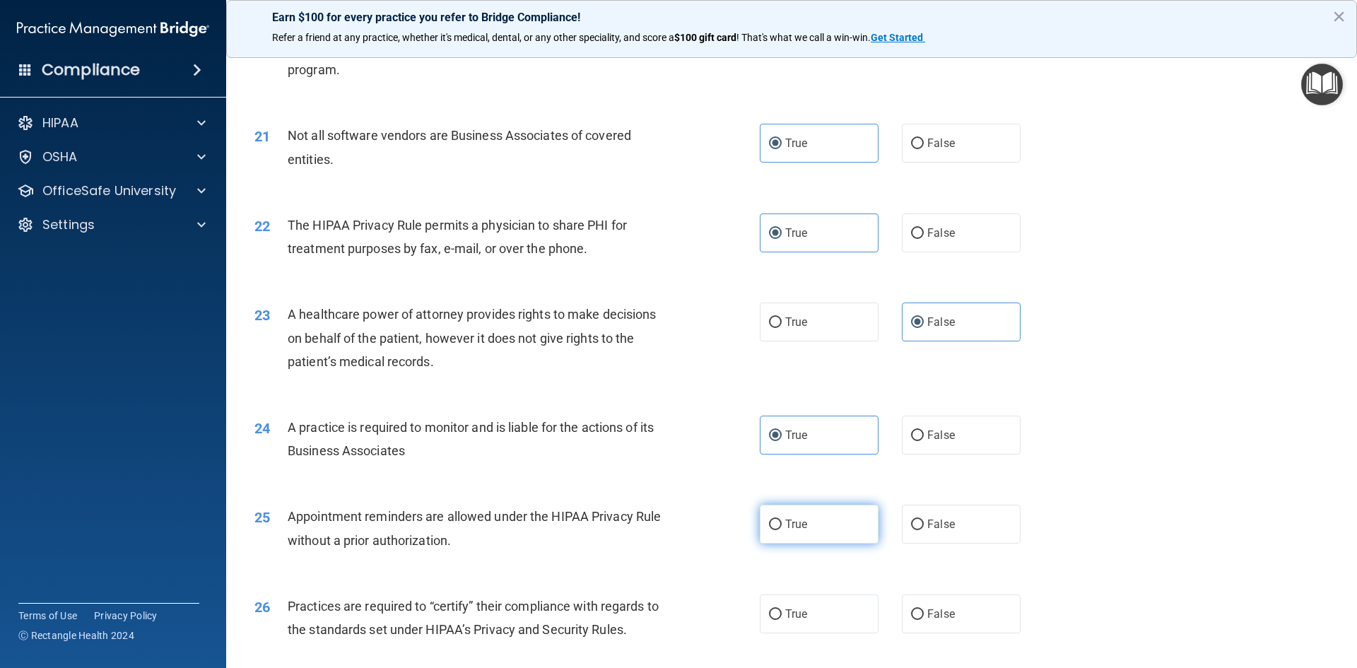
click at [850, 531] on label "True" at bounding box center [819, 523] width 119 height 39
click at [781, 530] on input "True" at bounding box center [775, 524] width 13 height 11
radio input "true"
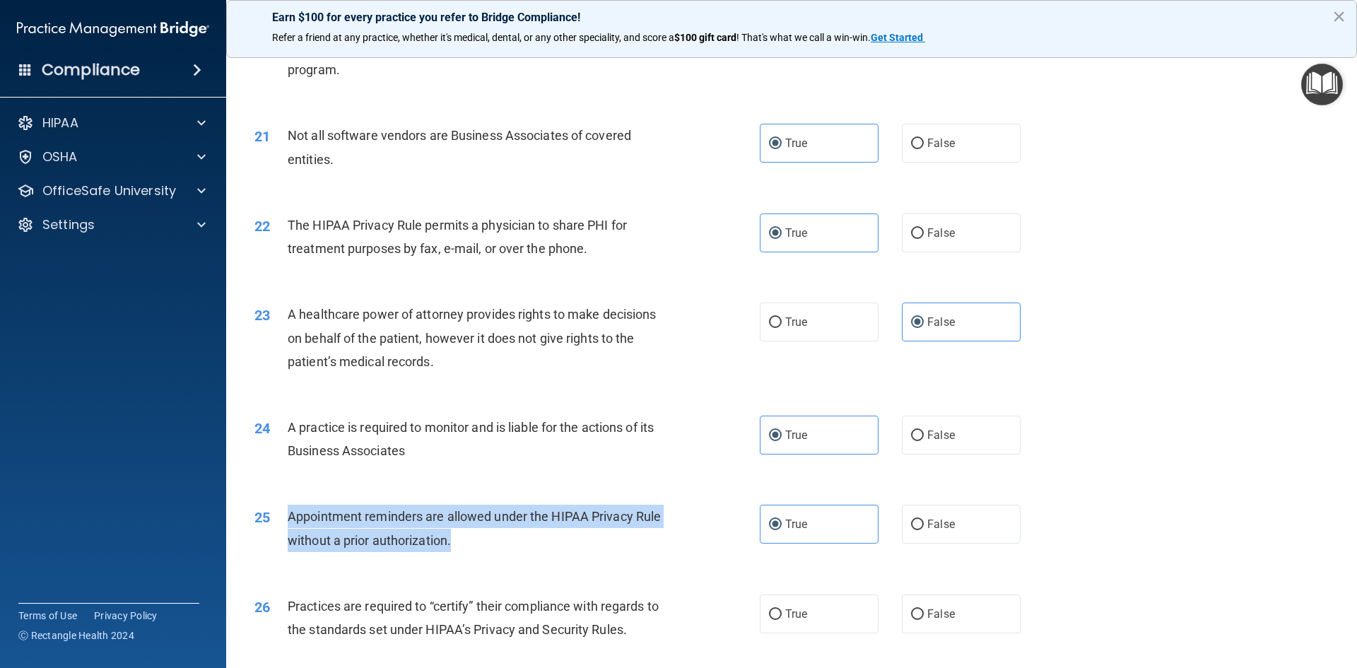
drag, startPoint x: 340, startPoint y: 521, endPoint x: 438, endPoint y: 538, distance: 99.7
click at [469, 550] on div "Appointment reminders are allowed under the HIPAA Privacy Rule without a prior …" at bounding box center [485, 527] width 395 height 47
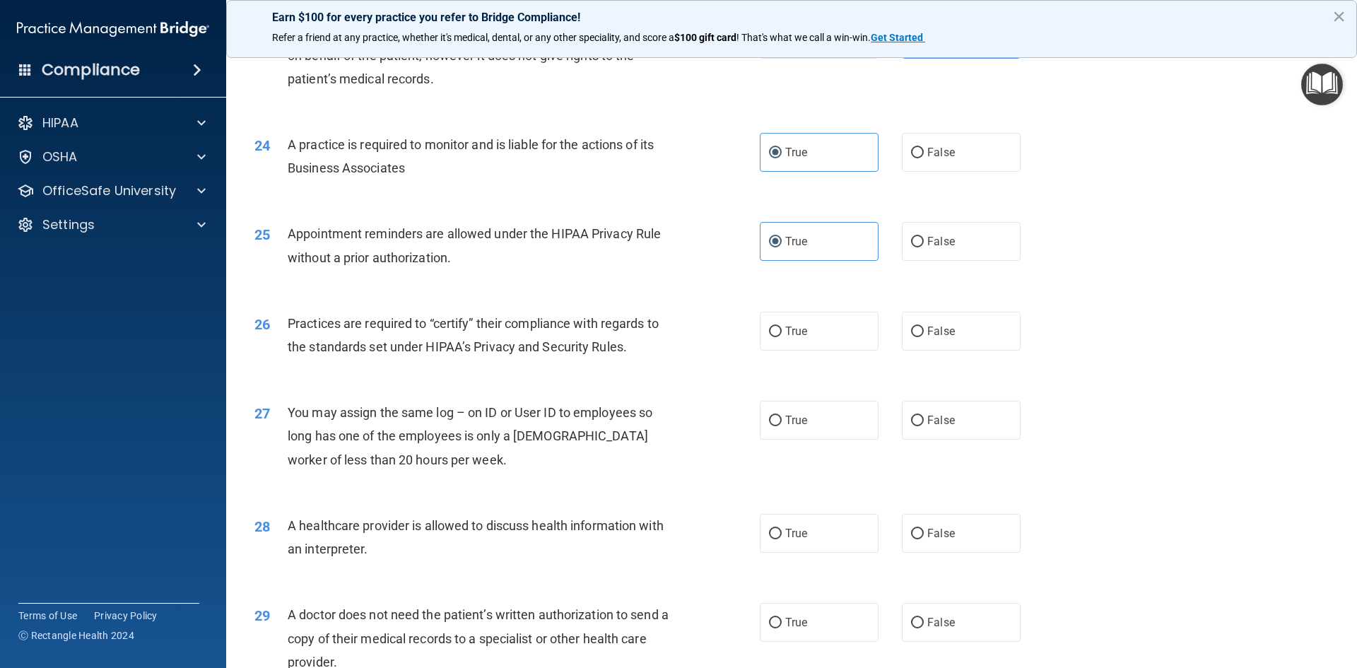
click at [288, 312] on div "Practices are required to “certify” their compliance with regards to the standa…" at bounding box center [485, 335] width 395 height 47
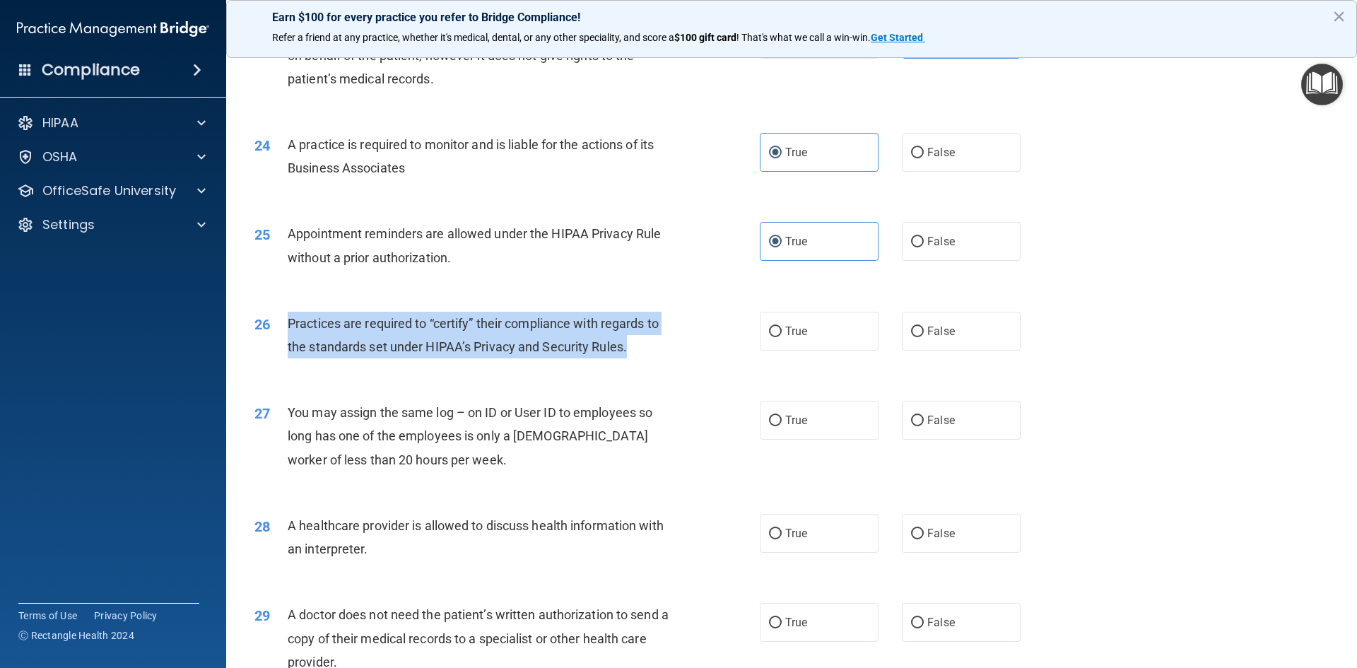
drag, startPoint x: 289, startPoint y: 323, endPoint x: 564, endPoint y: 336, distance: 275.2
click at [645, 350] on div "Practices are required to “certify” their compliance with regards to the standa…" at bounding box center [485, 335] width 395 height 47
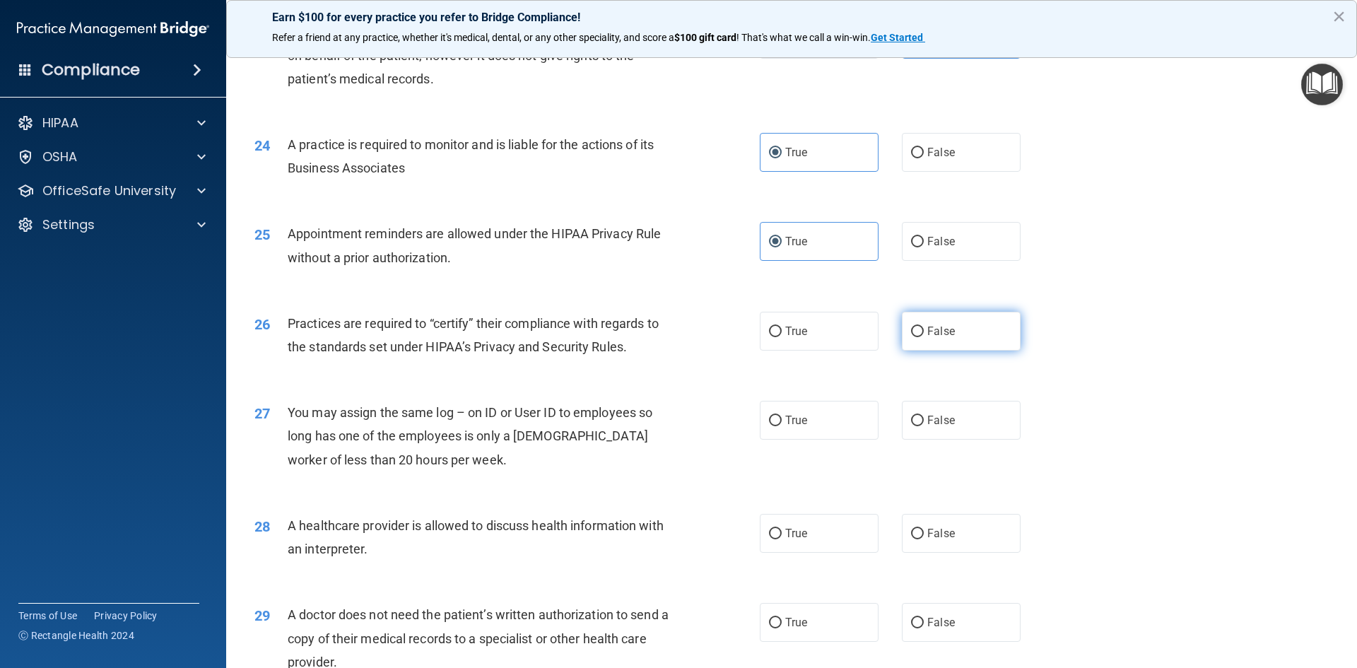
click at [925, 338] on label "False" at bounding box center [961, 331] width 119 height 39
click at [923, 337] on input "False" at bounding box center [917, 331] width 13 height 11
radio input "true"
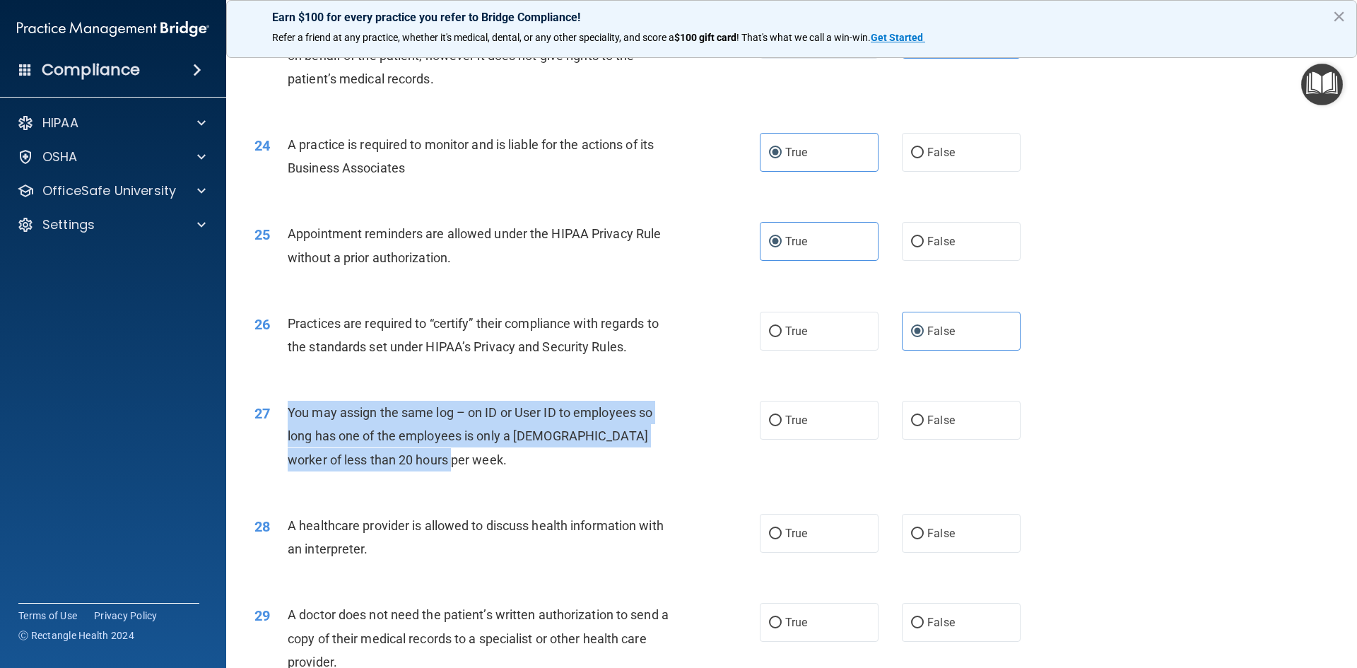
drag, startPoint x: 290, startPoint y: 410, endPoint x: 433, endPoint y: 458, distance: 150.6
click at [478, 471] on div "27 You may assign the same log – on ID or User ID to employees so long has one …" at bounding box center [507, 440] width 548 height 78
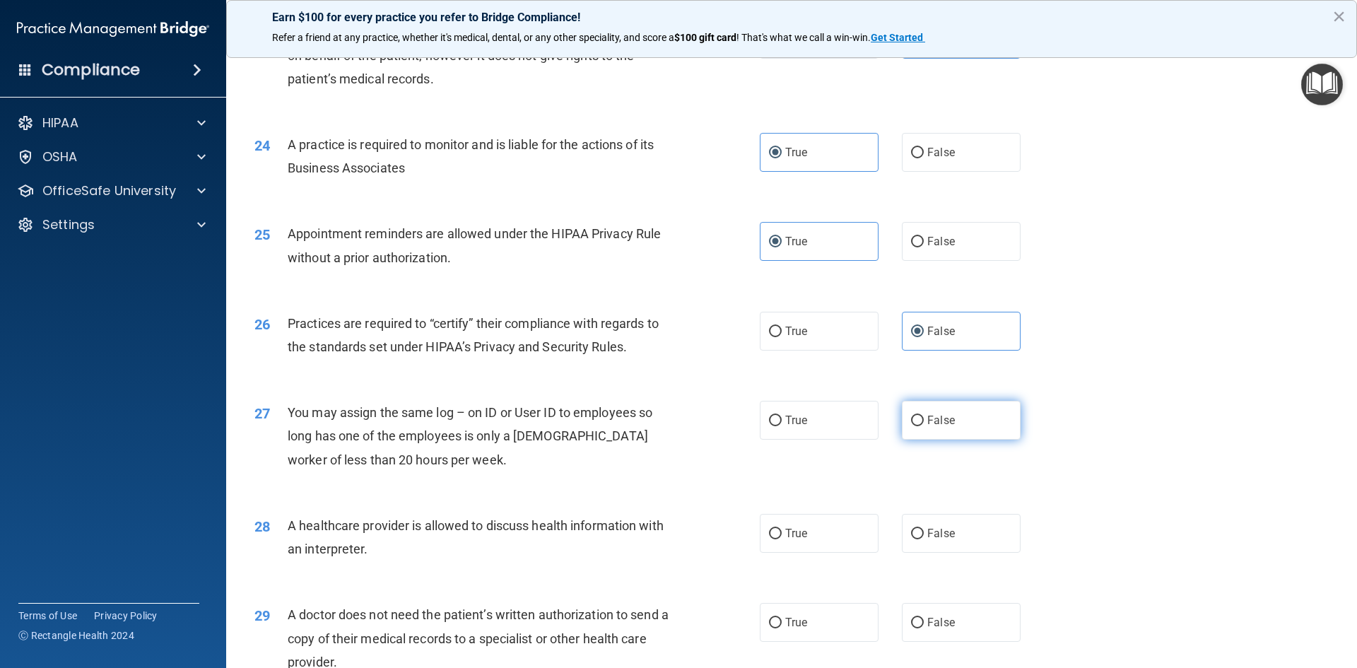
drag, startPoint x: 956, startPoint y: 412, endPoint x: 947, endPoint y: 409, distance: 8.9
click at [953, 409] on label "False" at bounding box center [961, 420] width 119 height 39
click at [923, 415] on input "False" at bounding box center [917, 420] width 13 height 11
radio input "true"
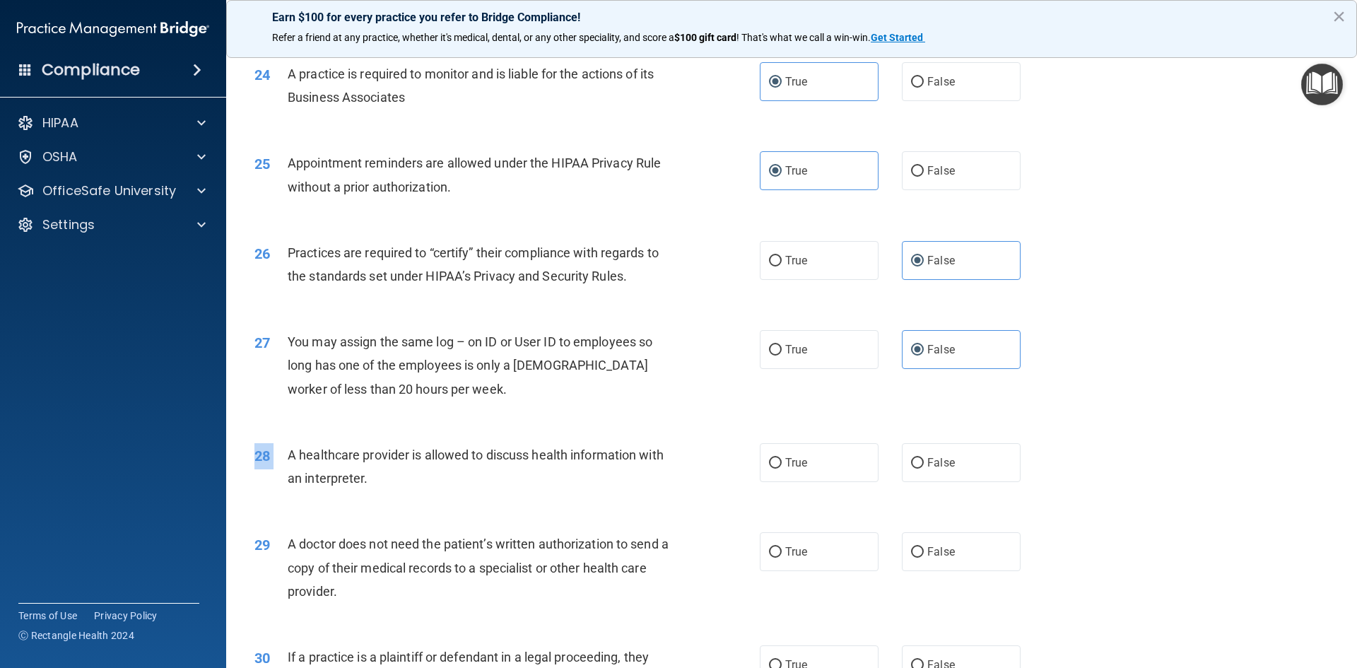
drag, startPoint x: 289, startPoint y: 455, endPoint x: 403, endPoint y: 498, distance: 122.3
click at [403, 498] on div "28 A healthcare provider is allowed to discuss health information with an inter…" at bounding box center [791, 469] width 1095 height 89
click at [340, 478] on span "A healthcare provider is allowed to discuss health information with an interpre…" at bounding box center [476, 466] width 376 height 38
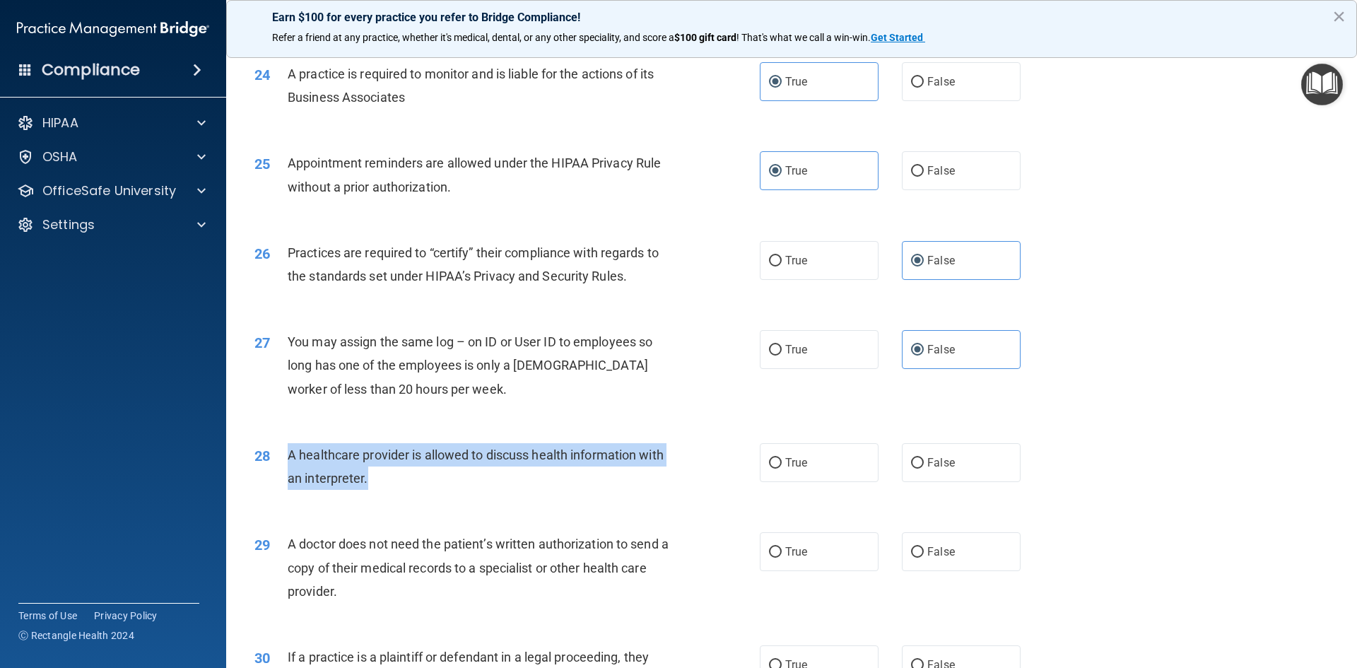
drag, startPoint x: 293, startPoint y: 456, endPoint x: 354, endPoint y: 475, distance: 63.5
click at [381, 487] on div "A healthcare provider is allowed to discuss health information with an interpre…" at bounding box center [485, 466] width 395 height 47
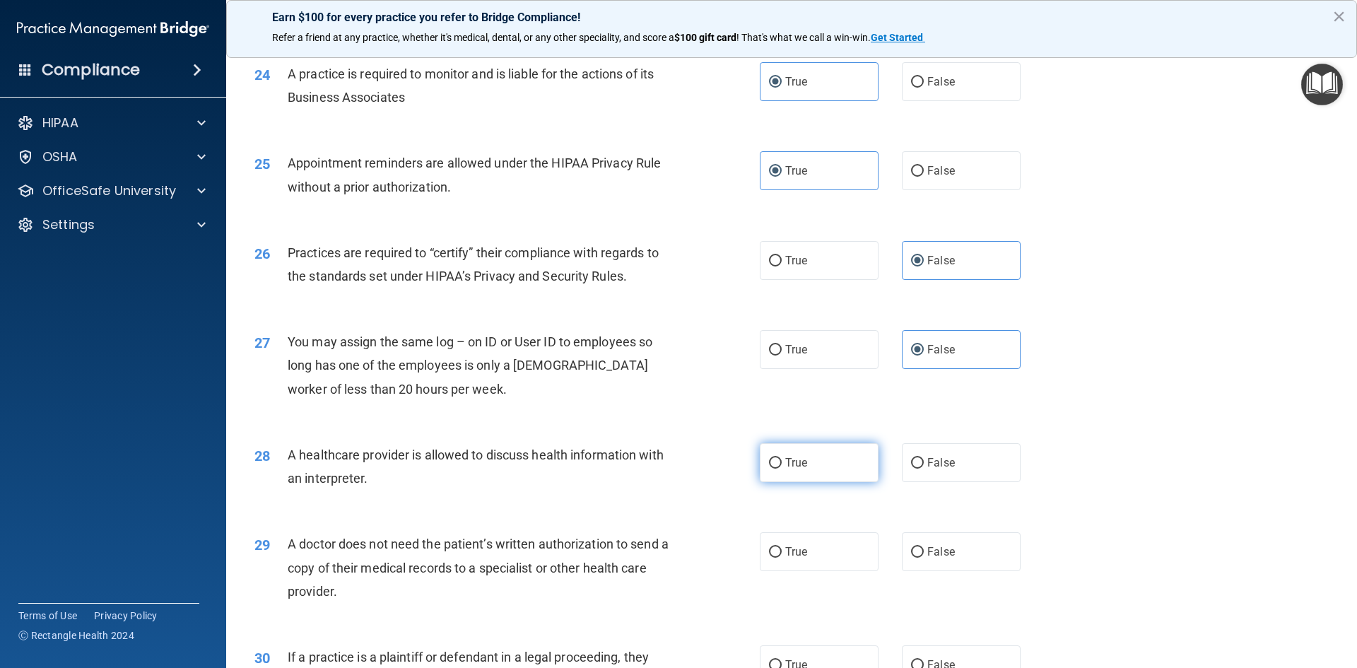
click at [817, 452] on label "True" at bounding box center [819, 462] width 119 height 39
click at [781, 458] on input "True" at bounding box center [775, 463] width 13 height 11
radio input "true"
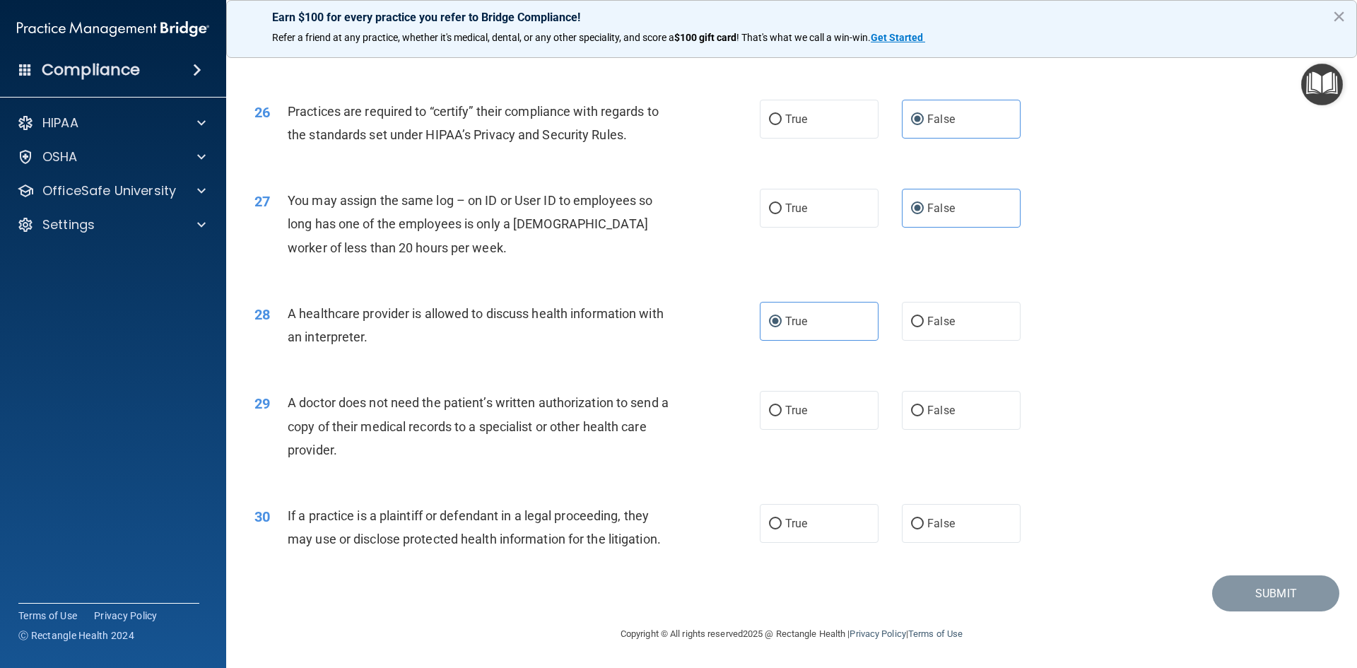
drag, startPoint x: 288, startPoint y: 402, endPoint x: 415, endPoint y: 458, distance: 138.9
click at [415, 458] on div "A doctor does not need the patient’s written authorization to send a copy of th…" at bounding box center [485, 426] width 395 height 71
drag, startPoint x: 797, startPoint y: 411, endPoint x: 746, endPoint y: 404, distance: 51.4
click at [785, 404] on span "True" at bounding box center [796, 409] width 22 height 13
click at [775, 408] on input "True" at bounding box center [775, 411] width 13 height 11
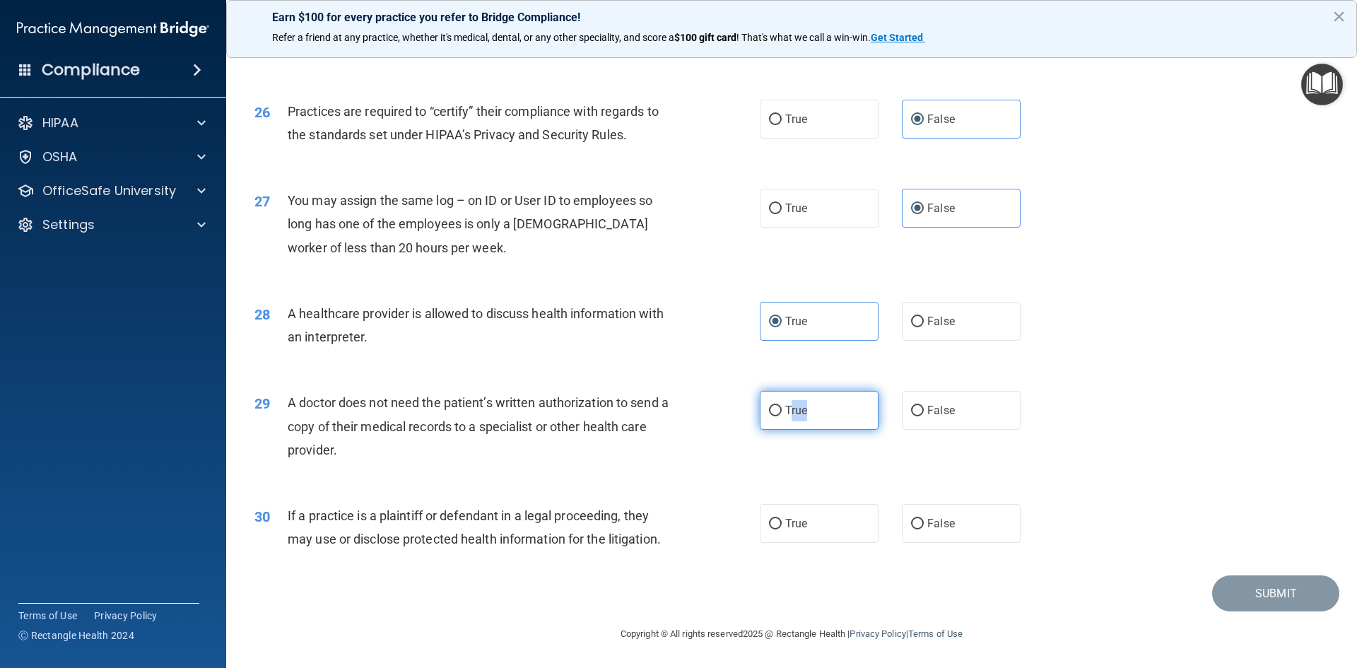
radio input "true"
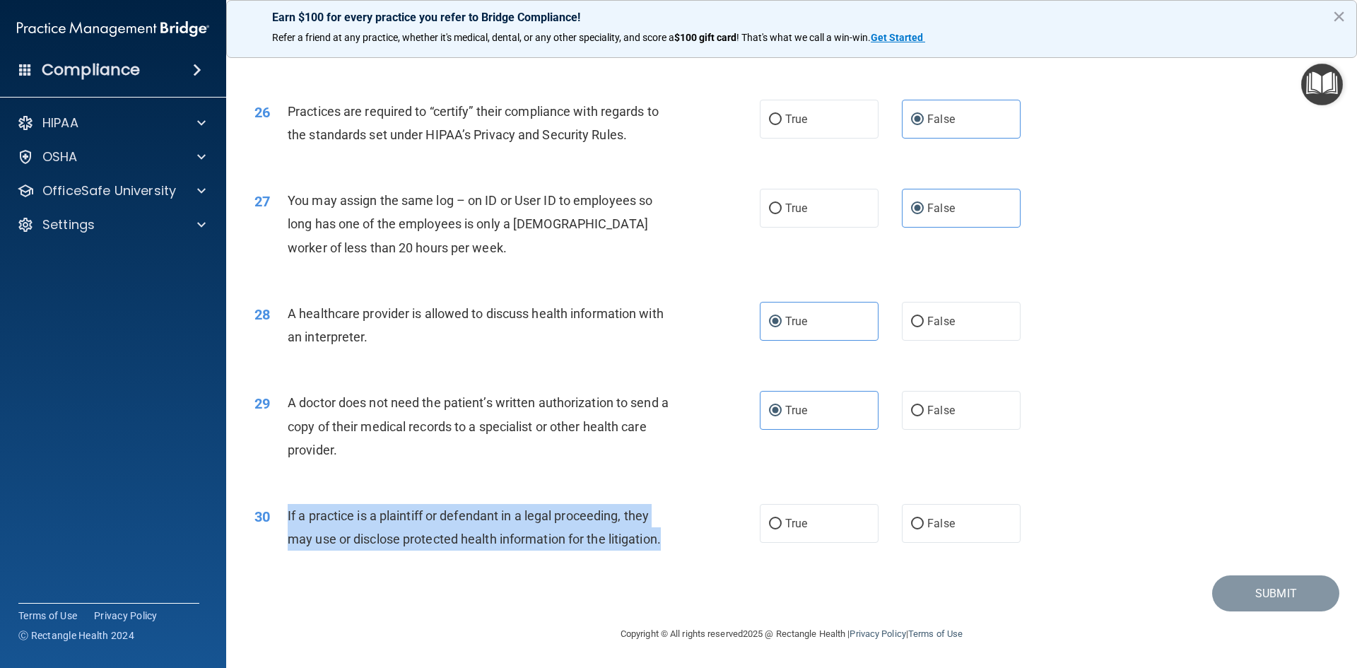
drag, startPoint x: 289, startPoint y: 513, endPoint x: 669, endPoint y: 541, distance: 381.1
click at [669, 541] on div "If a practice is a plaintiff or defendant in a legal proceeding, they may use o…" at bounding box center [485, 527] width 395 height 47
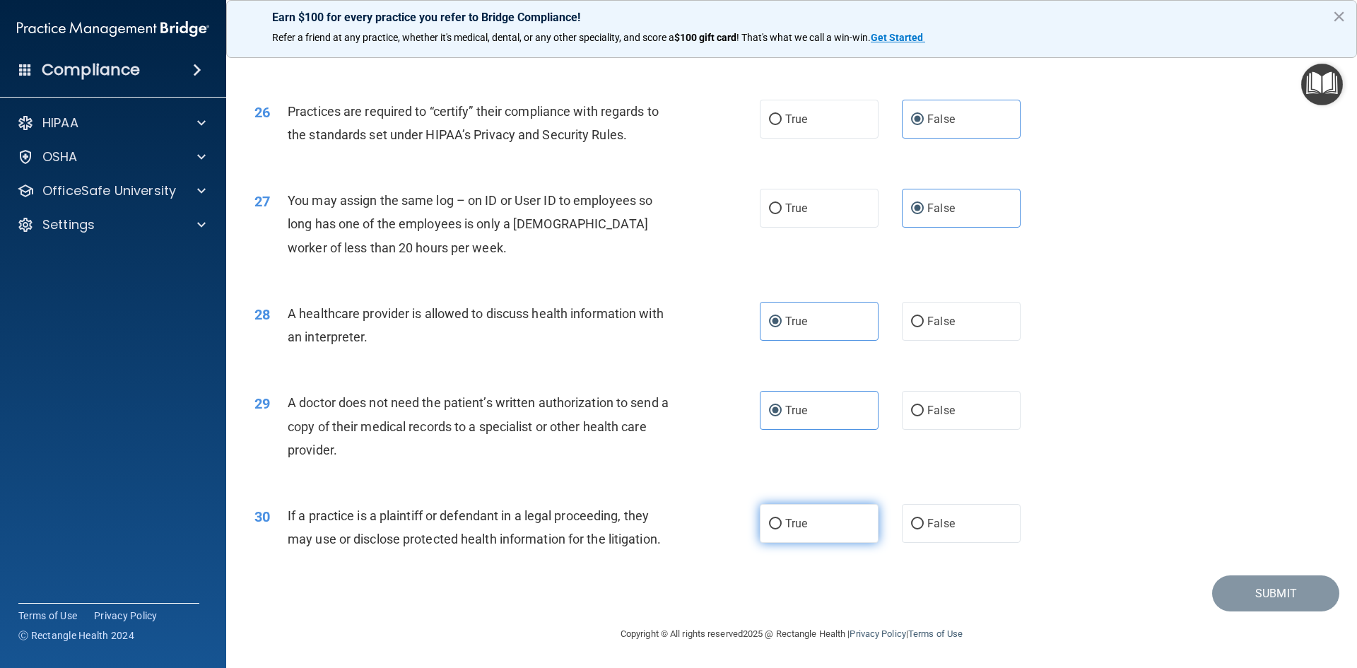
click at [832, 517] on label "True" at bounding box center [819, 523] width 119 height 39
click at [781, 519] on input "True" at bounding box center [775, 524] width 13 height 11
radio input "true"
drag, startPoint x: 1261, startPoint y: 586, endPoint x: 1180, endPoint y: 560, distance: 85.1
click at [1260, 586] on button "Submit" at bounding box center [1275, 593] width 127 height 36
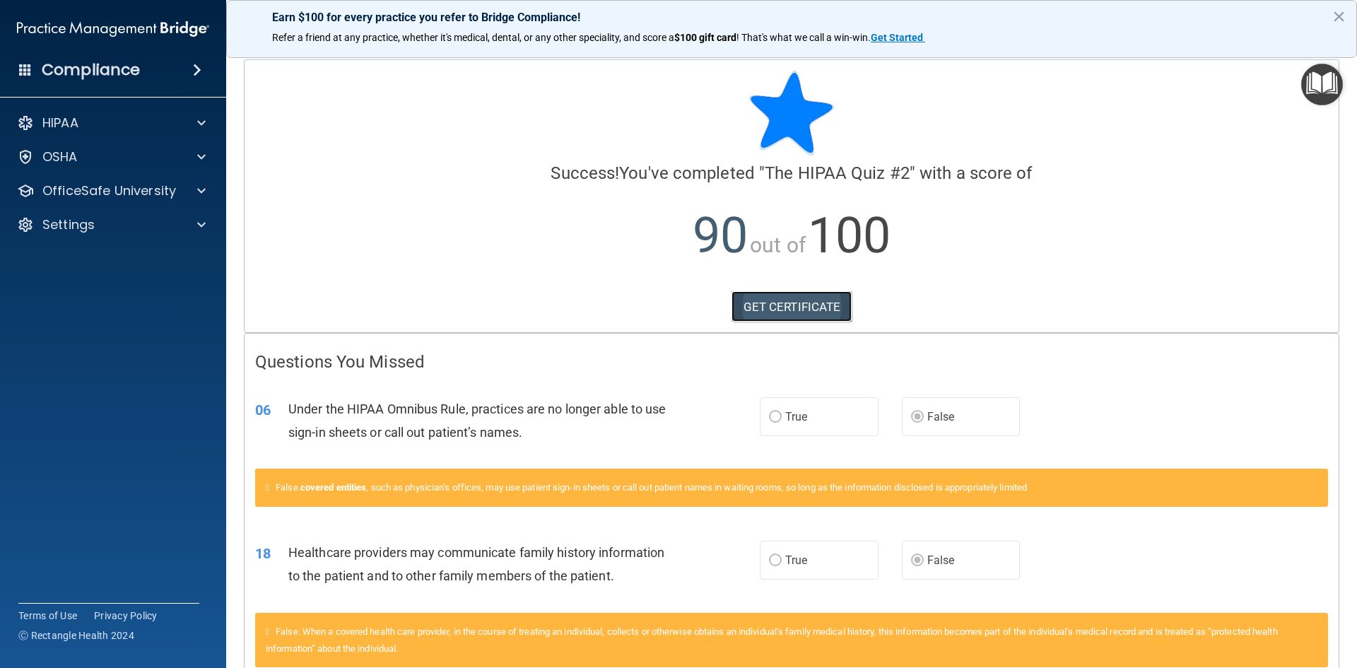
click at [750, 305] on link "GET CERTIFICATE" at bounding box center [791, 306] width 121 height 31
click at [144, 116] on div "HIPAA" at bounding box center [93, 122] width 175 height 17
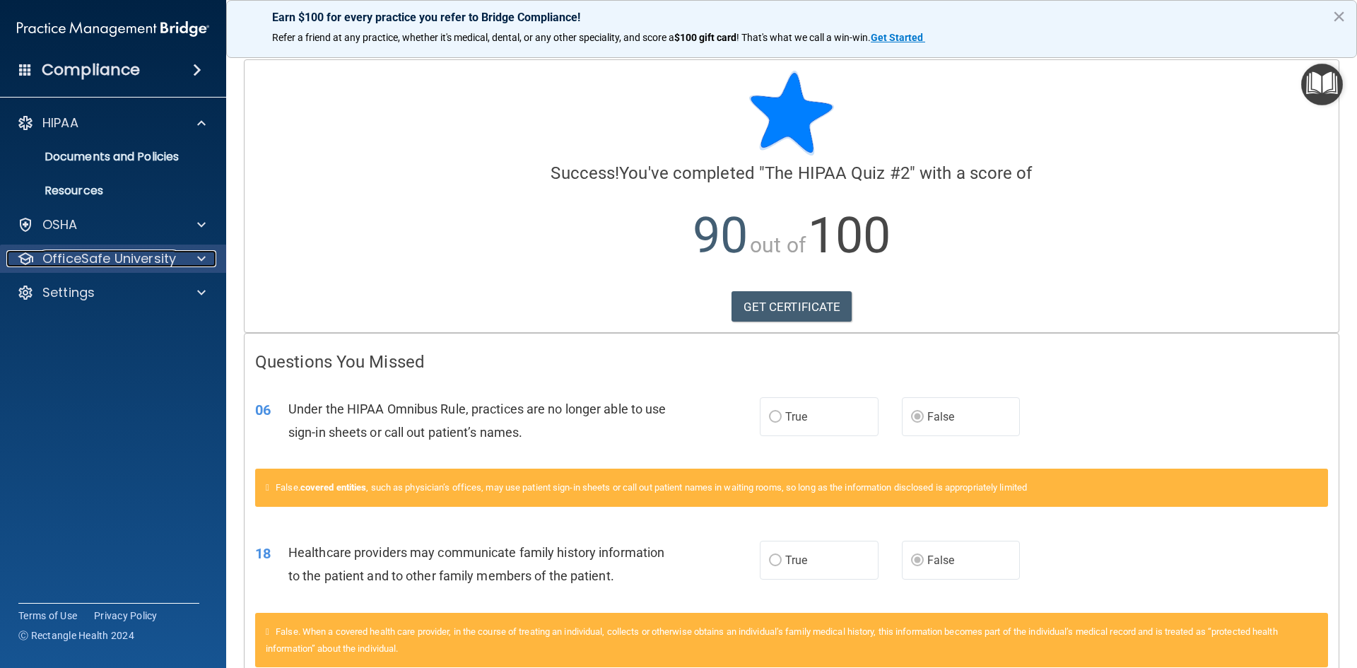
click at [123, 251] on p "OfficeSafe University" at bounding box center [109, 258] width 134 height 17
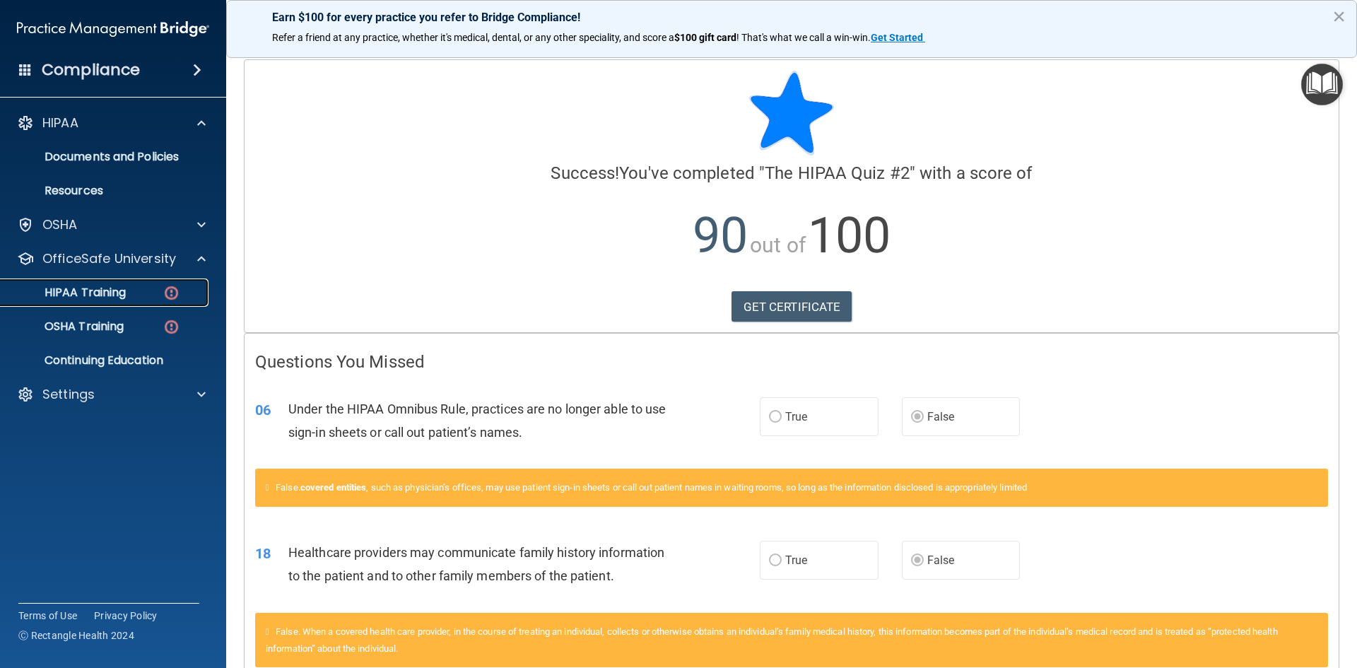
click at [151, 282] on link "HIPAA Training" at bounding box center [97, 292] width 223 height 28
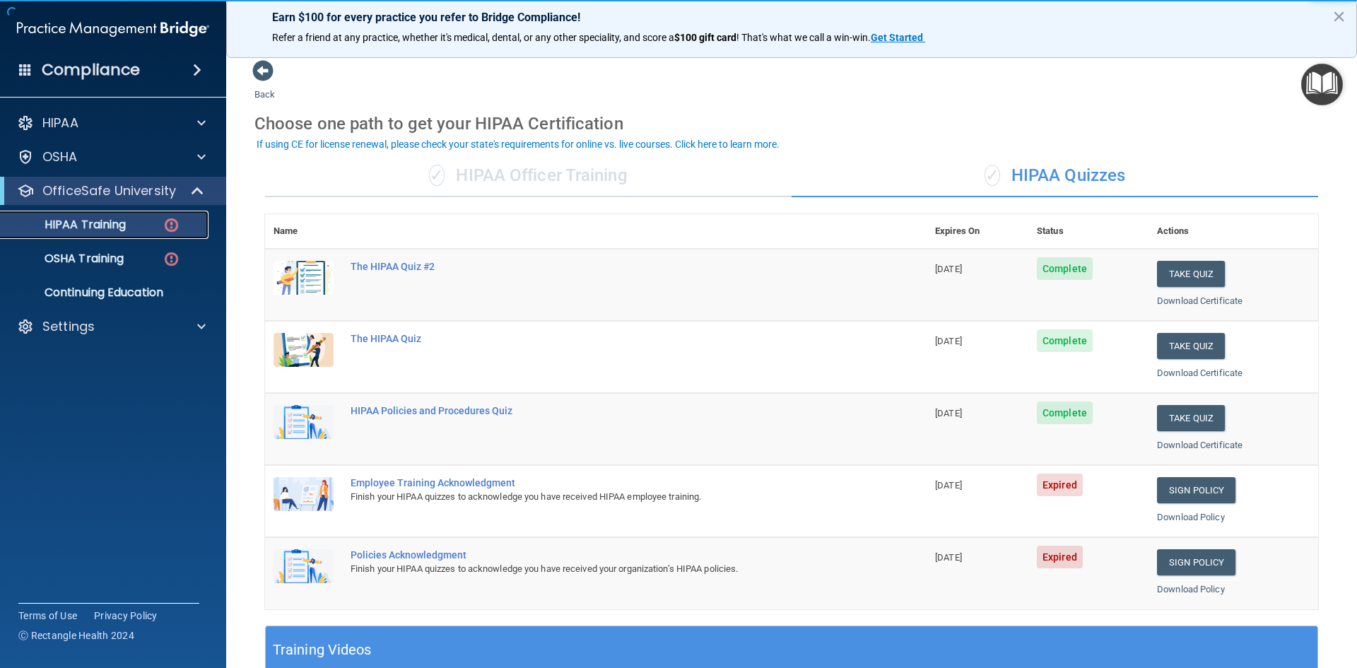
scroll to position [141, 0]
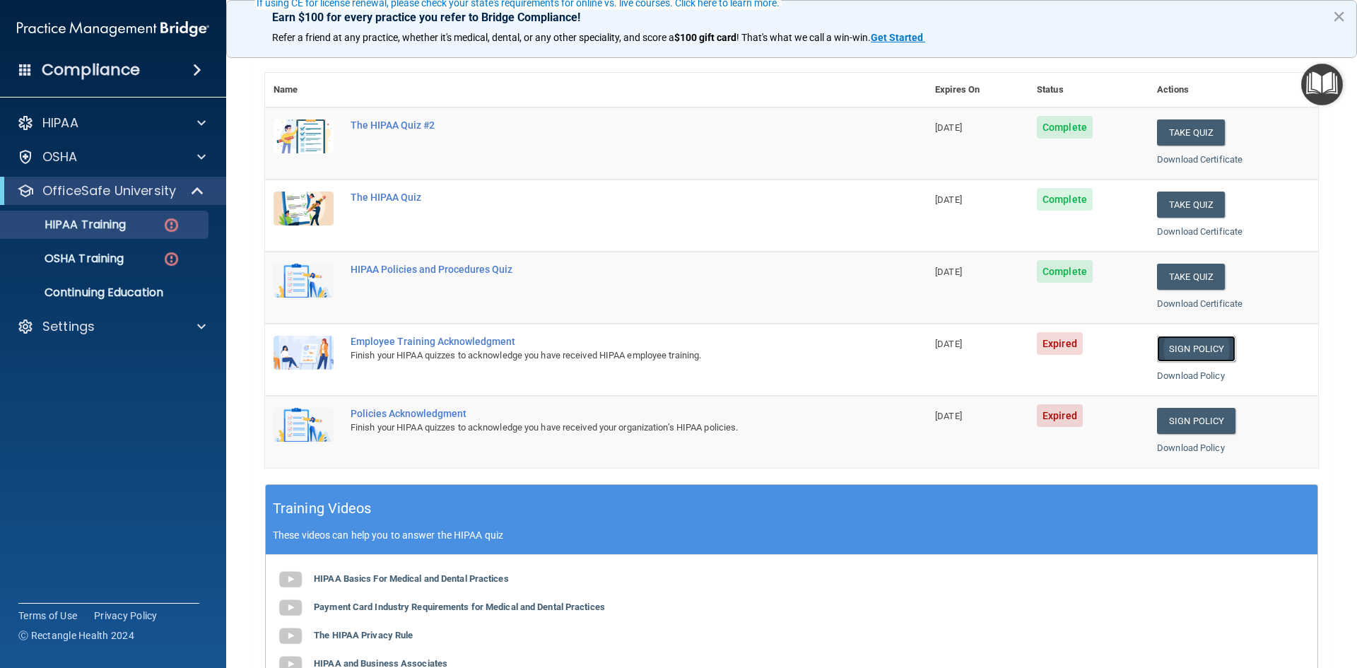
click at [1181, 348] on link "Sign Policy" at bounding box center [1196, 349] width 78 height 26
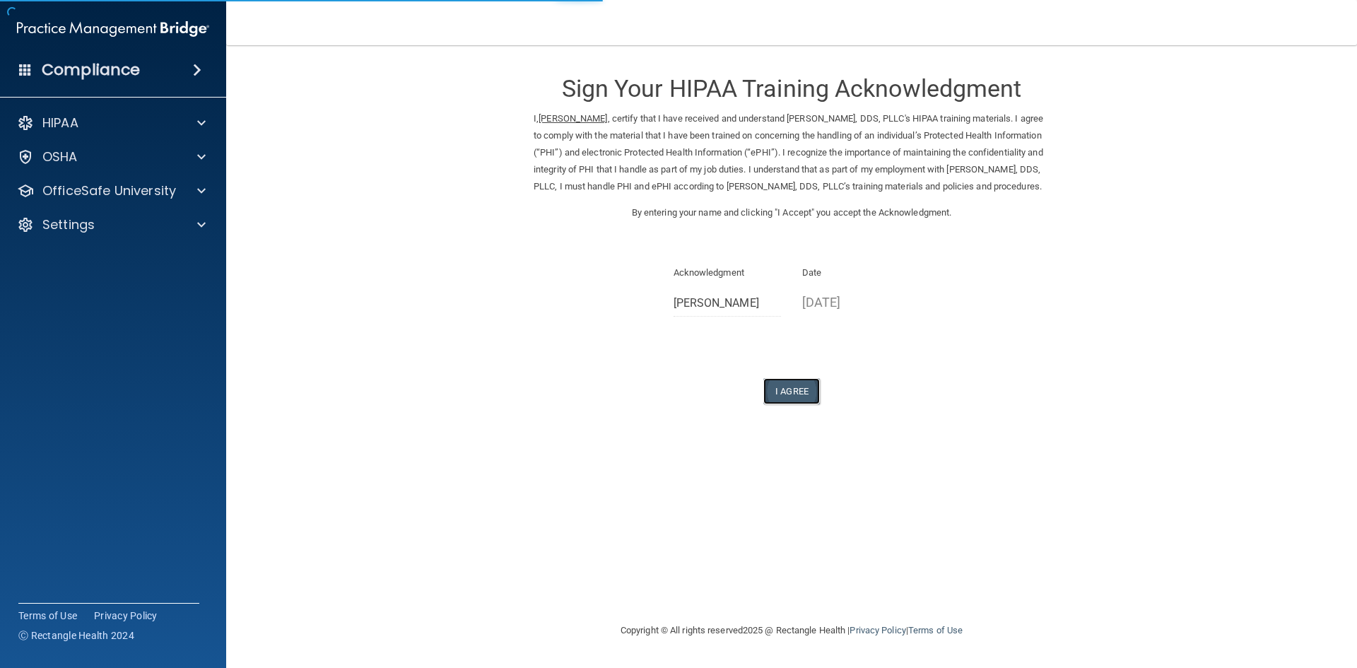
click at [791, 378] on button "I Agree" at bounding box center [791, 391] width 57 height 26
click at [793, 389] on button "I Agree" at bounding box center [791, 391] width 57 height 26
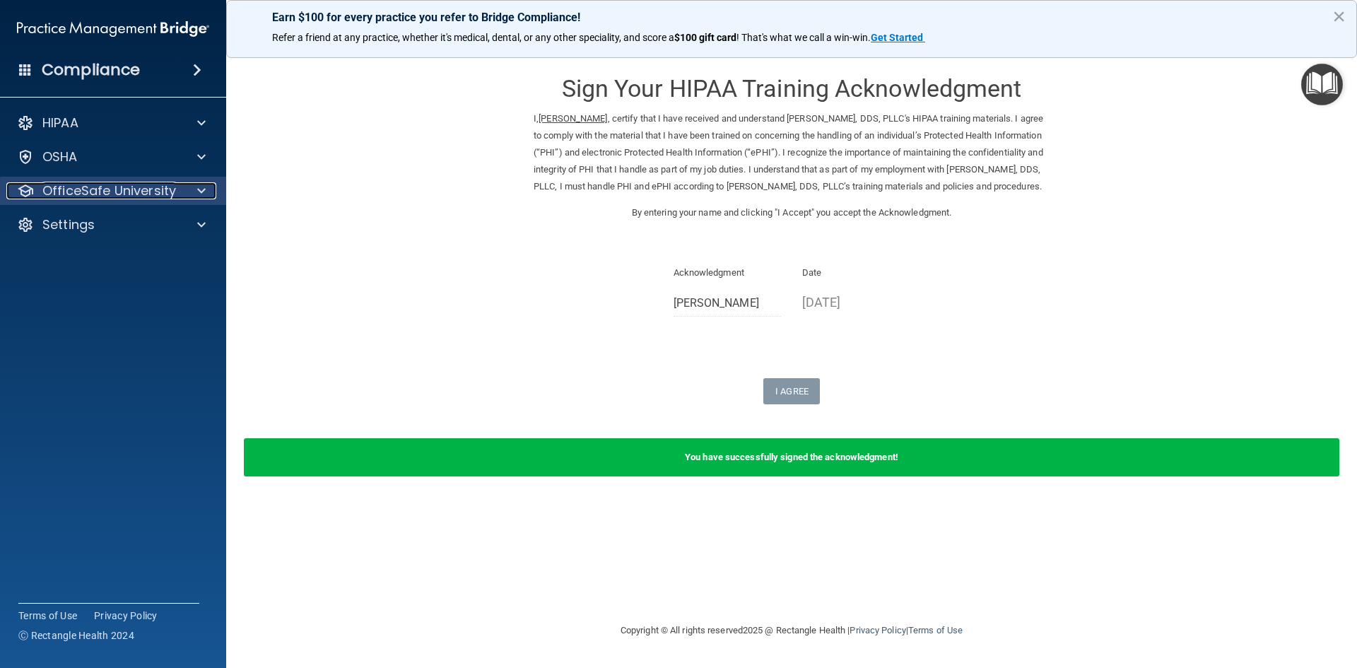
click at [198, 198] on span at bounding box center [201, 190] width 8 height 17
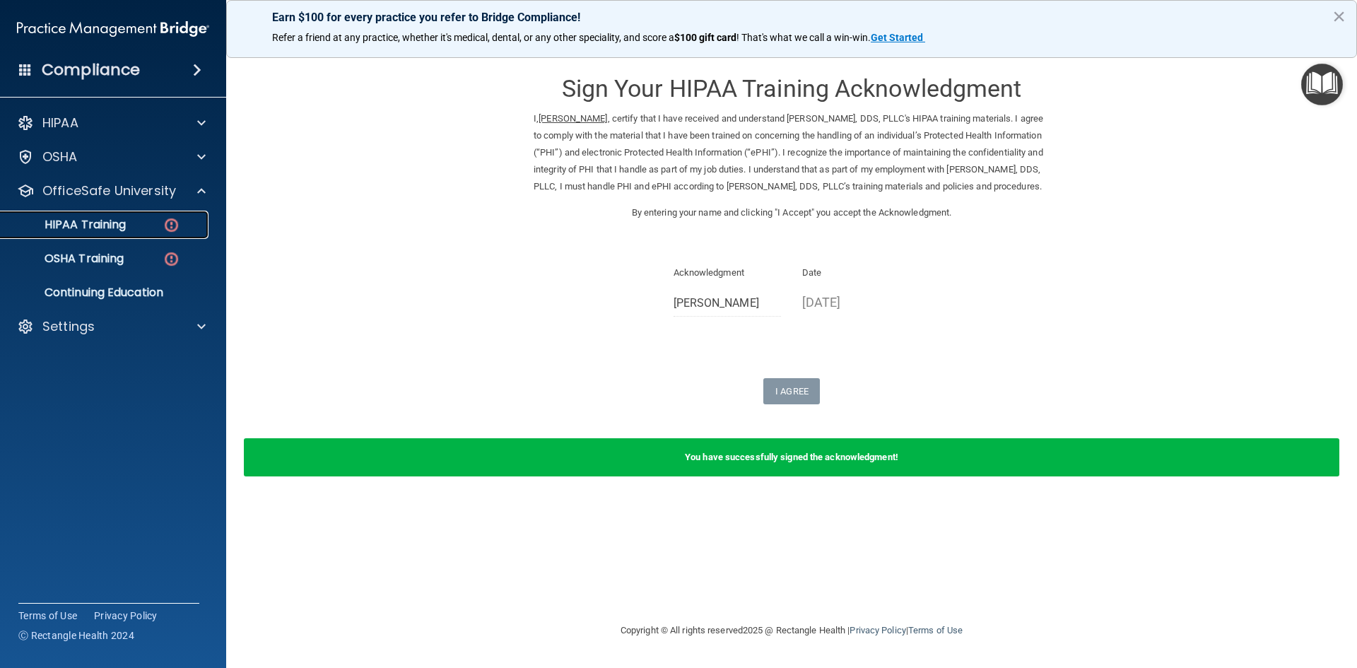
click at [140, 218] on div "HIPAA Training" at bounding box center [105, 225] width 193 height 14
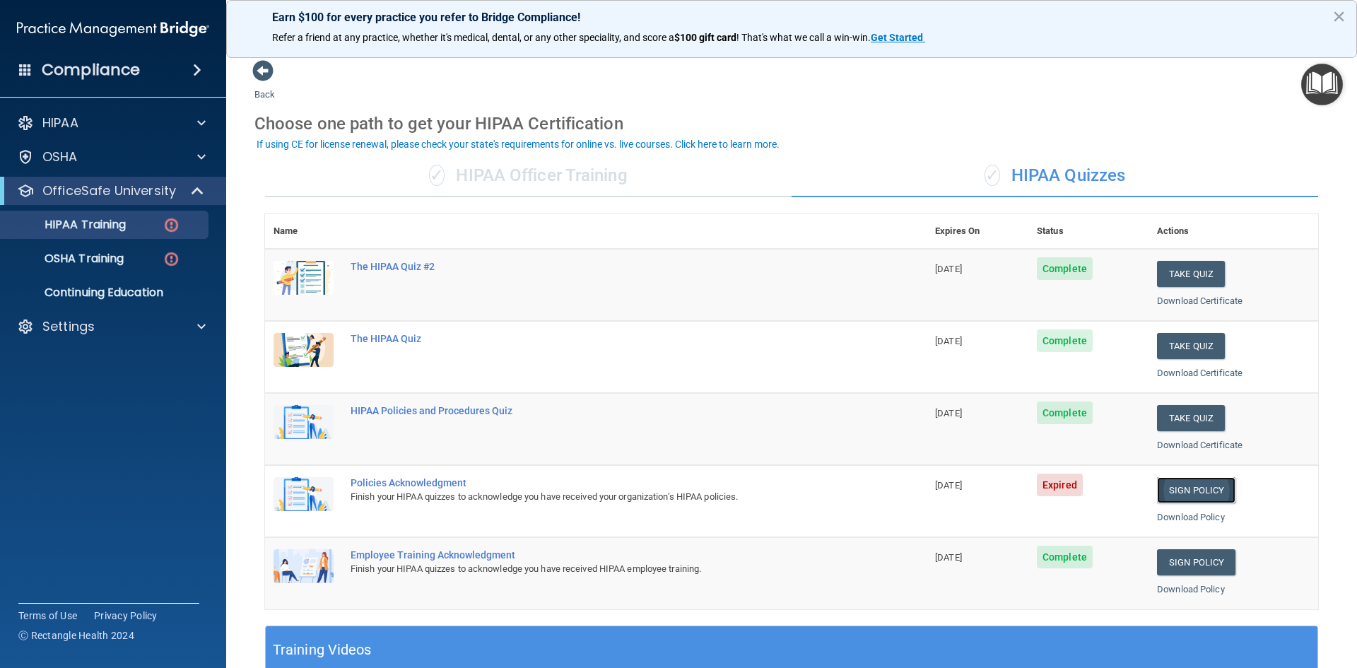
click at [1179, 492] on link "Sign Policy" at bounding box center [1196, 490] width 78 height 26
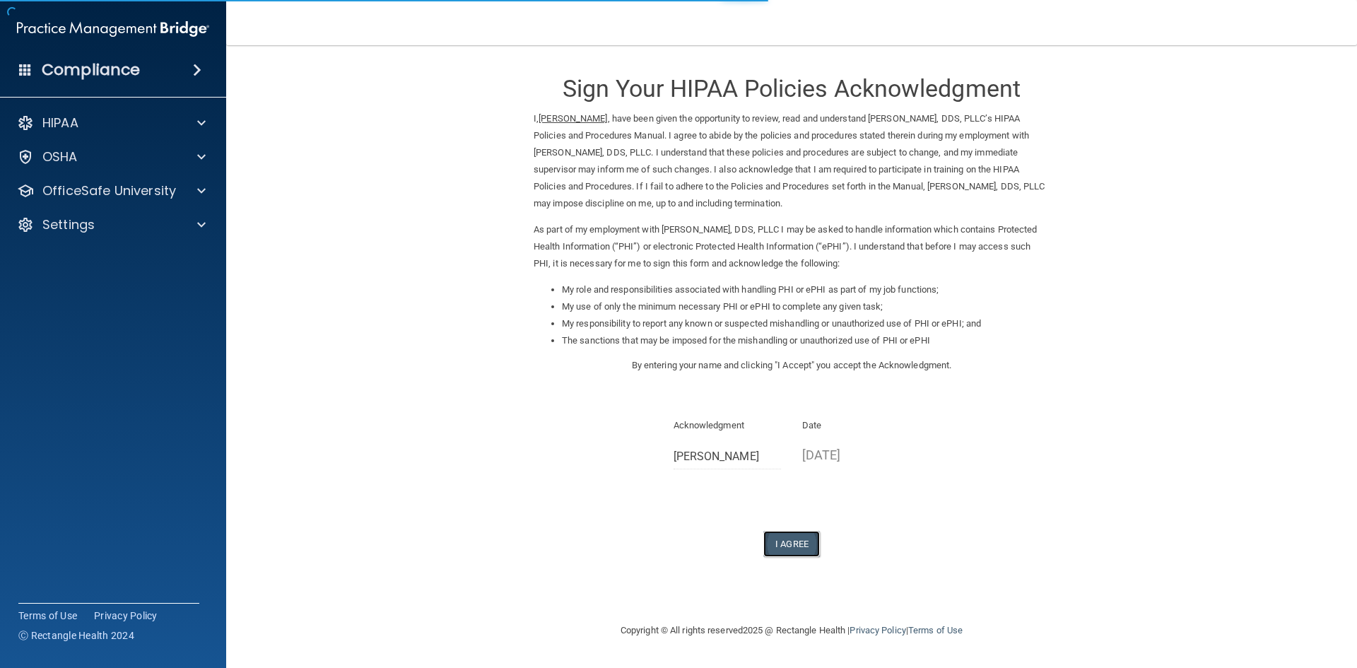
click at [796, 536] on button "I Agree" at bounding box center [791, 544] width 57 height 26
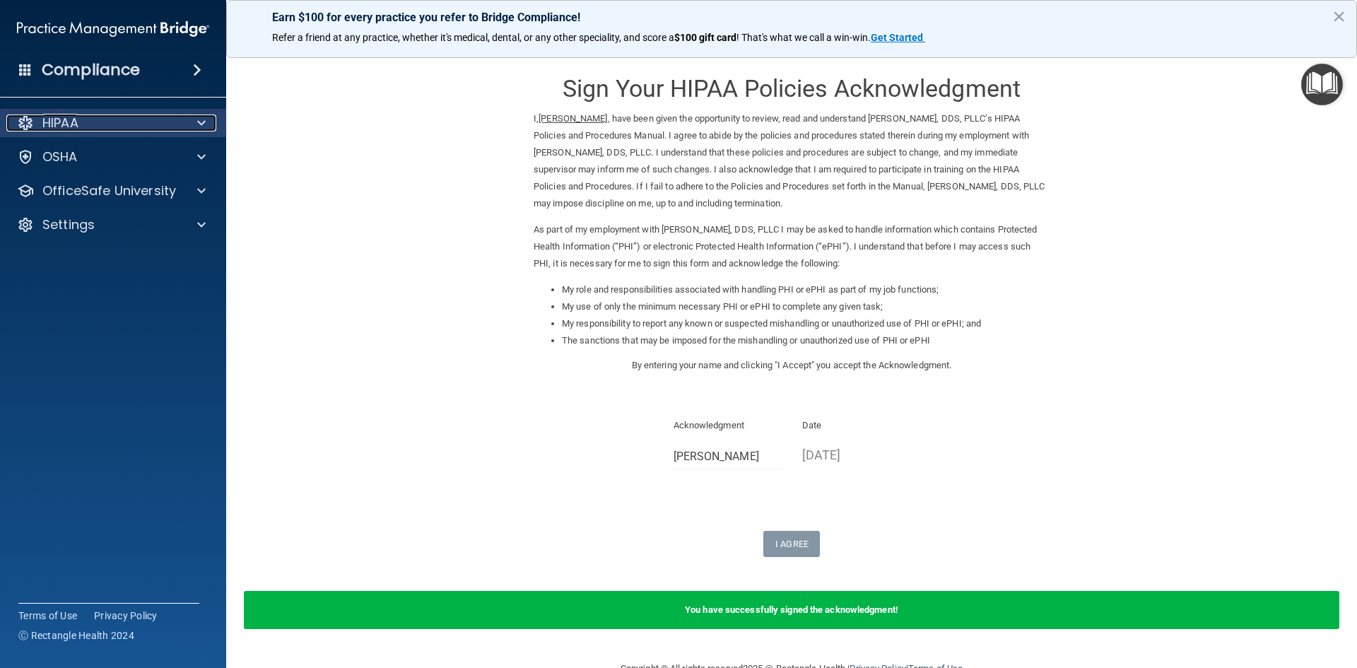
click at [205, 128] on span at bounding box center [201, 122] width 8 height 17
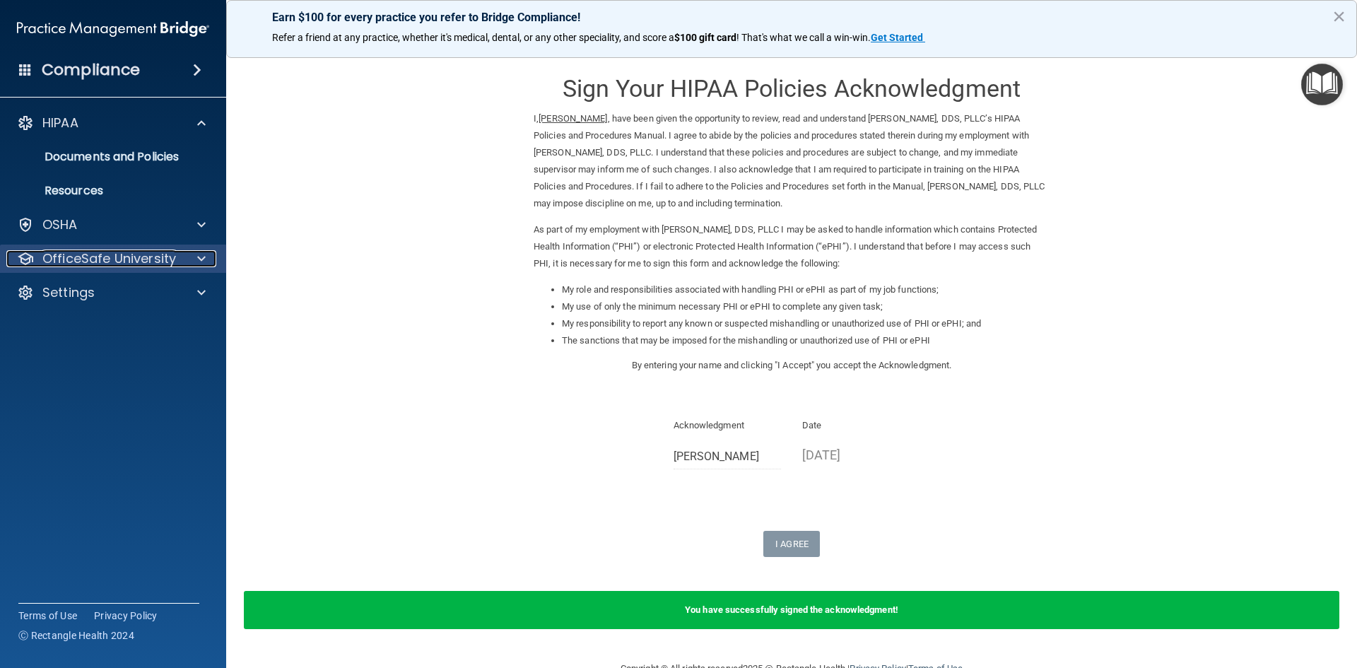
click at [187, 256] on div at bounding box center [199, 258] width 35 height 17
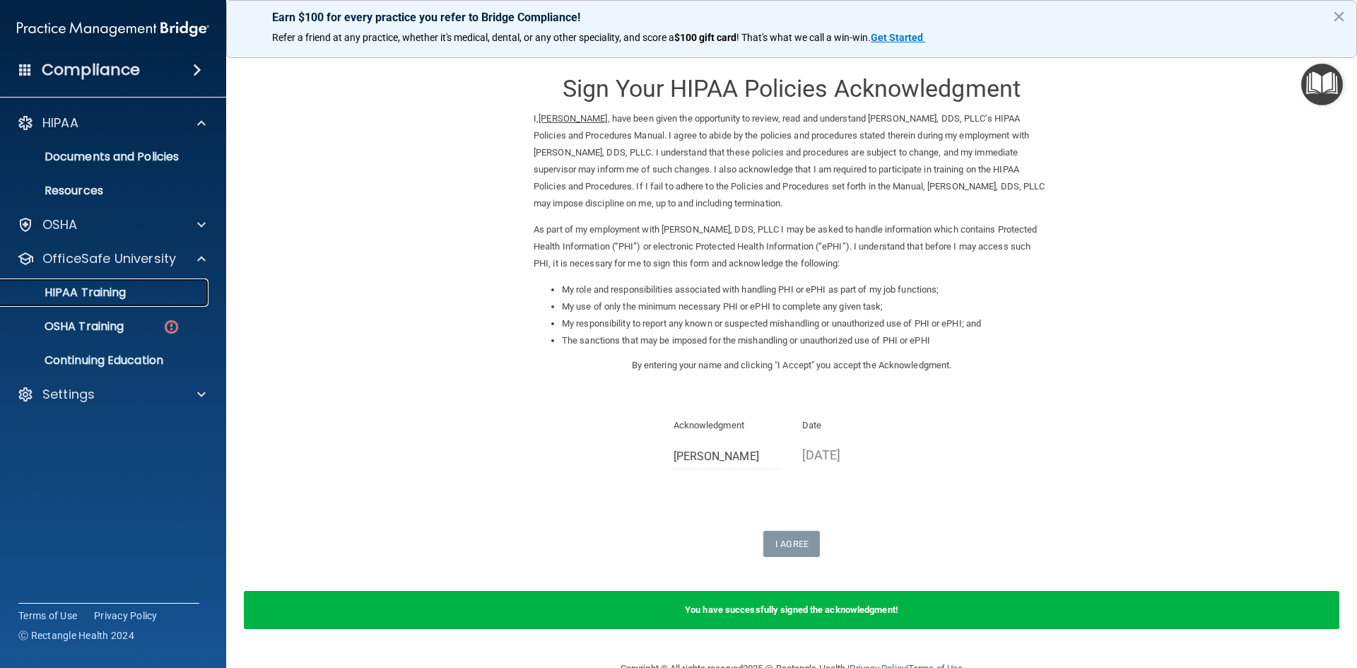
click at [156, 297] on div "HIPAA Training" at bounding box center [105, 292] width 193 height 14
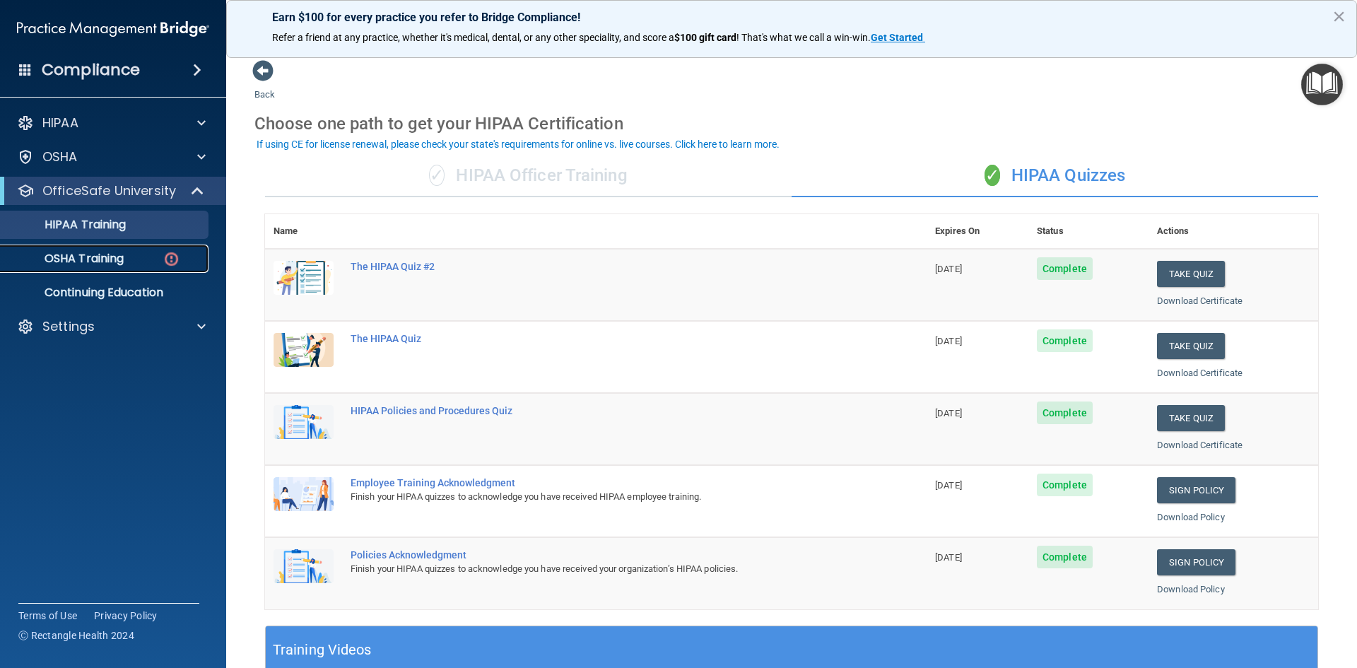
click at [128, 254] on div "OSHA Training" at bounding box center [105, 259] width 193 height 14
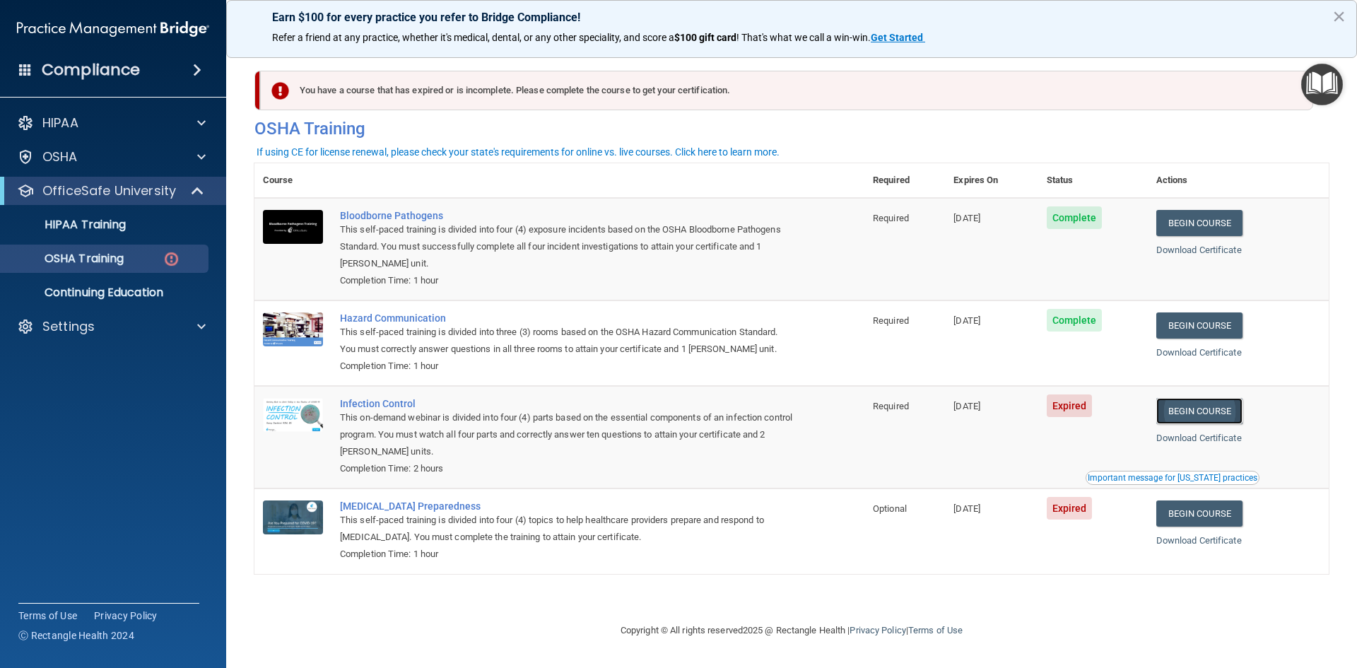
click at [1207, 409] on link "Begin Course" at bounding box center [1199, 411] width 86 height 26
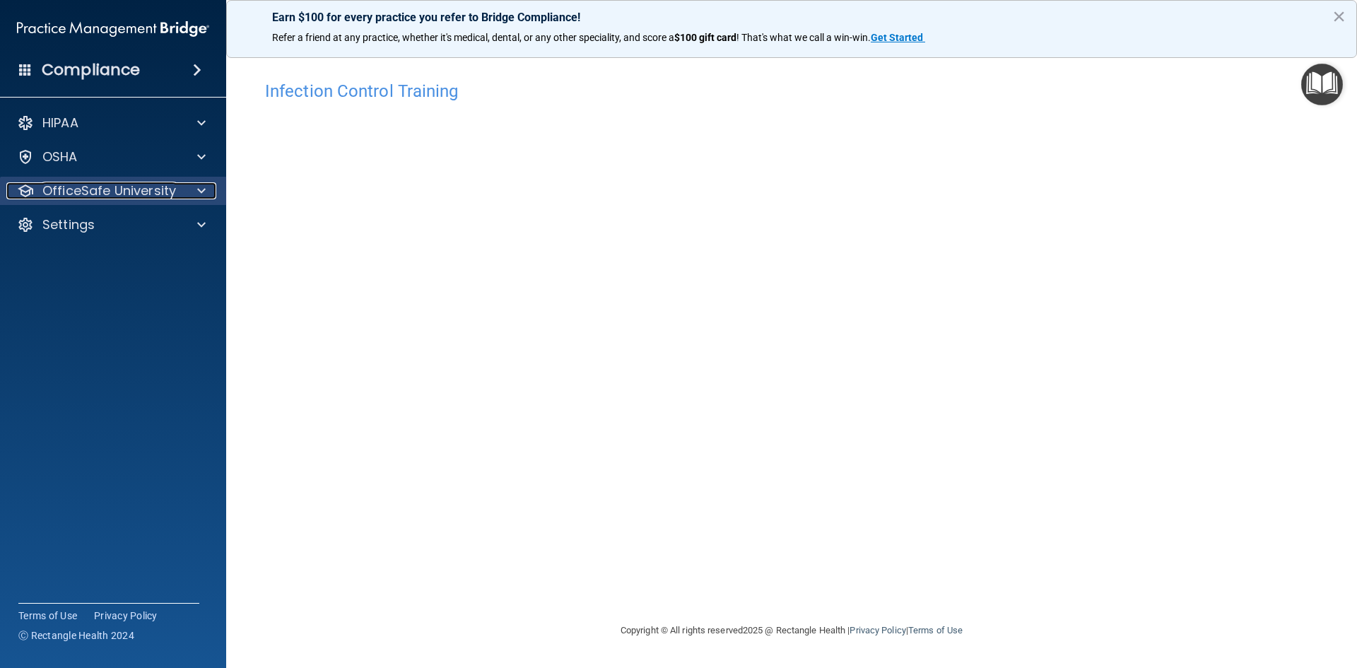
click at [155, 186] on p "OfficeSafe University" at bounding box center [109, 190] width 134 height 17
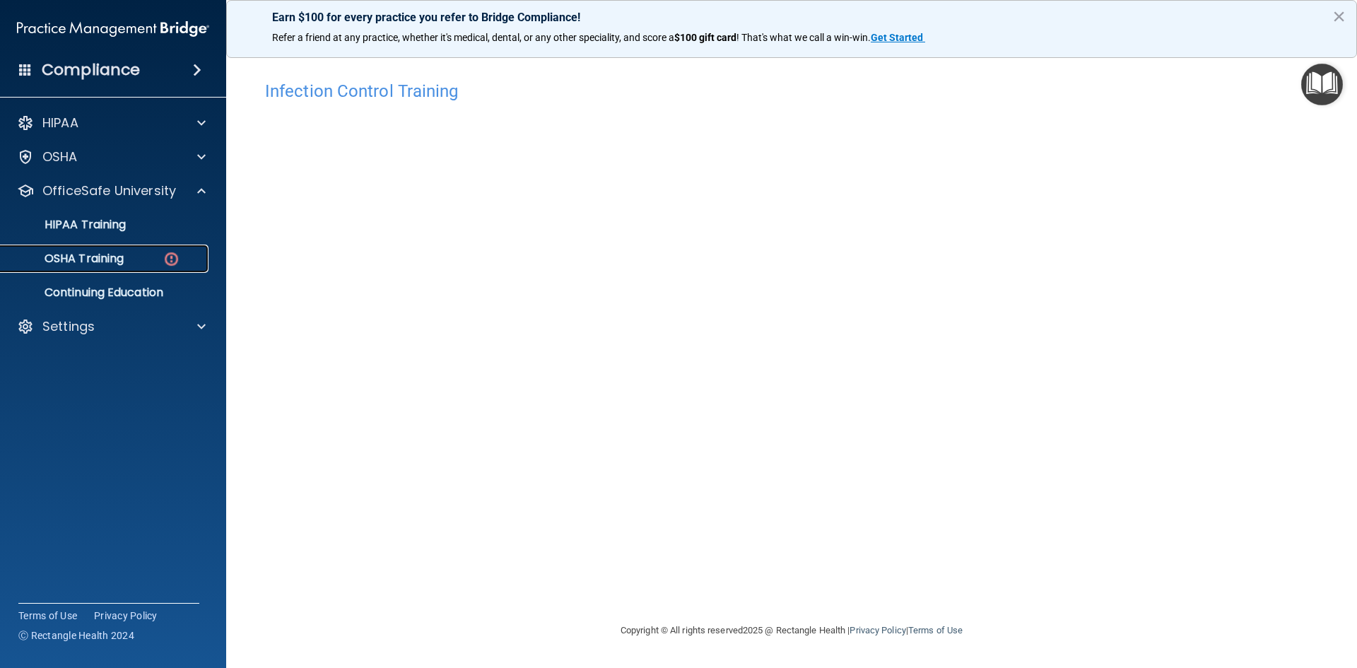
click at [157, 256] on div "OSHA Training" at bounding box center [105, 259] width 193 height 14
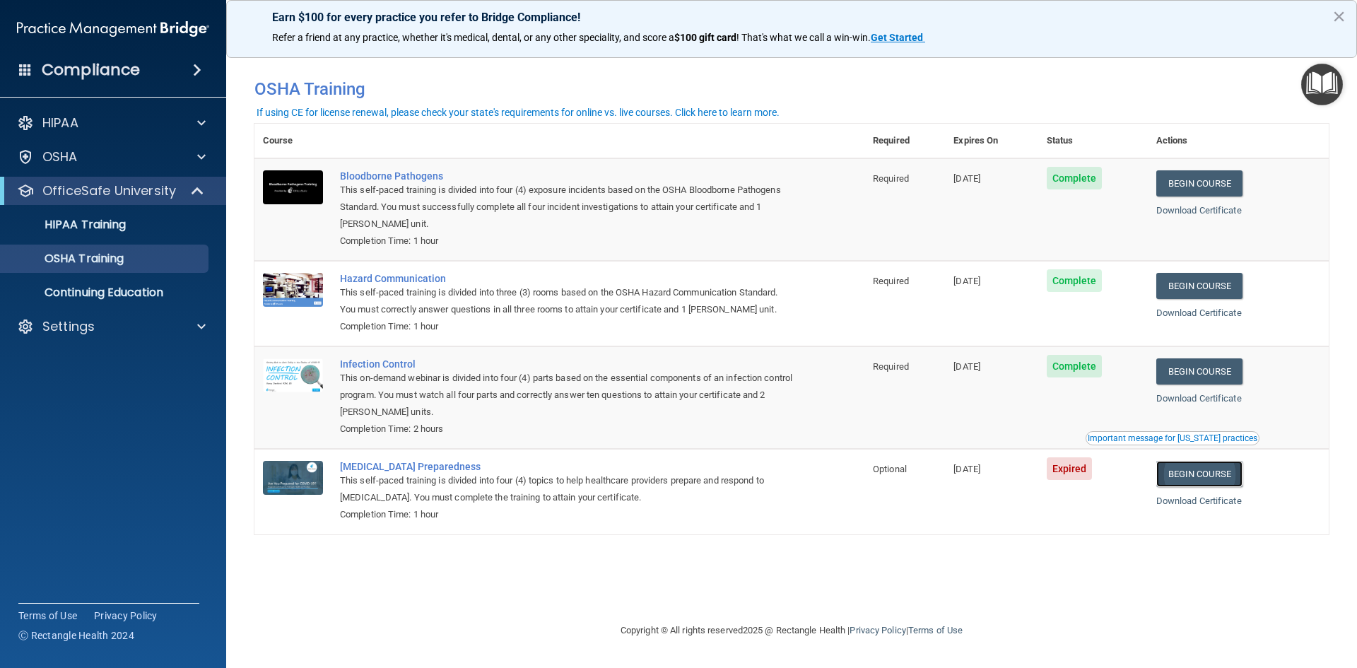
click at [1207, 474] on link "Begin Course" at bounding box center [1199, 474] width 86 height 26
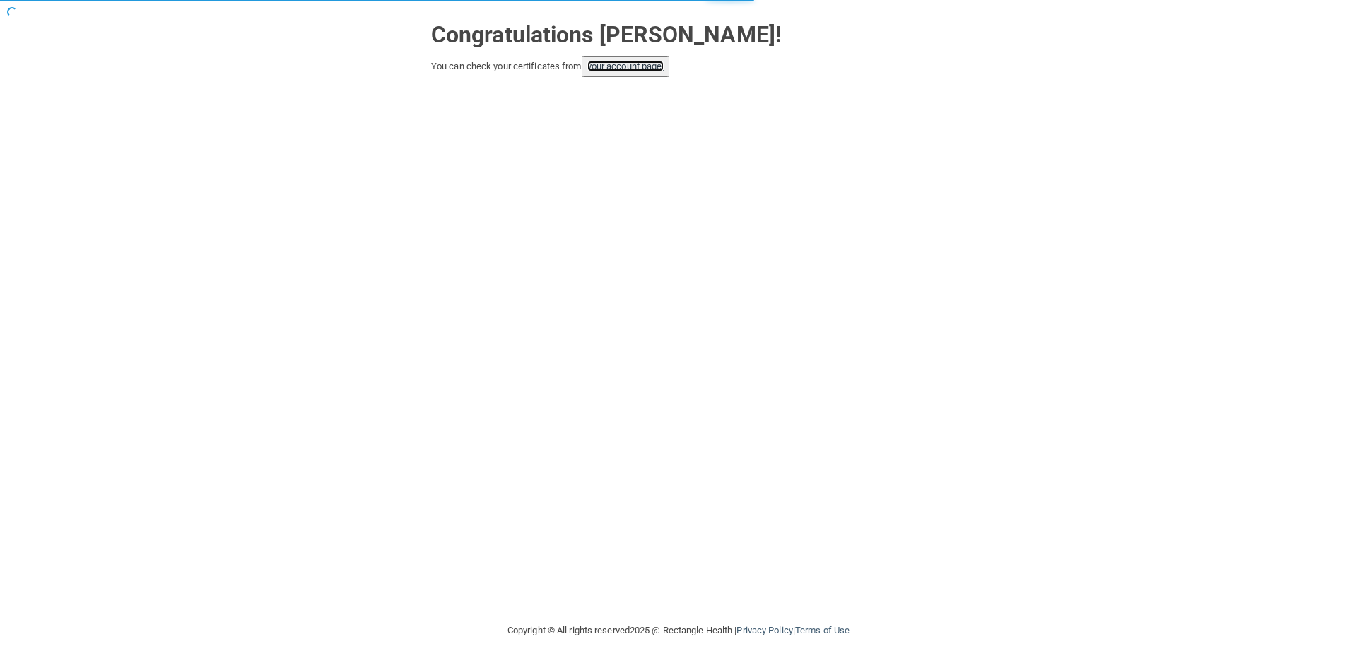
click at [619, 62] on link "your account page!" at bounding box center [625, 66] width 77 height 11
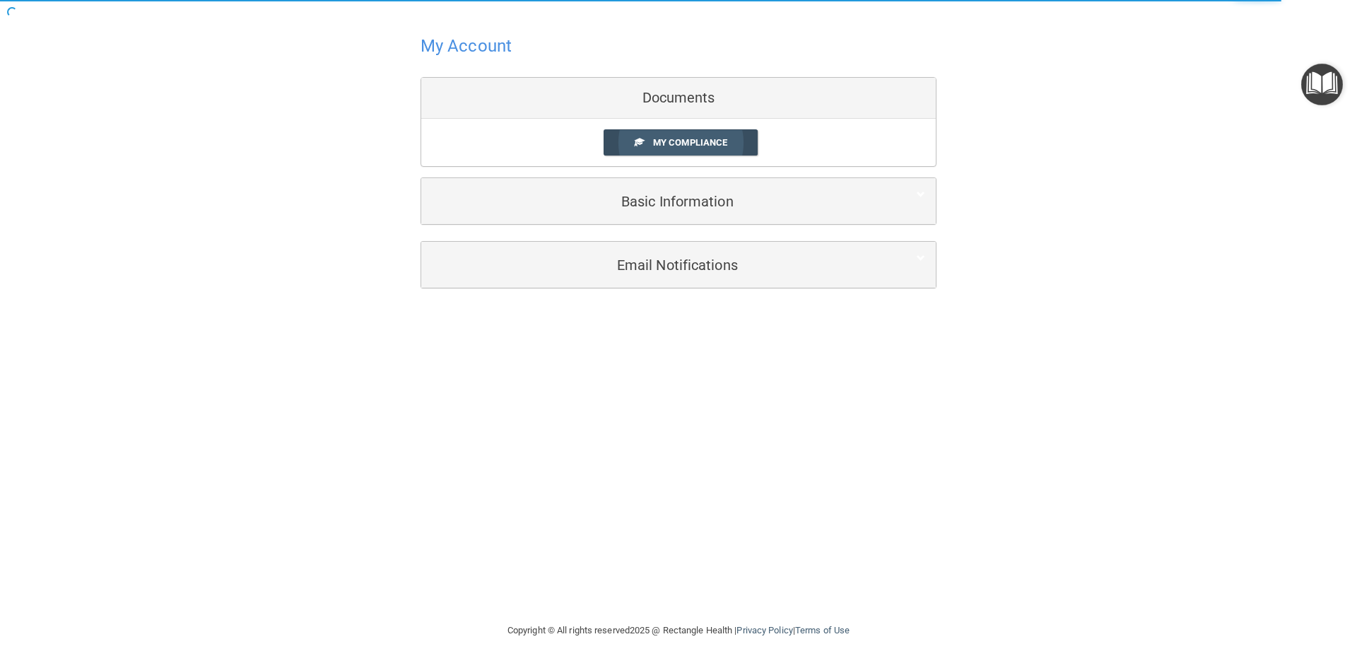
click at [701, 146] on span "My Compliance" at bounding box center [690, 142] width 74 height 11
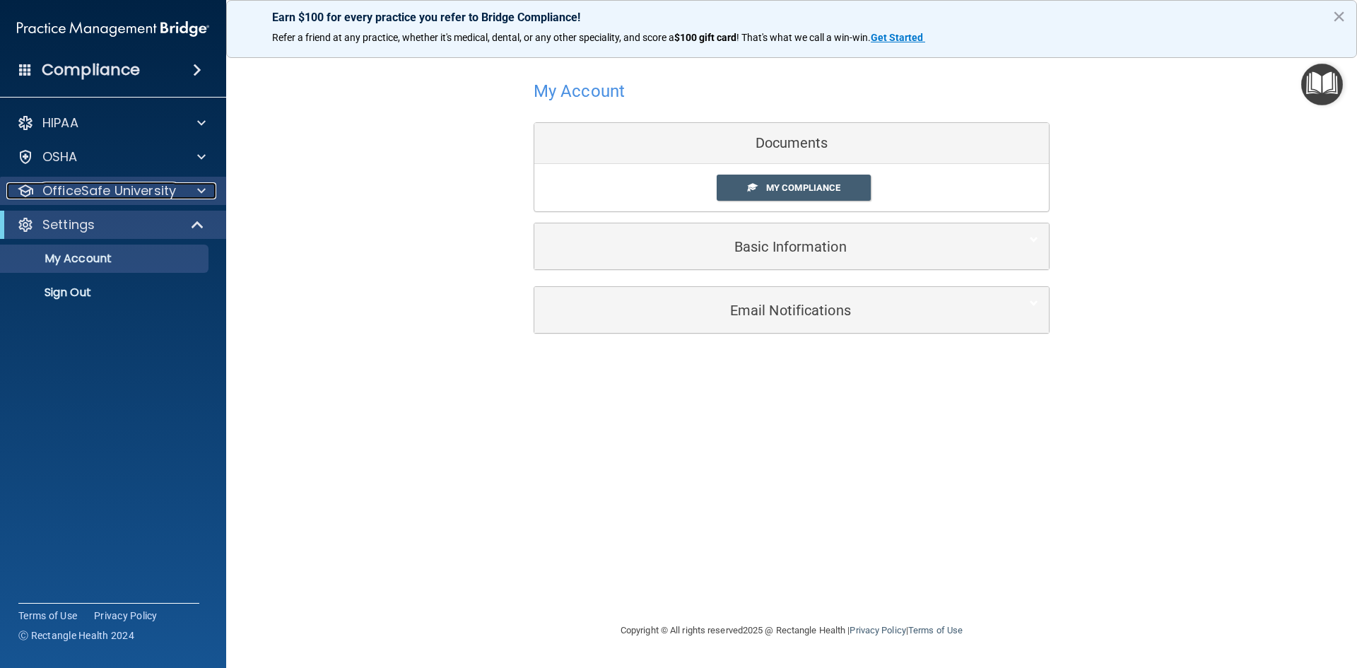
click at [100, 186] on p "OfficeSafe University" at bounding box center [109, 190] width 134 height 17
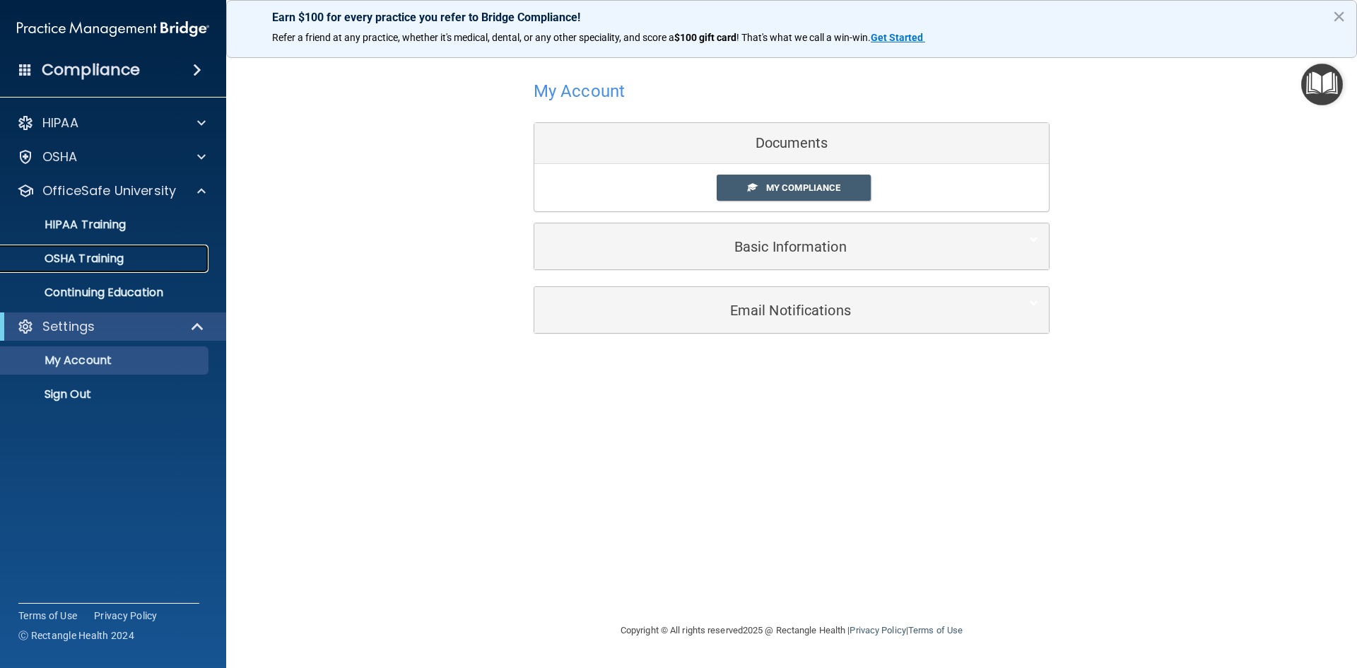
click at [154, 264] on div "OSHA Training" at bounding box center [105, 259] width 193 height 14
